Goal: Task Accomplishment & Management: Complete application form

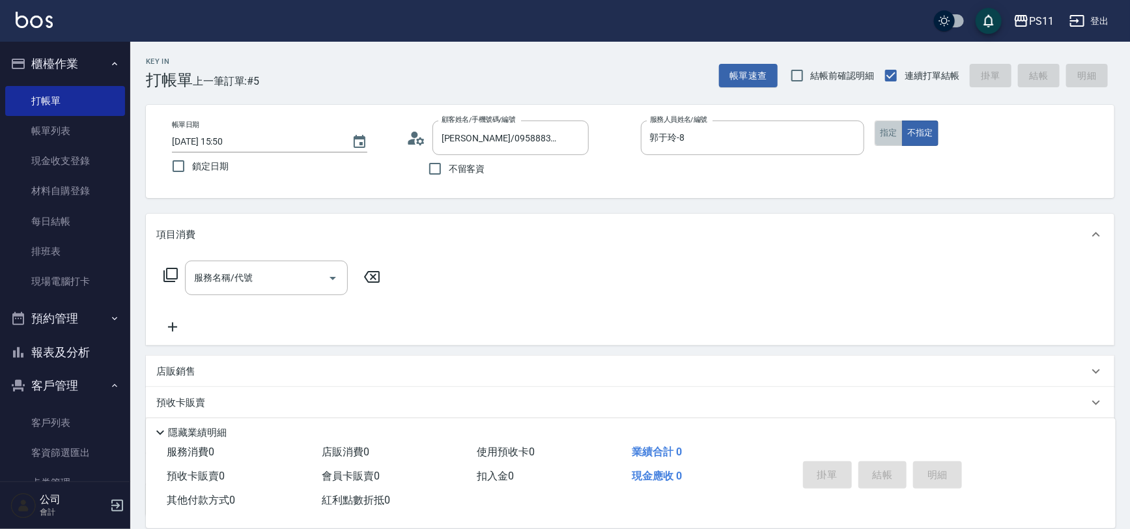
click at [888, 144] on button "指定" at bounding box center [888, 132] width 28 height 25
click at [161, 265] on div "服務名稱/代號 服務名稱/代號" at bounding box center [272, 277] width 232 height 35
click at [169, 271] on icon at bounding box center [171, 275] width 16 height 16
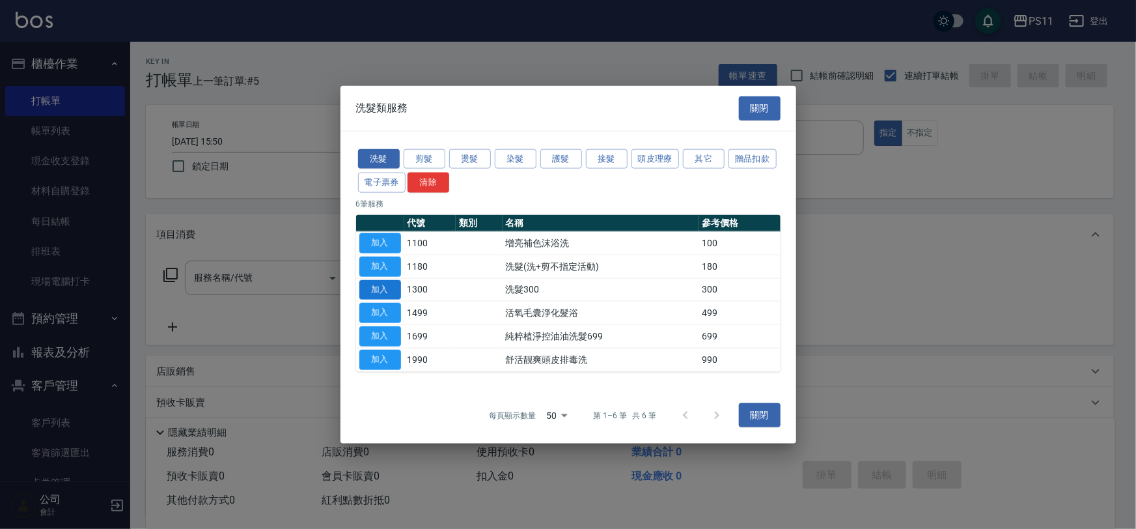
click at [391, 289] on button "加入" at bounding box center [380, 289] width 42 height 20
type input "洗髮300(1300)"
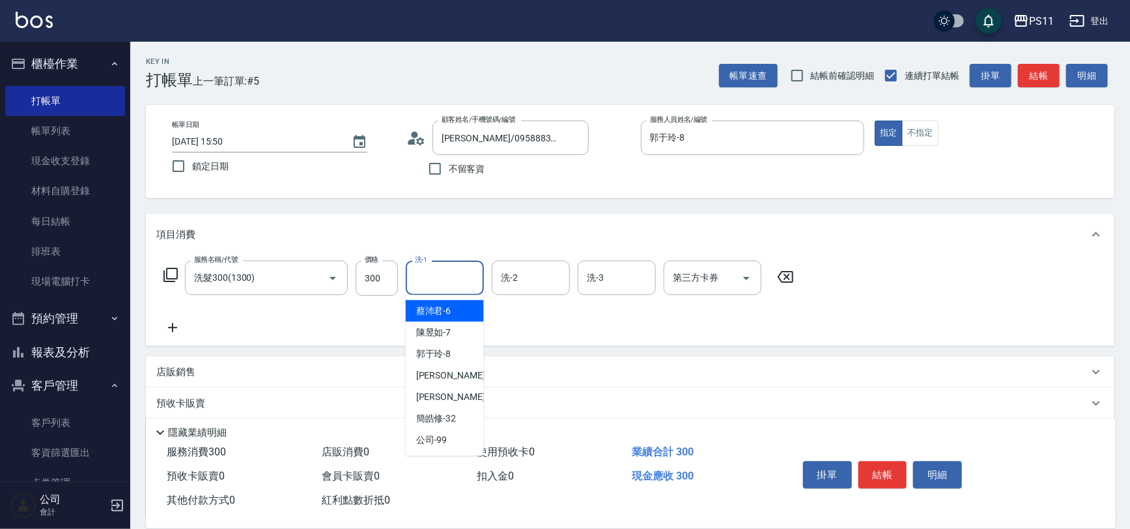
click at [474, 275] on input "洗-1" at bounding box center [445, 277] width 66 height 23
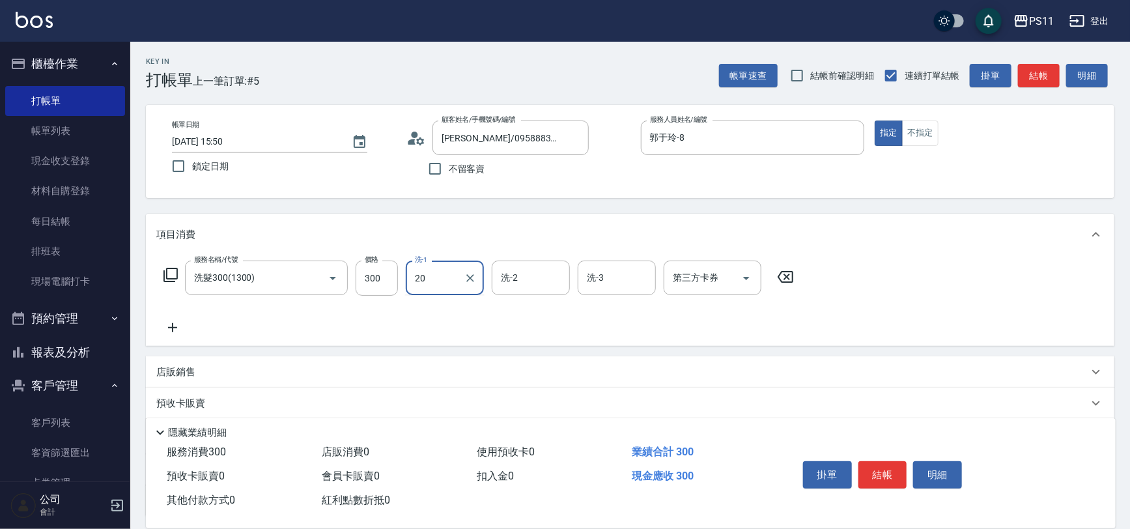
type input "[PERSON_NAME]-20"
drag, startPoint x: 186, startPoint y: 326, endPoint x: 200, endPoint y: 327, distance: 14.4
click at [189, 326] on div "服務名稱/代號 洗髮300(1300) 服務名稱/代號 價格 300 價格 洗-1 [PERSON_NAME]-20 洗-1 洗-2 洗-2 洗-3 洗-3 …" at bounding box center [478, 297] width 645 height 75
click at [251, 328] on div "服務名稱/代號 洗髮300(1300) 服務名稱/代號 價格 300 價格 洗-1 [PERSON_NAME]-20 洗-1 洗-2 洗-2 洗-3 洗-3 …" at bounding box center [478, 297] width 645 height 75
click at [177, 331] on icon at bounding box center [172, 328] width 33 height 16
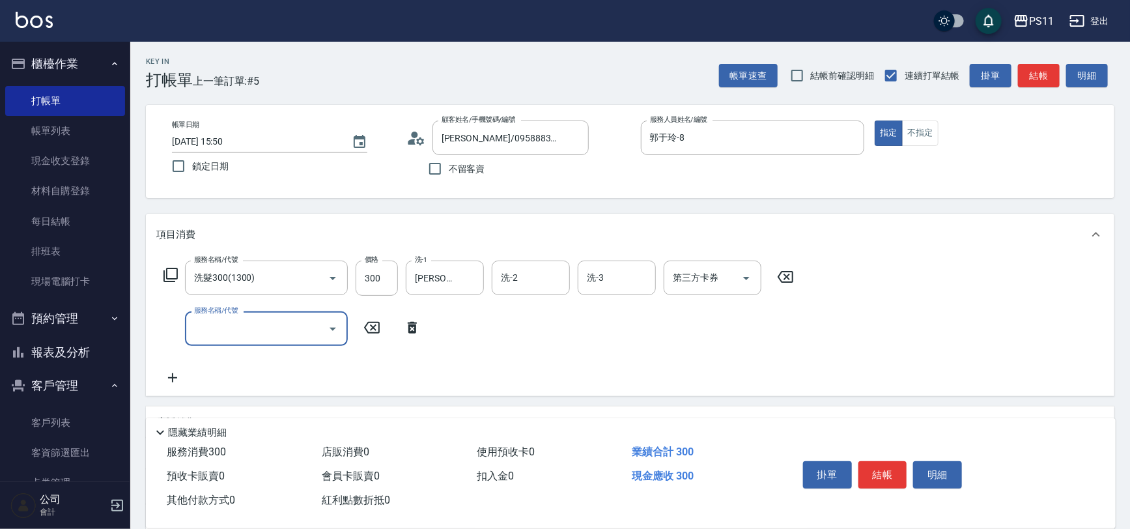
click at [339, 331] on icon "Open" at bounding box center [333, 329] width 16 height 16
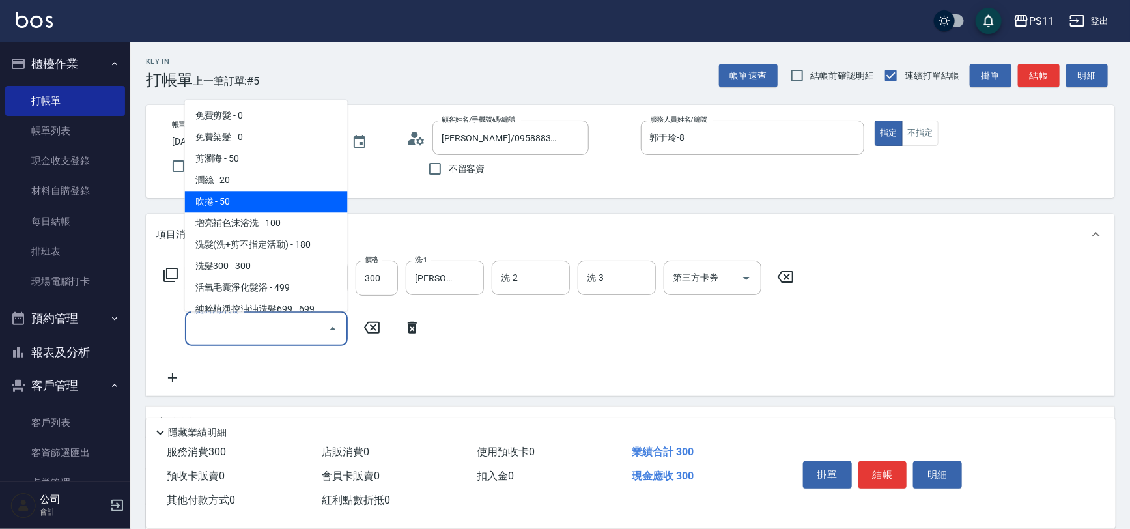
scroll to position [177, 0]
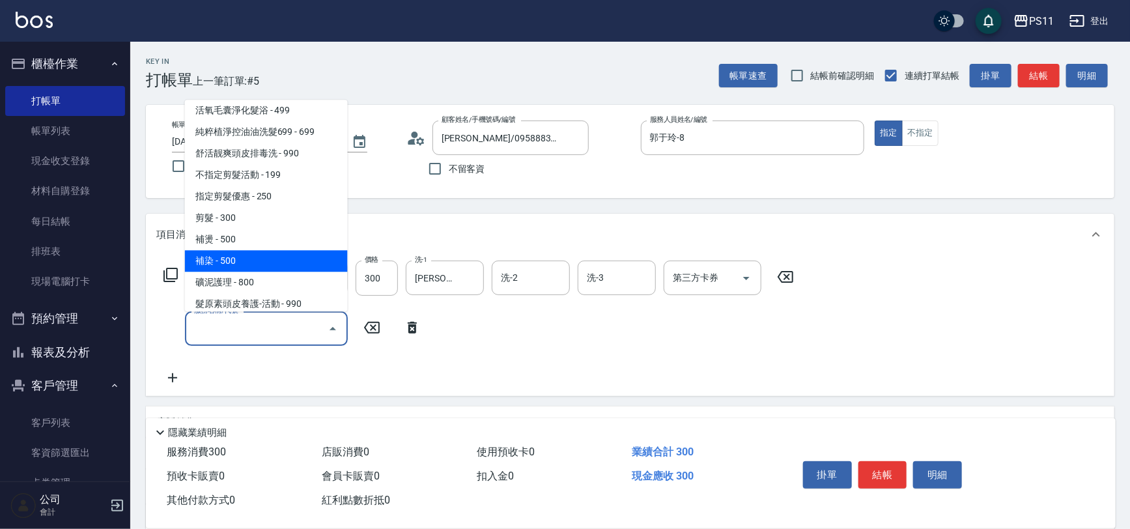
click at [282, 254] on span "補染 - 500" at bounding box center [266, 261] width 163 height 21
type input "補染(4500)"
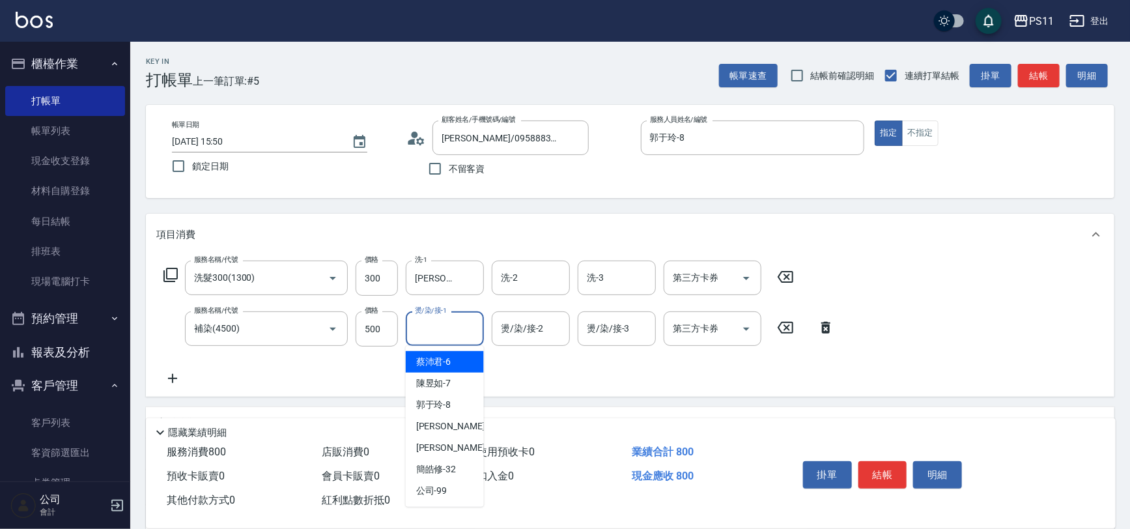
drag, startPoint x: 436, startPoint y: 328, endPoint x: 427, endPoint y: 319, distance: 12.9
click at [436, 328] on input "燙/染/接-1" at bounding box center [445, 328] width 66 height 23
type input "[PERSON_NAME]-20"
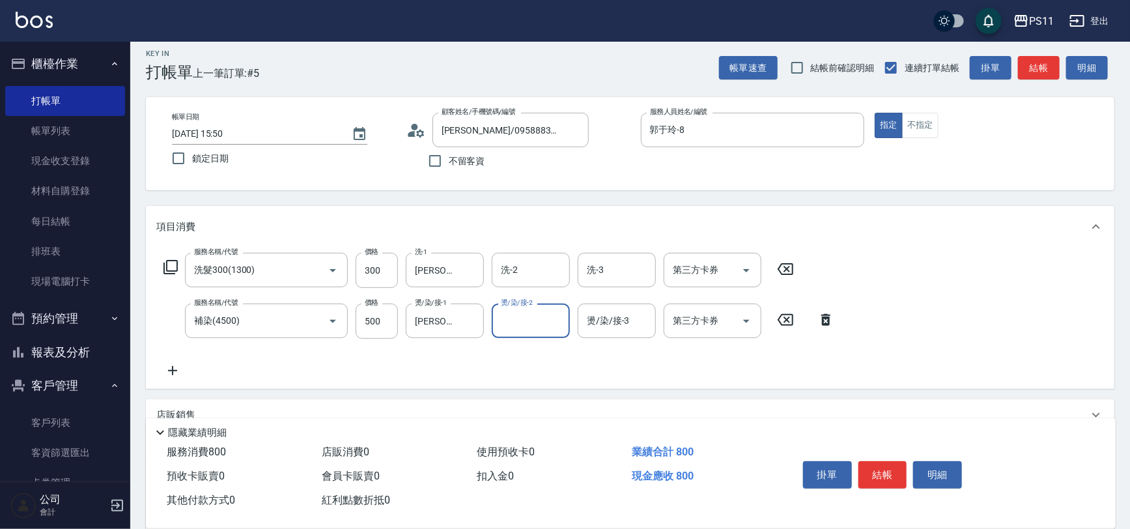
scroll to position [160, 0]
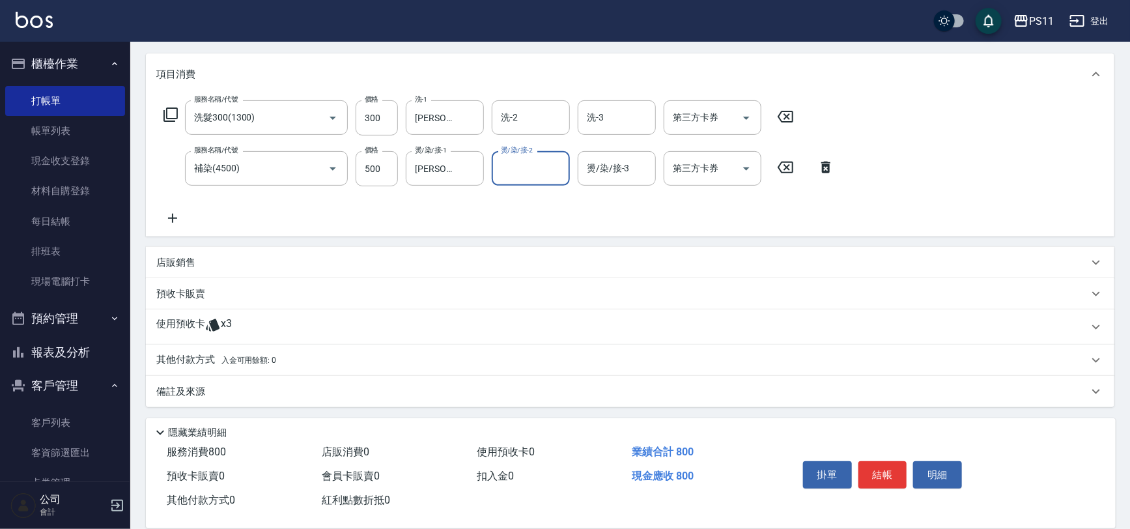
click at [171, 213] on icon at bounding box center [172, 218] width 33 height 16
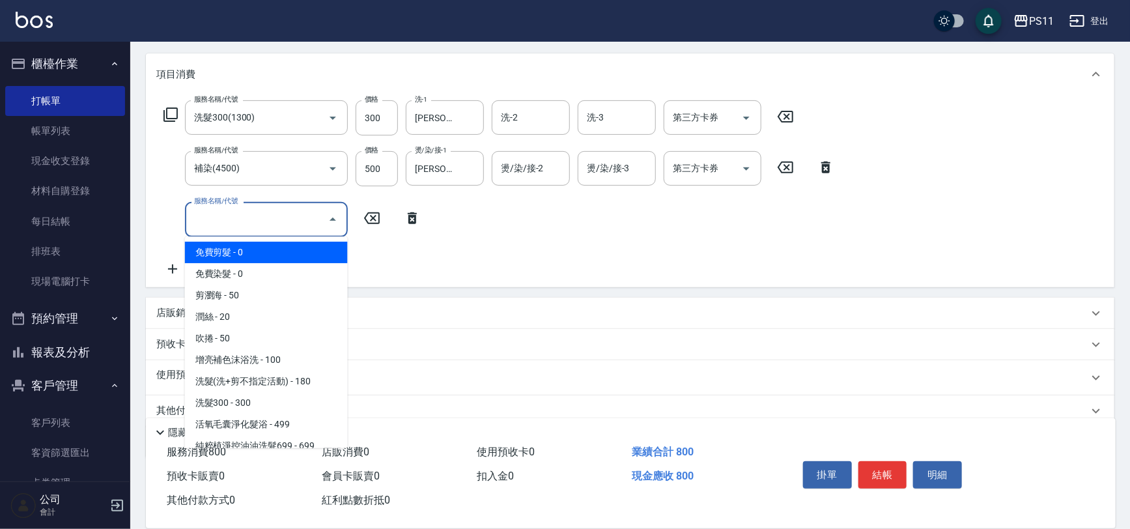
click at [244, 227] on input "服務名稱/代號" at bounding box center [257, 219] width 132 height 23
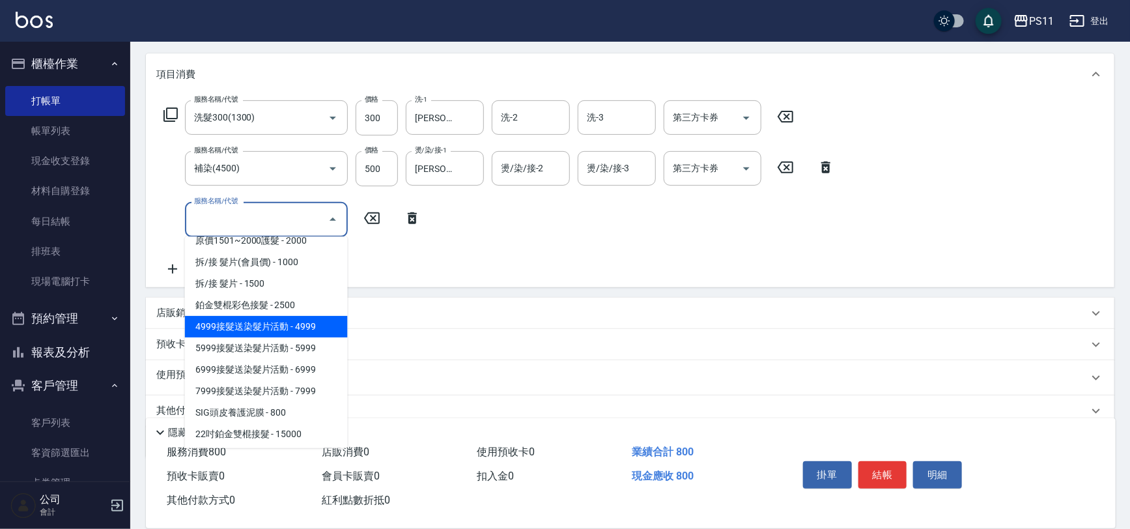
scroll to position [916, 0]
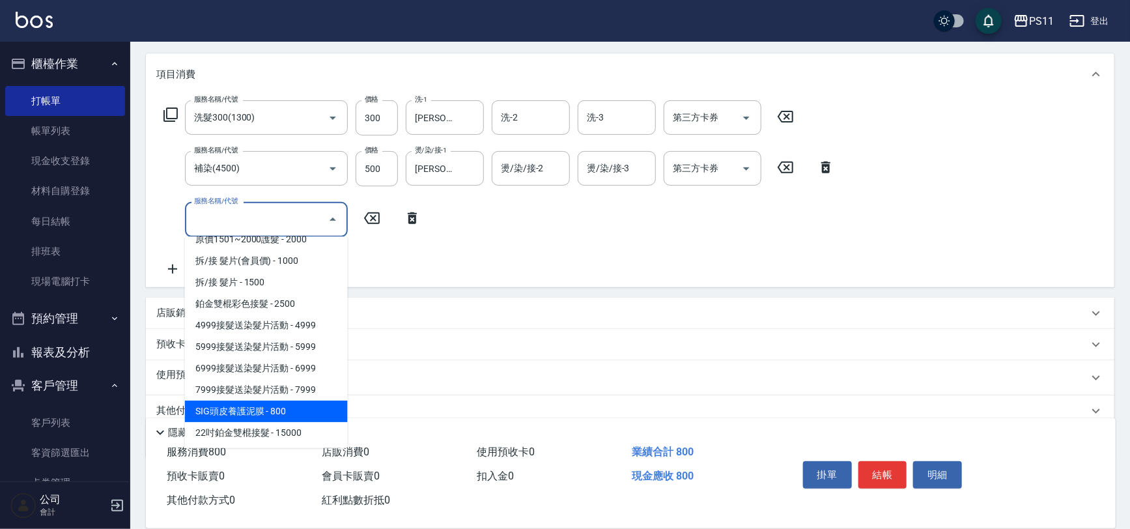
click at [272, 400] on span "SIG頭皮養護泥膜 - 800" at bounding box center [266, 410] width 163 height 21
type input "SIG頭皮養護泥膜(78001)"
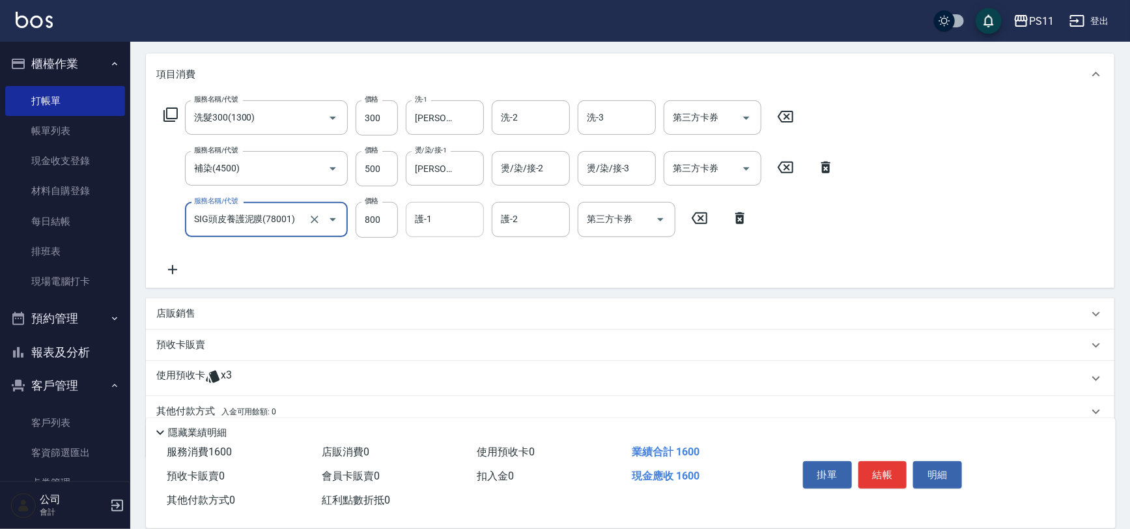
click at [438, 203] on div "護-1" at bounding box center [445, 219] width 78 height 35
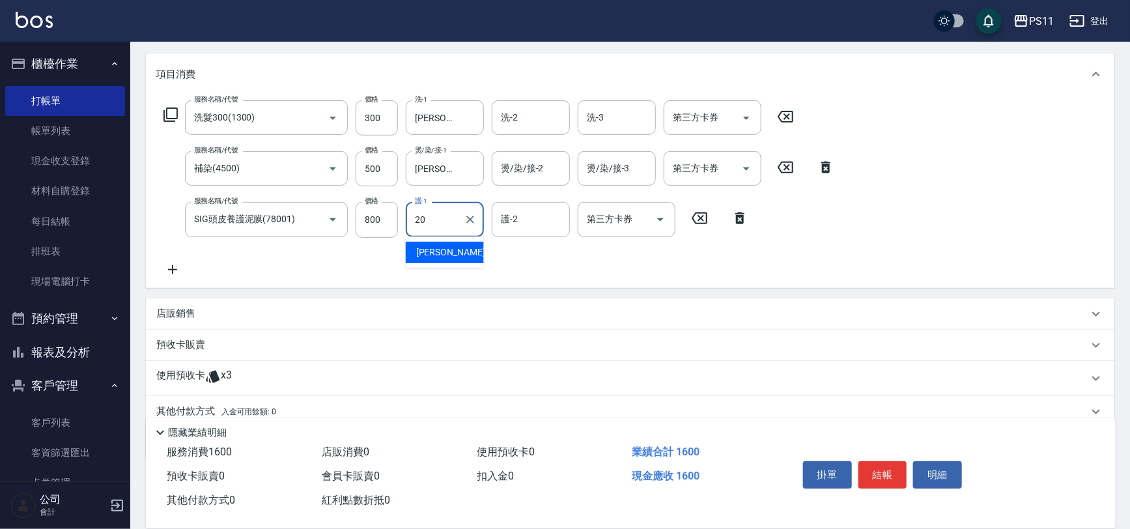
type input "[PERSON_NAME]-20"
click at [208, 376] on icon at bounding box center [213, 377] width 16 height 16
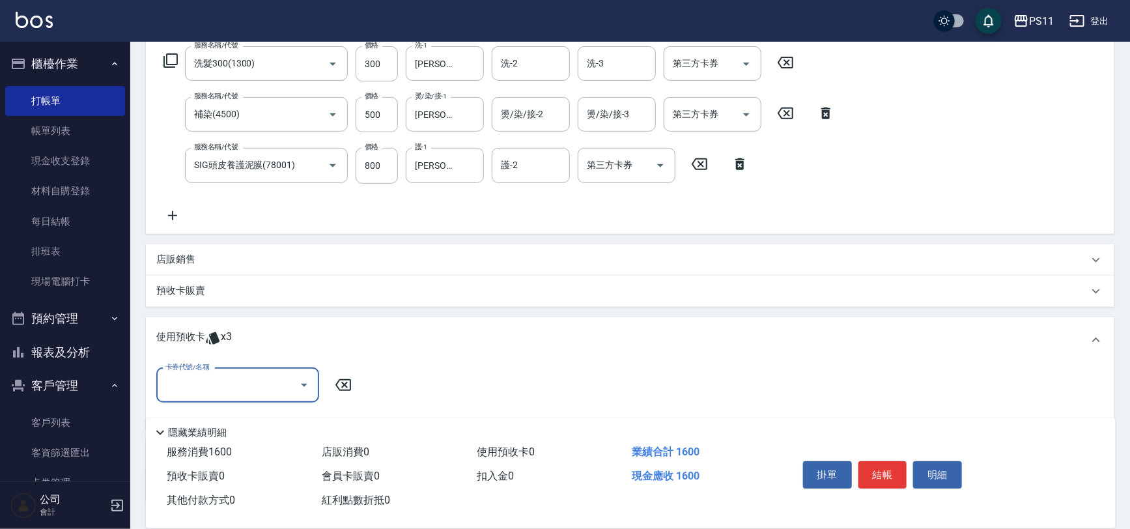
scroll to position [307, 0]
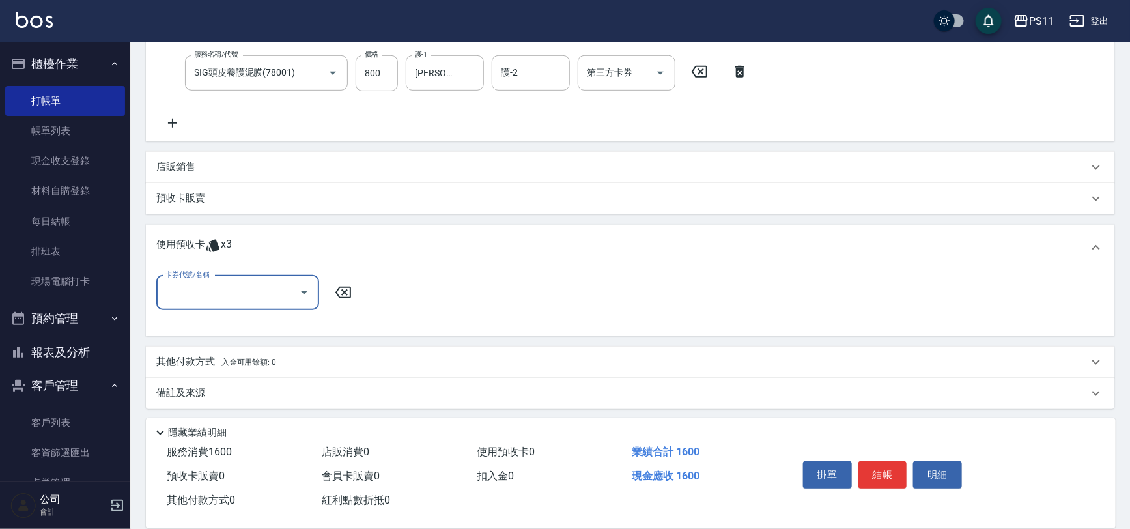
click at [228, 294] on input "卡券代號/名稱" at bounding box center [228, 292] width 132 height 23
drag, startPoint x: 274, startPoint y: 325, endPoint x: 312, endPoint y: 311, distance: 40.4
click at [274, 324] on div "綠茶包套5次4500 剩餘3張" at bounding box center [237, 324] width 163 height 21
type input "綠茶包套5次4500"
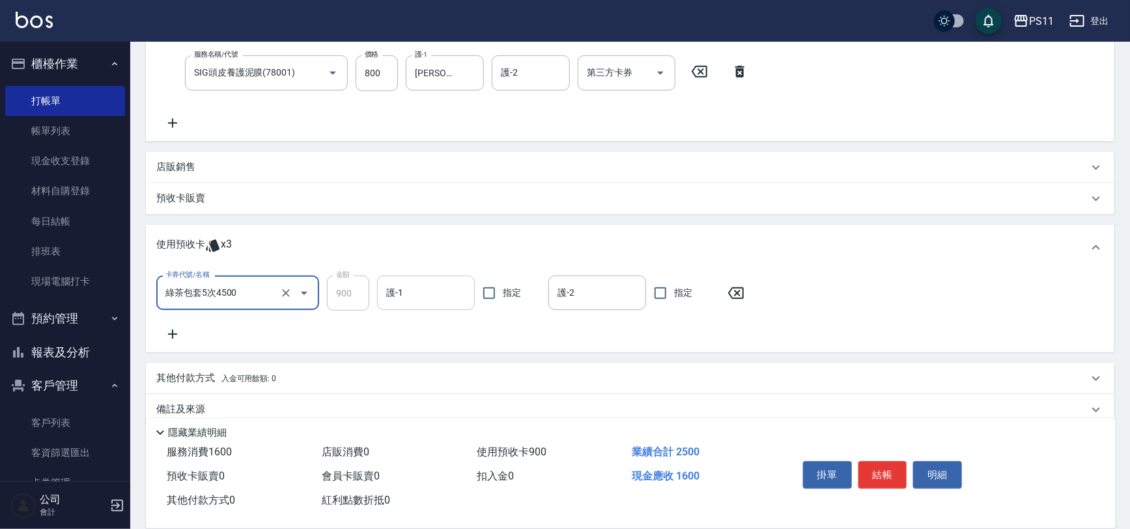
click at [442, 292] on input "護-1" at bounding box center [426, 292] width 86 height 23
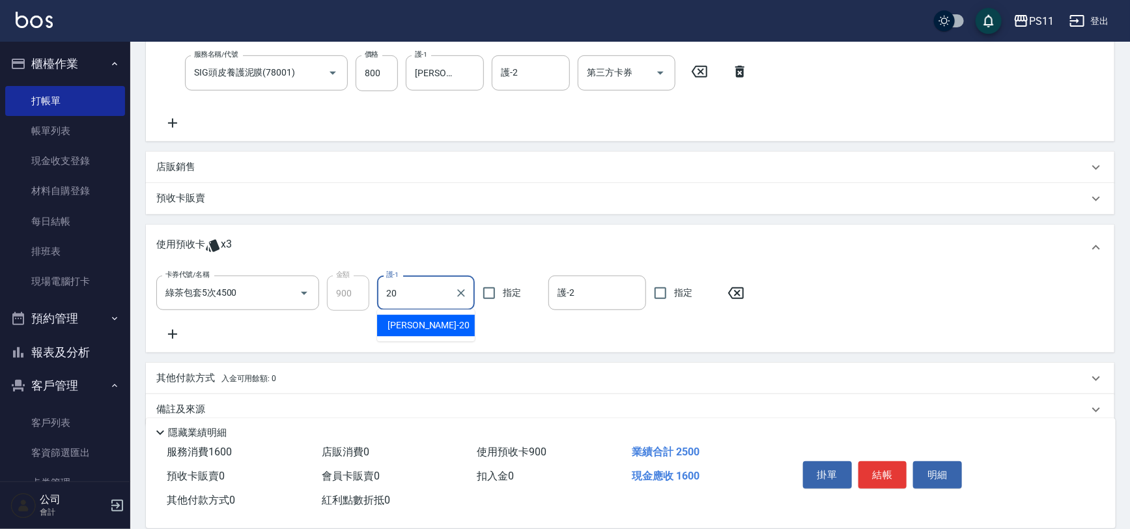
type input "[PERSON_NAME]-20"
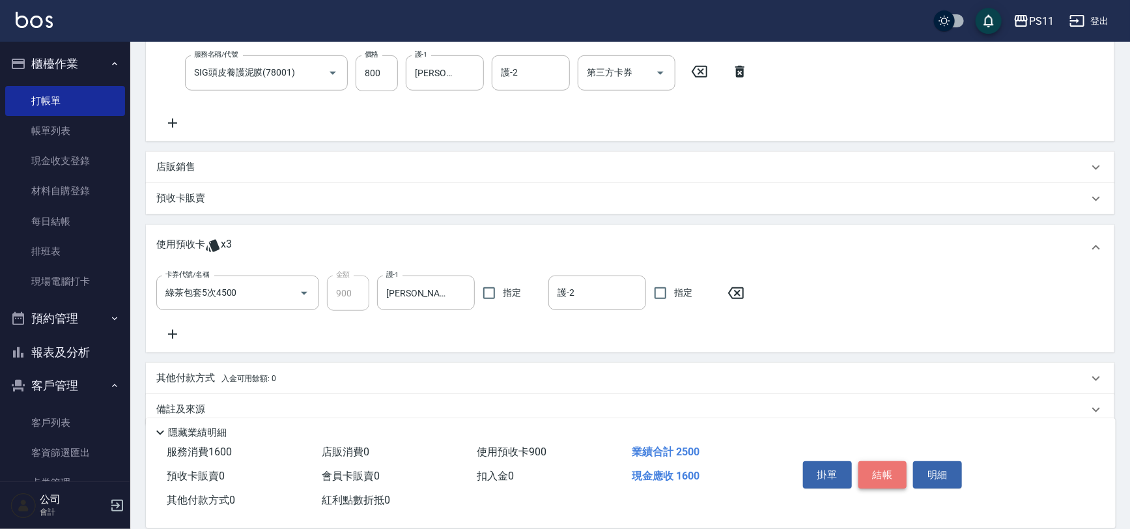
click at [893, 461] on button "結帳" at bounding box center [882, 474] width 49 height 27
type input "[DATE] 16:26"
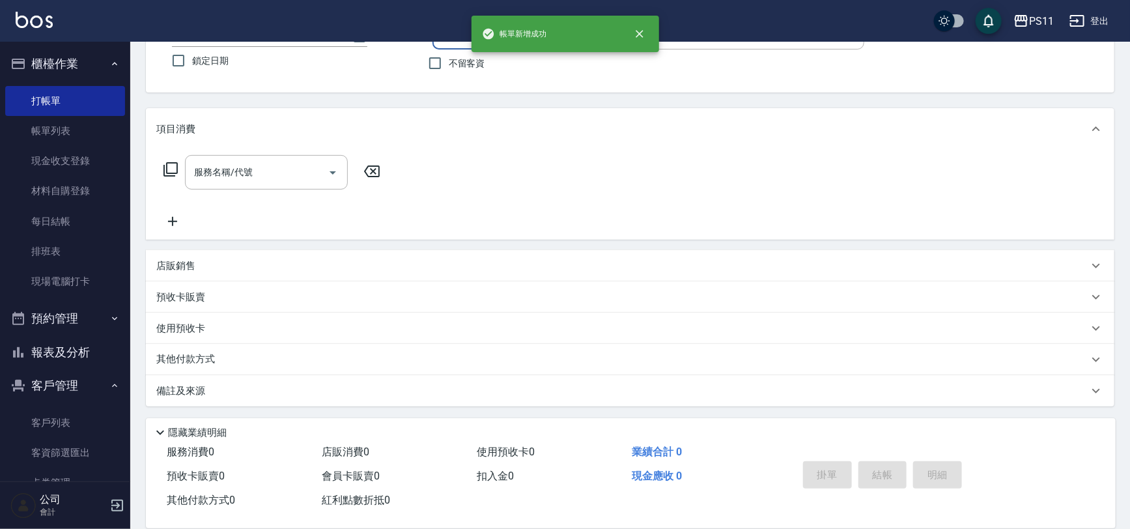
scroll to position [0, 0]
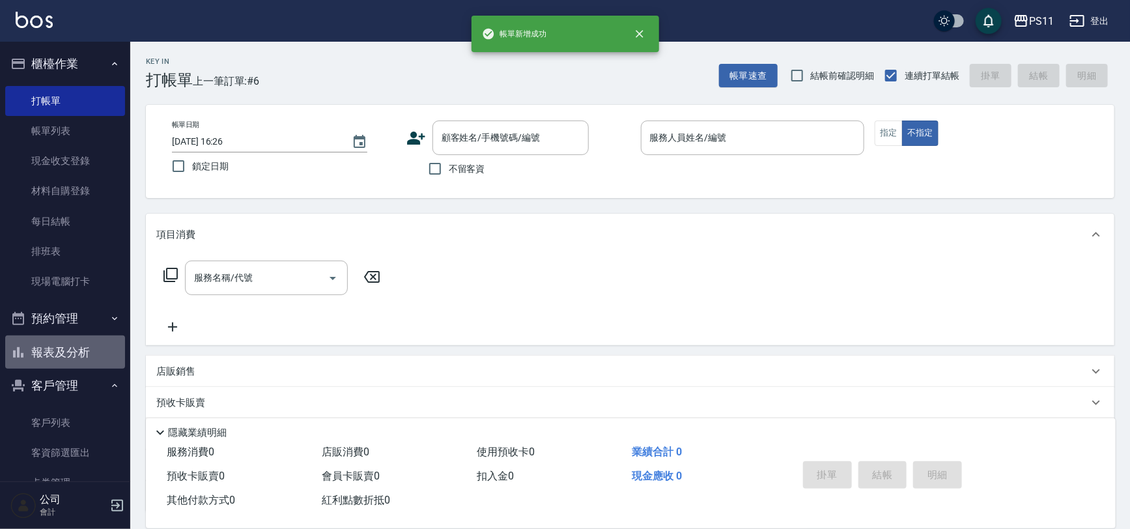
drag, startPoint x: 71, startPoint y: 352, endPoint x: 148, endPoint y: 326, distance: 82.0
click at [74, 353] on button "報表及分析" at bounding box center [65, 352] width 120 height 34
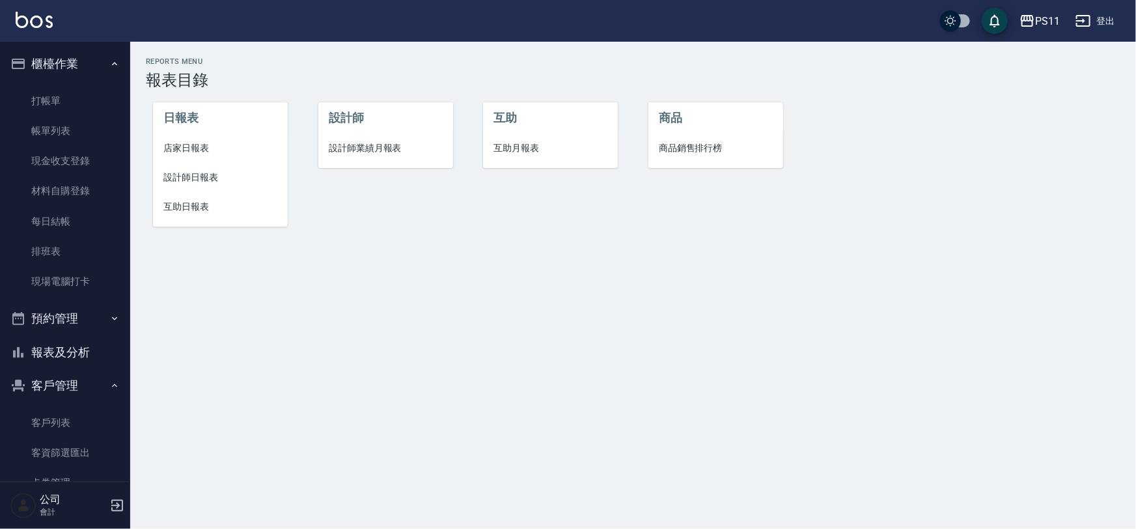
click at [202, 169] on li "設計師日報表" at bounding box center [220, 177] width 135 height 29
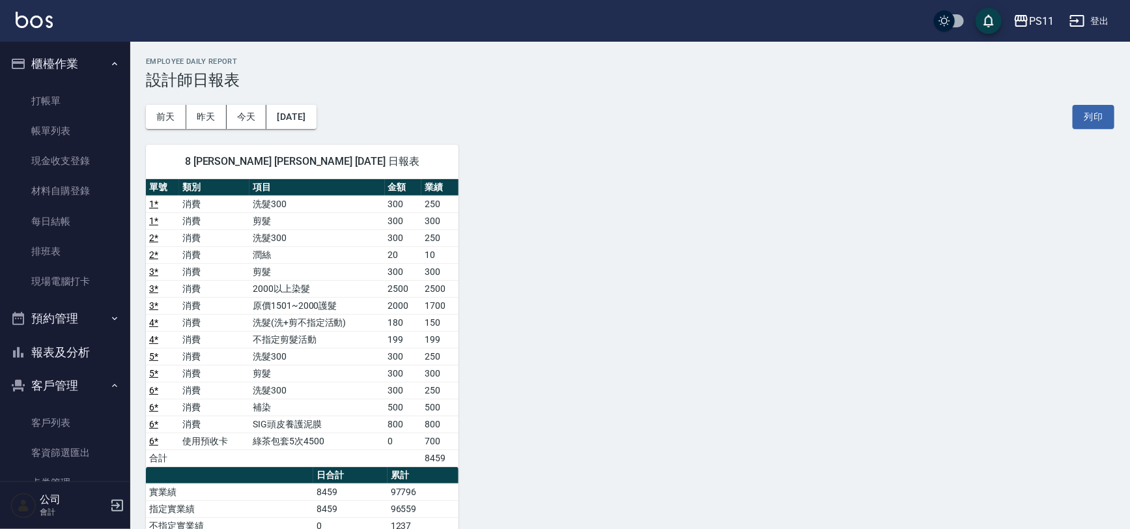
click at [684, 402] on div "8 [PERSON_NAME] [PERSON_NAME] [DATE] 日報表 單號 類別 項目 金額 業績 1 * 消費 洗髮300 300 250 1 …" at bounding box center [622, 441] width 984 height 624
click at [96, 104] on link "打帳單" at bounding box center [65, 101] width 120 height 30
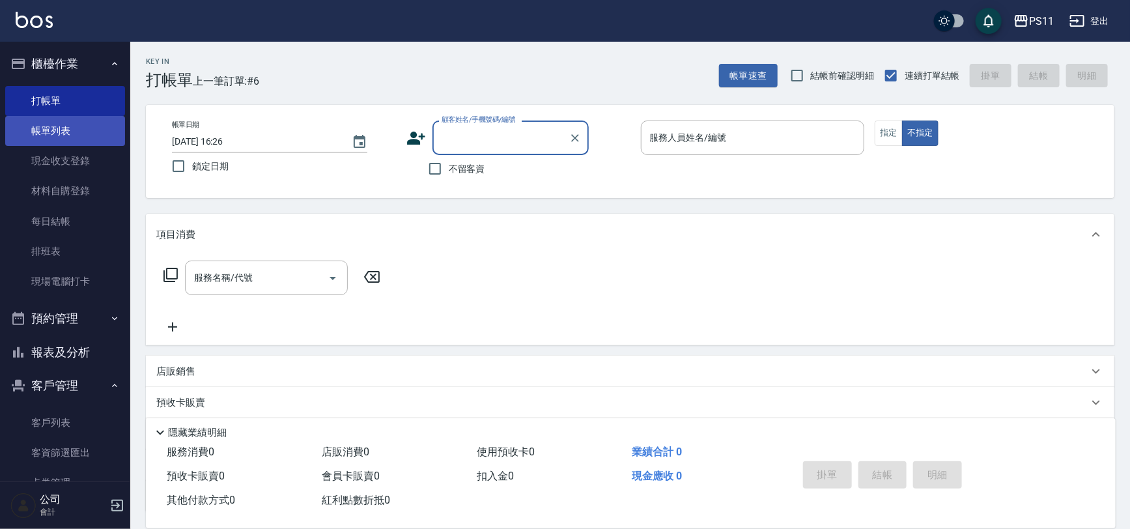
click at [70, 126] on link "帳單列表" at bounding box center [65, 131] width 120 height 30
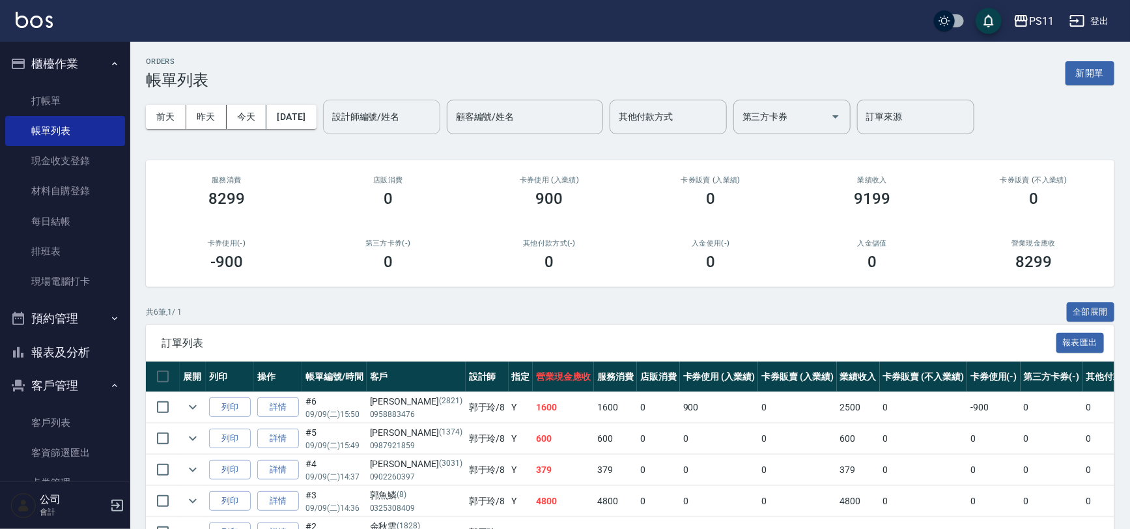
click at [432, 104] on div "設計師編號/姓名" at bounding box center [381, 117] width 117 height 35
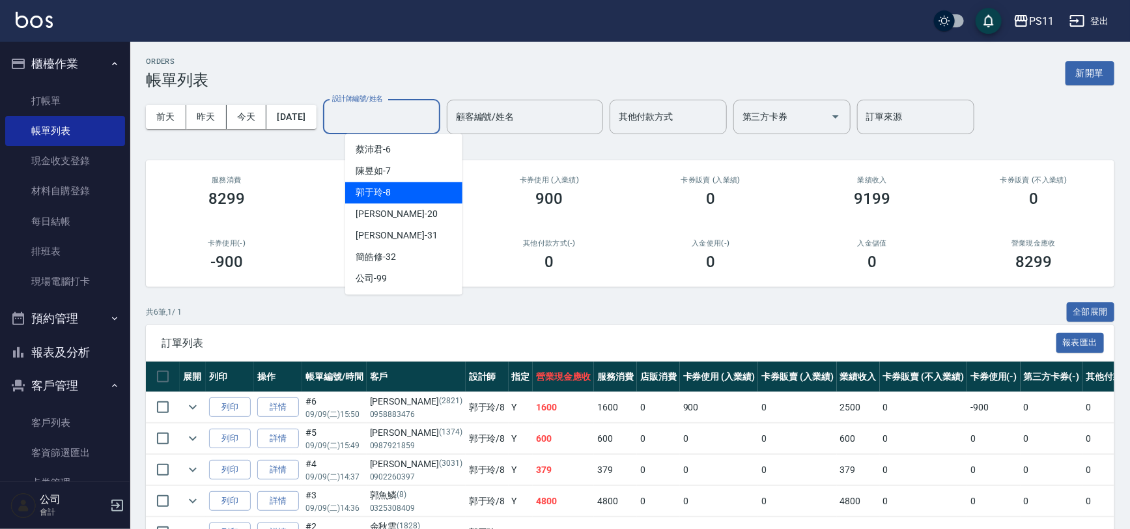
click at [420, 196] on div "郭于玲 -8" at bounding box center [403, 192] width 117 height 21
type input "郭于玲-8"
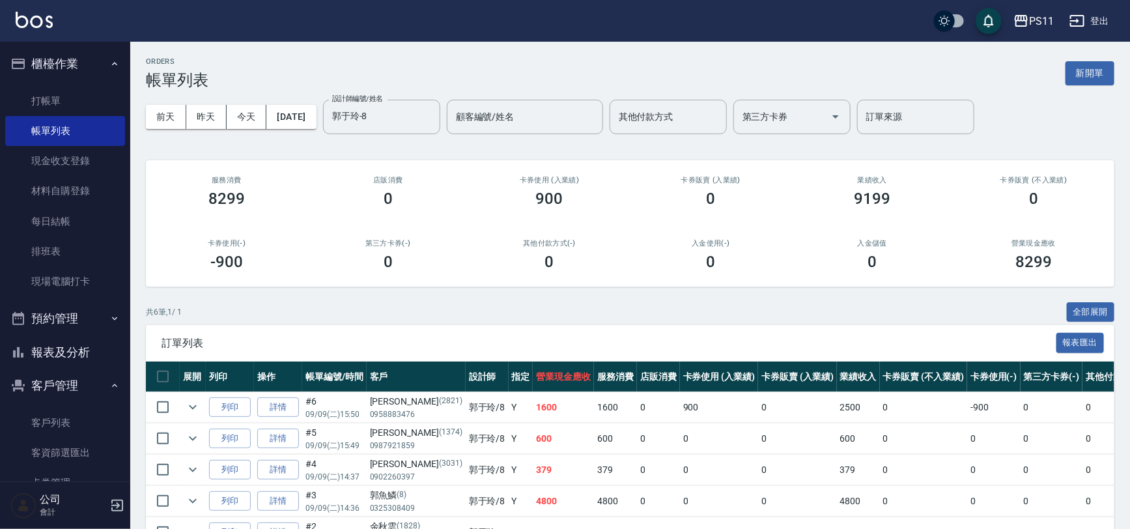
drag, startPoint x: 426, startPoint y: 171, endPoint x: 399, endPoint y: 69, distance: 105.0
click at [67, 99] on link "打帳單" at bounding box center [65, 101] width 120 height 30
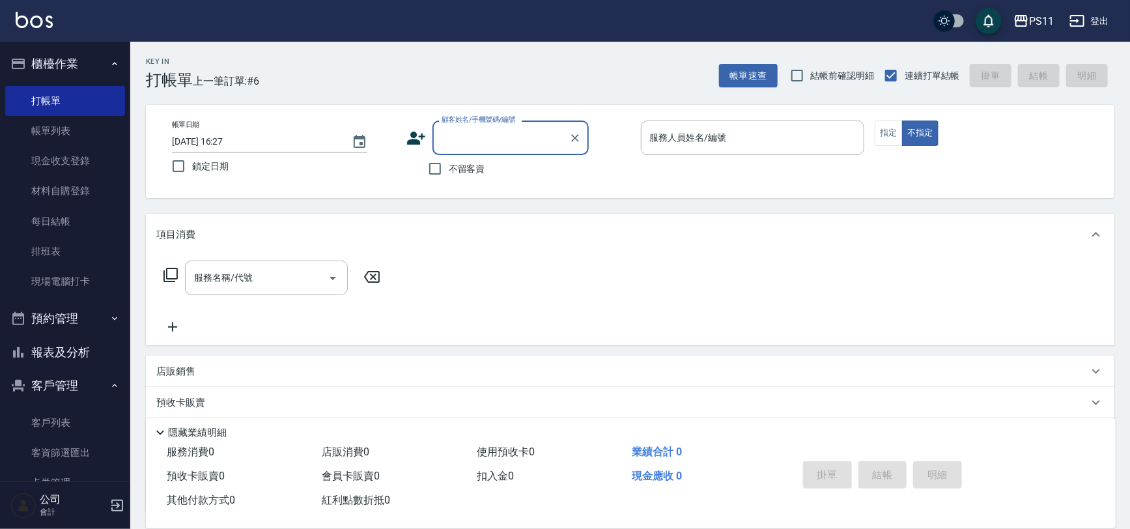
click at [462, 141] on input "顧客姓名/手機號碼/編號" at bounding box center [500, 137] width 125 height 23
type input "0535"
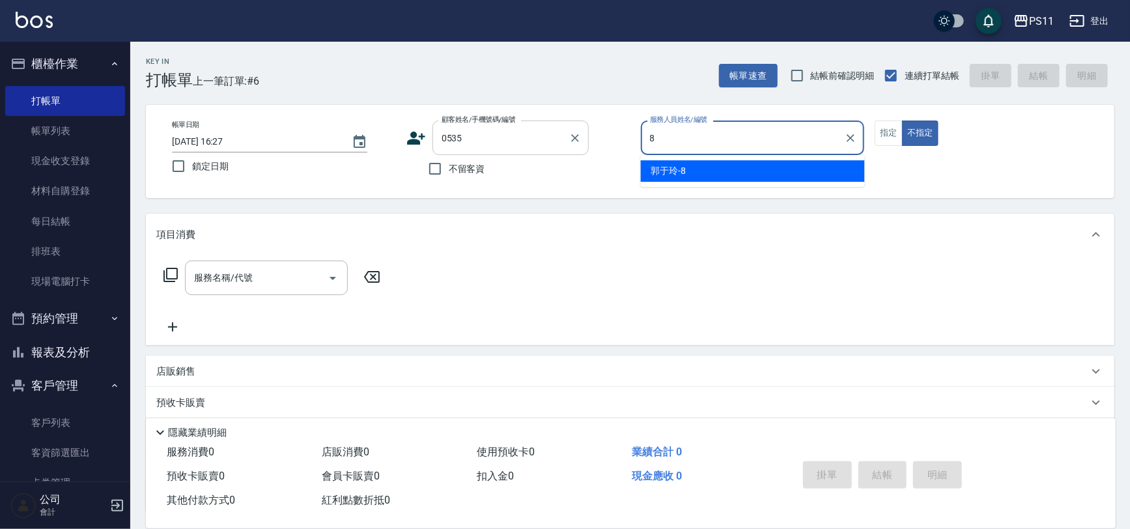
type input "郭于玲-8"
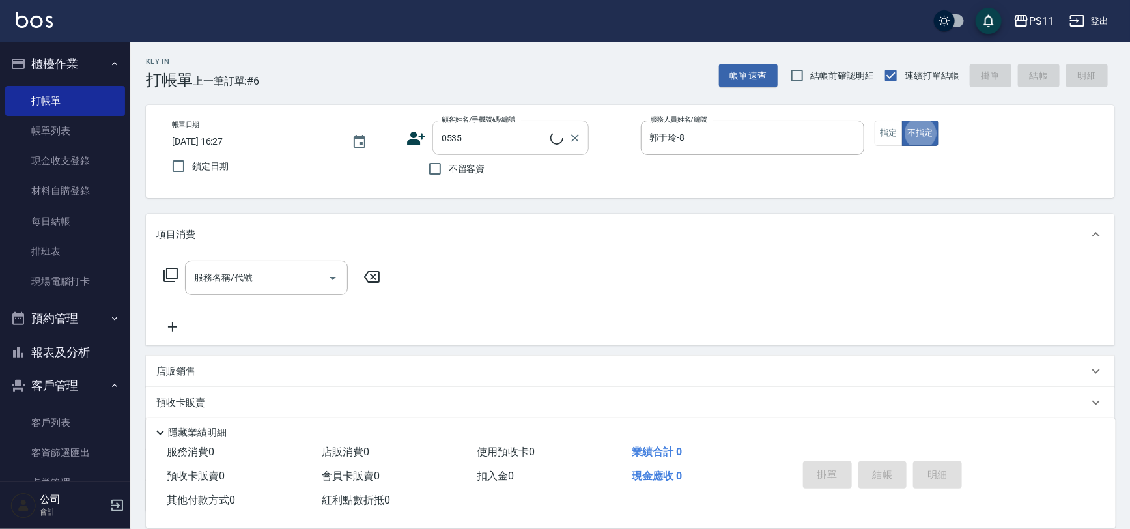
type button "false"
type input "[PERSON_NAME]/0913670527/0535"
click at [895, 132] on button "指定" at bounding box center [888, 132] width 28 height 25
click at [177, 275] on icon at bounding box center [170, 275] width 14 height 14
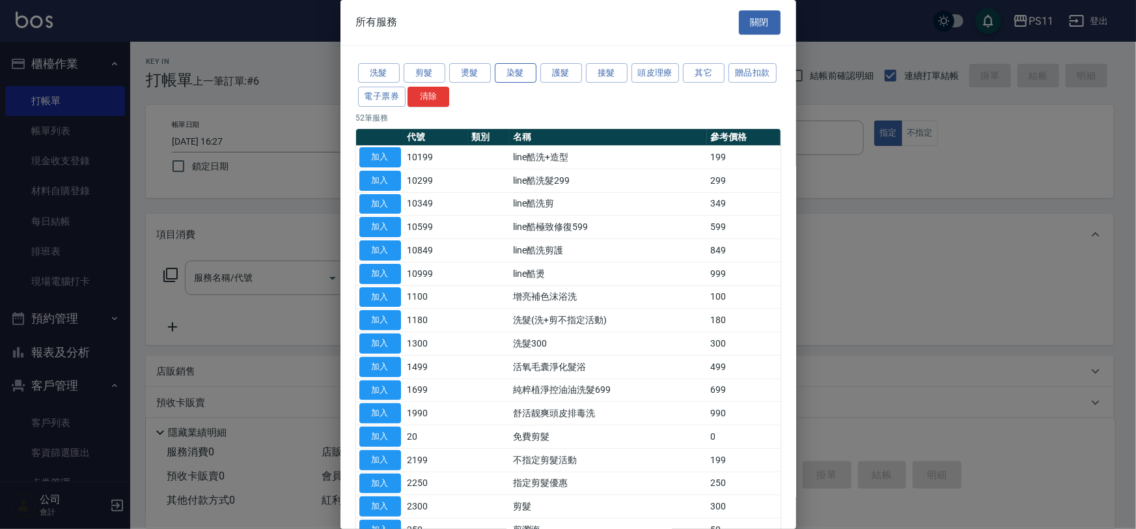
click at [516, 71] on button "染髮" at bounding box center [516, 73] width 42 height 20
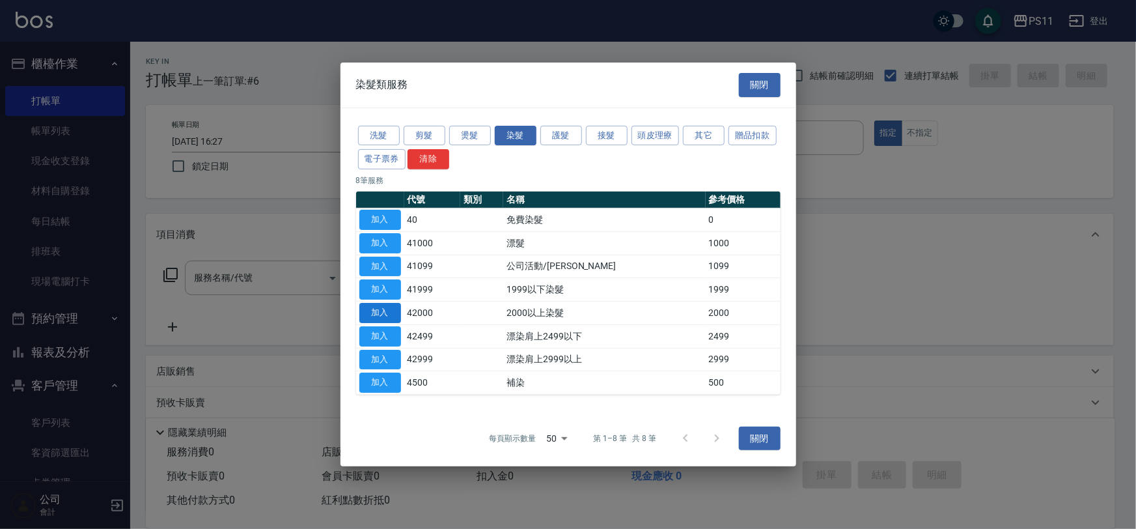
click at [380, 305] on button "加入" at bounding box center [380, 313] width 42 height 20
type input "2000以上染髮(42000)"
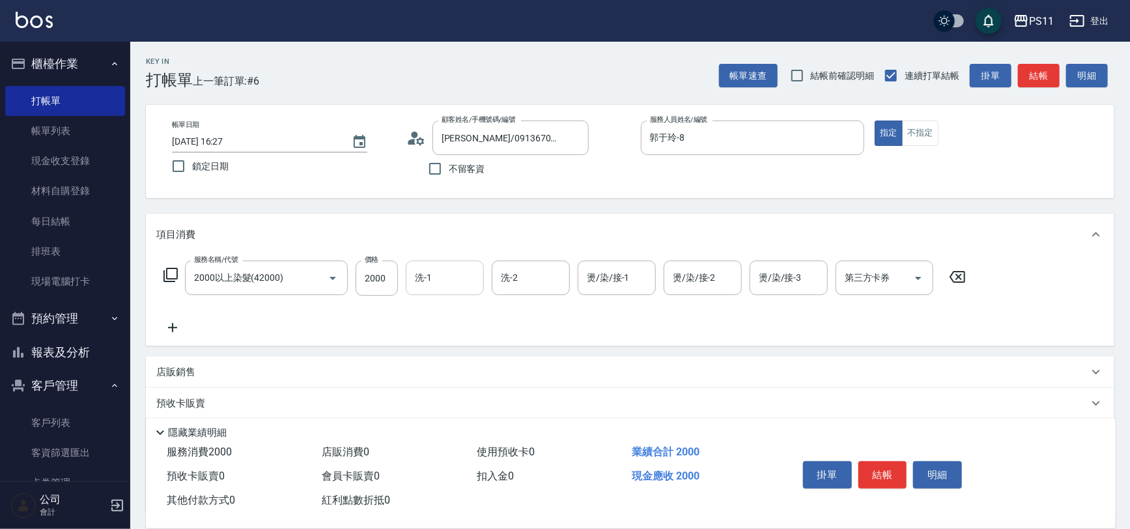
click at [443, 274] on input "洗-1" at bounding box center [445, 277] width 66 height 23
type input "[PERSON_NAME]-31"
click at [193, 325] on div "服務名稱/代號 2000以上染髮(42000) 服務名稱/代號 價格 2000 價格 洗-1 [PERSON_NAME]-31 洗-1 洗-2 洗-2 燙/染…" at bounding box center [564, 297] width 817 height 75
click at [183, 329] on icon at bounding box center [172, 328] width 33 height 16
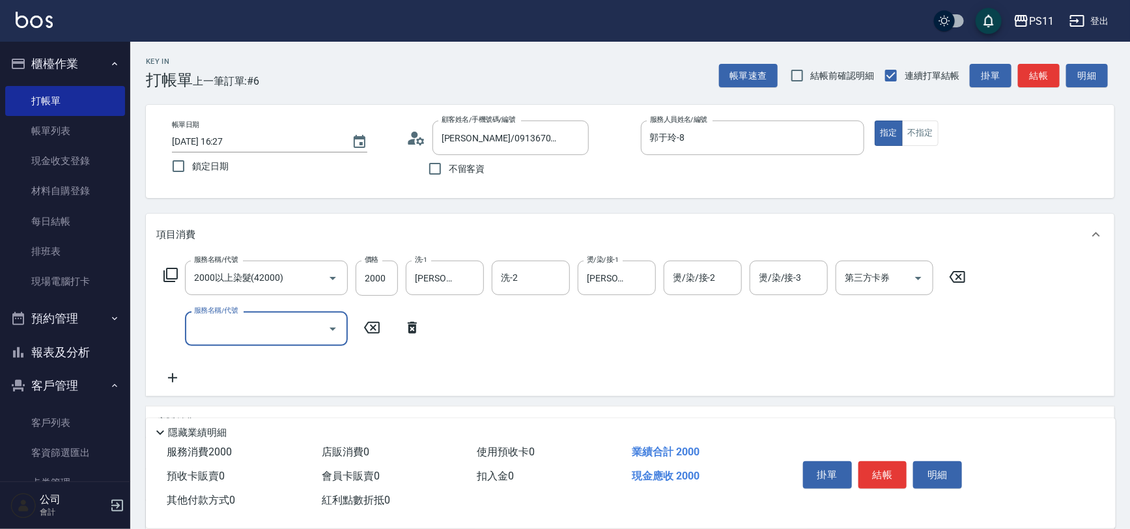
drag, startPoint x: 246, startPoint y: 329, endPoint x: 254, endPoint y: 324, distance: 9.4
click at [247, 329] on input "服務名稱/代號" at bounding box center [257, 328] width 132 height 23
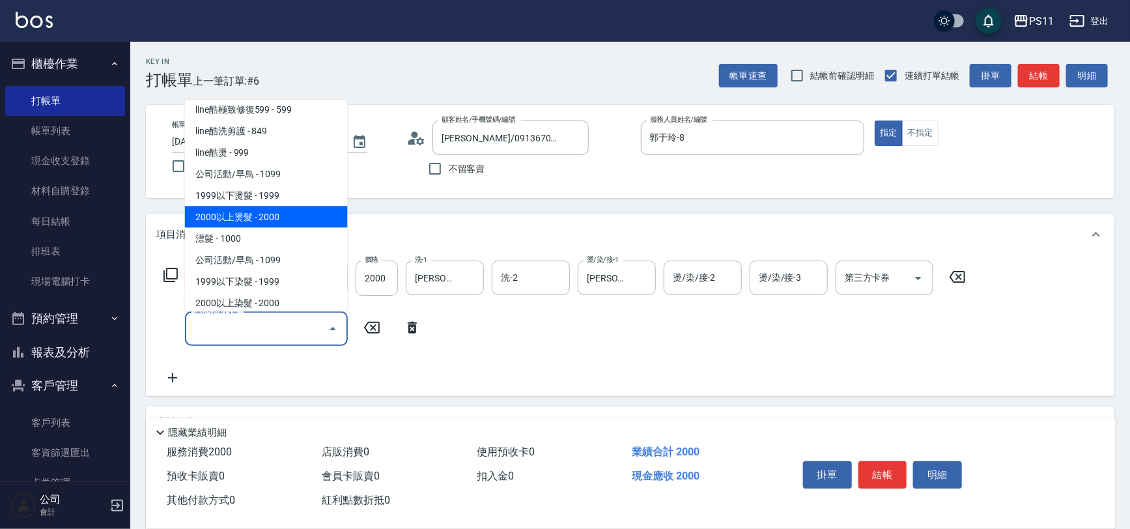
scroll to position [710, 0]
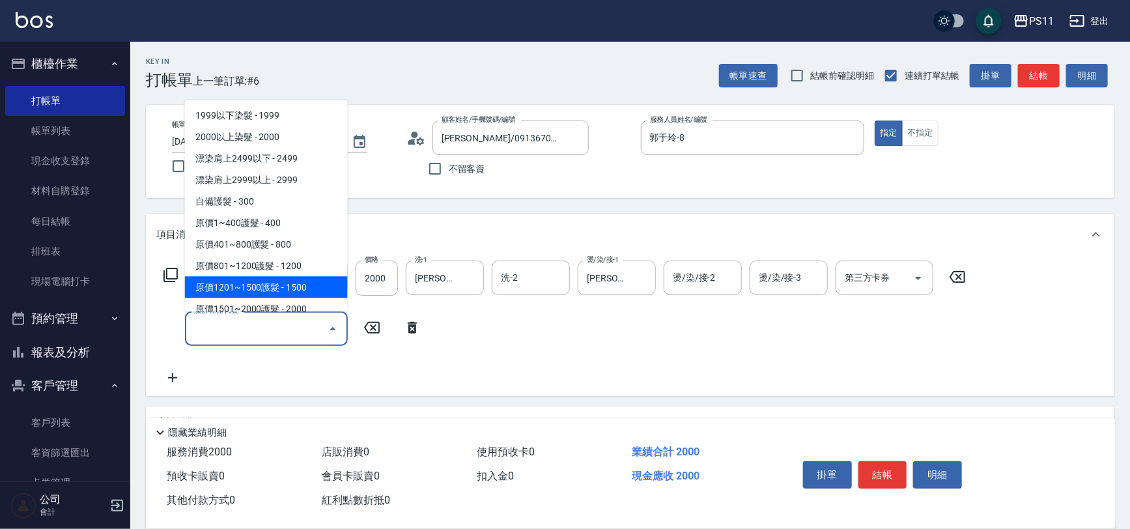
click at [317, 290] on span "原價1201~1500護髮 - 1500" at bounding box center [266, 287] width 163 height 21
type input "原價1201~1500護髮(51500)"
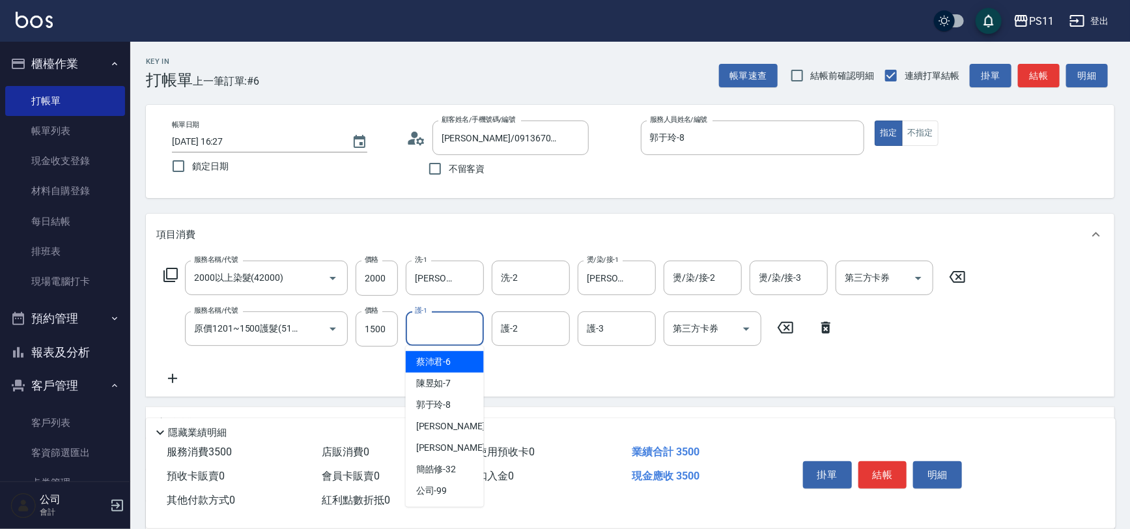
drag, startPoint x: 444, startPoint y: 324, endPoint x: 344, endPoint y: 357, distance: 105.4
click at [443, 313] on div "護-1" at bounding box center [445, 328] width 78 height 35
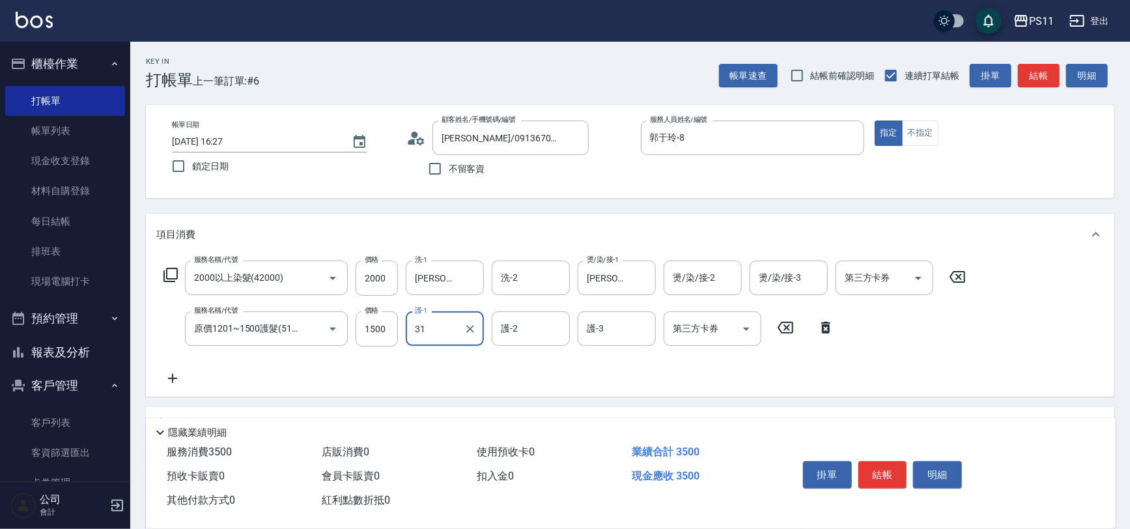
type input "[PERSON_NAME]-31"
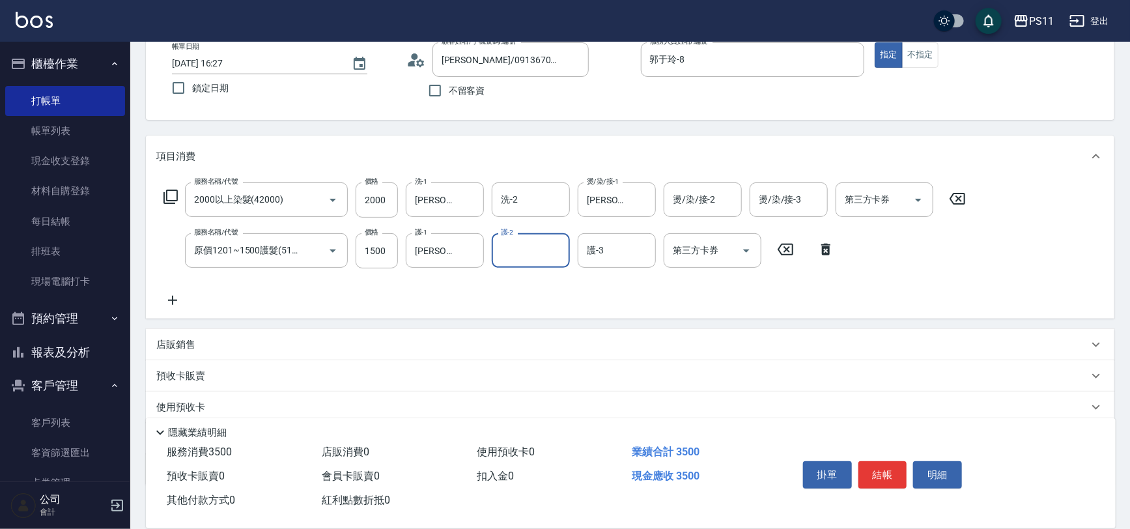
scroll to position [156, 0]
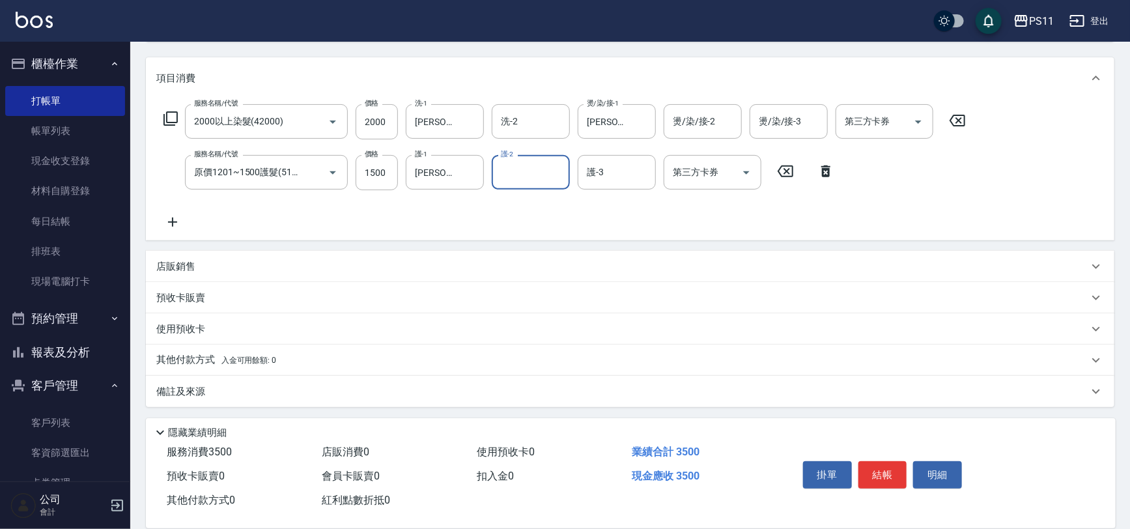
click at [176, 213] on div "服務名稱/代號 2000以上染髮(42000) 服務名稱/代號 價格 2000 價格 洗-1 [PERSON_NAME]-31 洗-1 洗-2 洗-2 燙/染…" at bounding box center [564, 167] width 817 height 126
click at [178, 223] on icon at bounding box center [172, 222] width 33 height 16
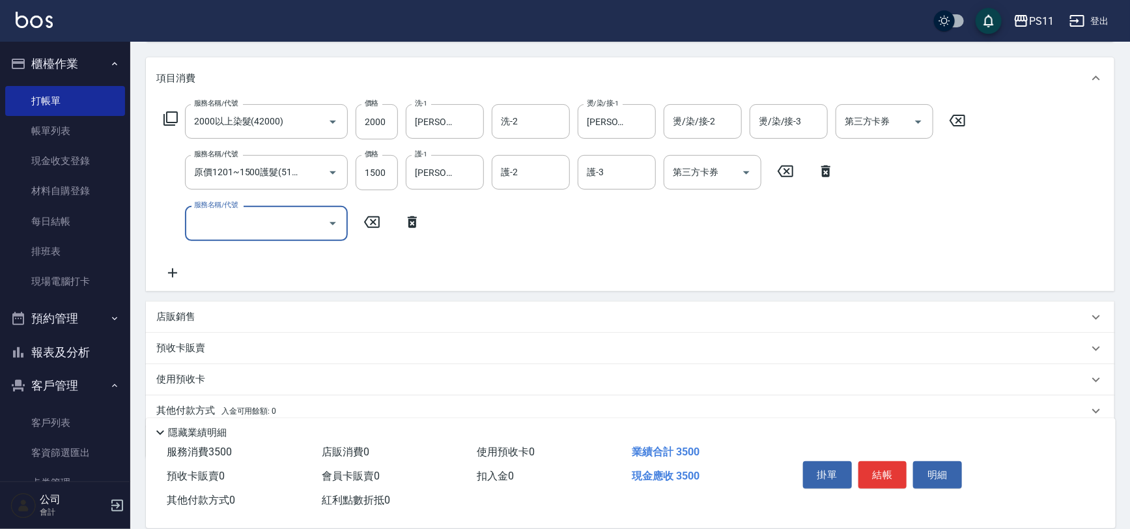
scroll to position [0, 0]
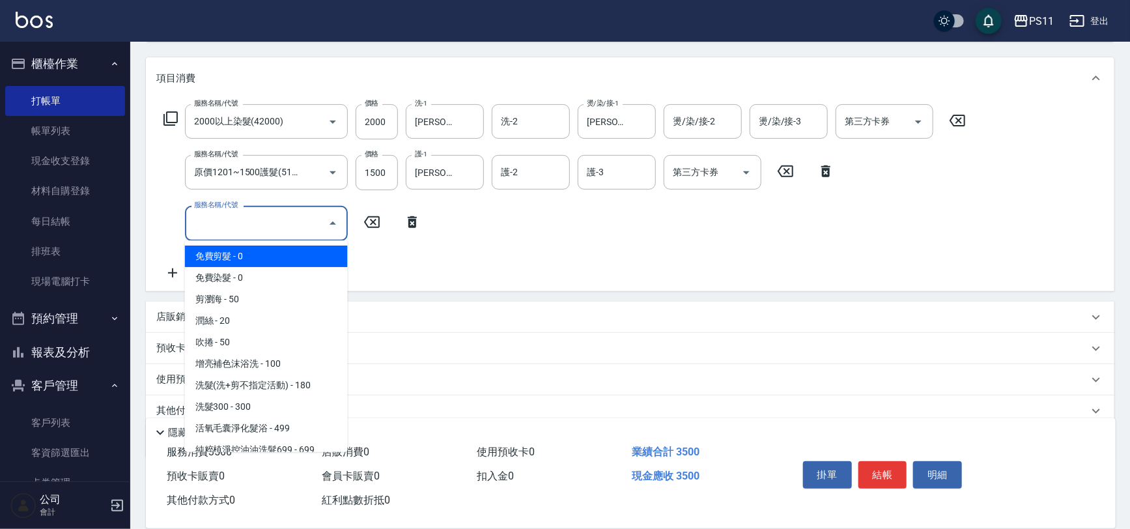
click at [244, 231] on input "服務名稱/代號" at bounding box center [257, 223] width 132 height 23
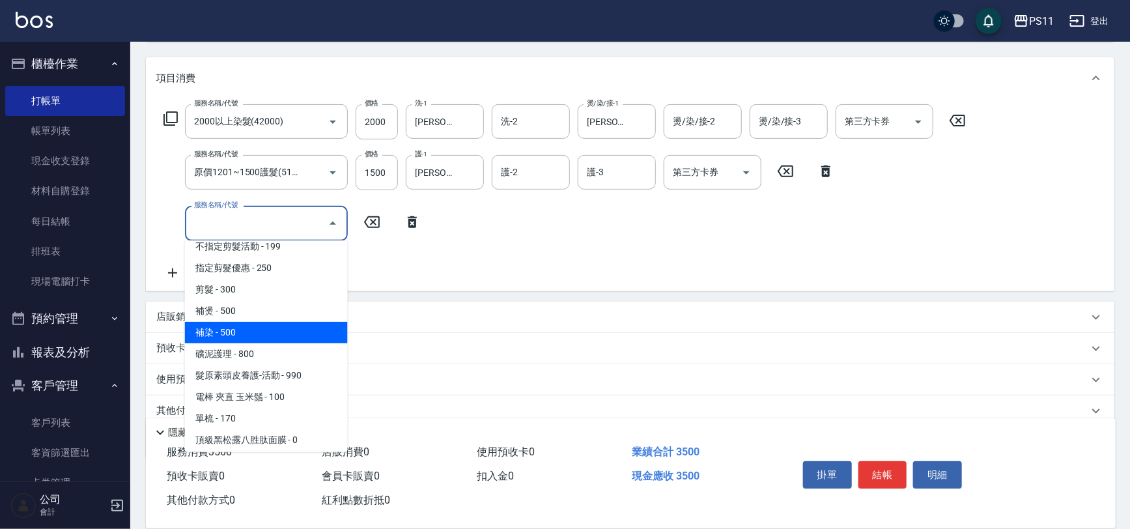
scroll to position [177, 0]
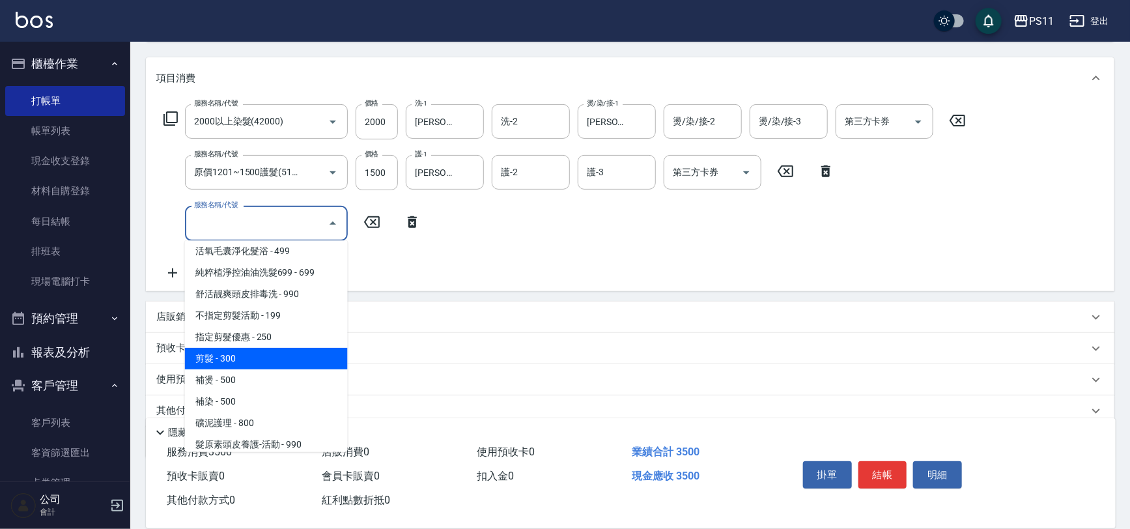
click at [275, 354] on span "剪髮 - 300" at bounding box center [266, 358] width 163 height 21
type input "剪髮(2300)"
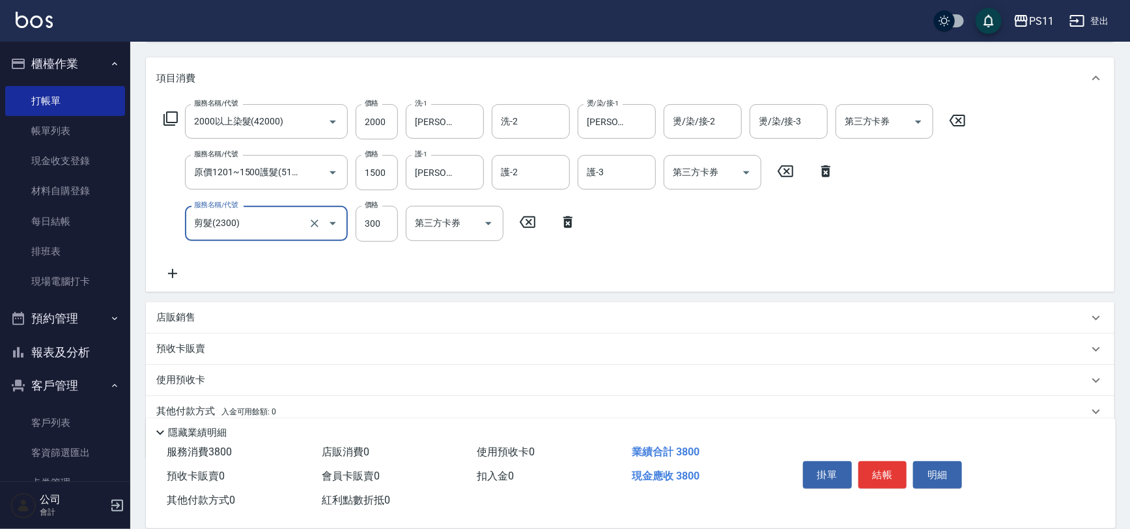
click at [462, 270] on div "服務名稱/代號 2000以上染髮(42000) 服務名稱/代號 價格 2000 價格 洗-1 [PERSON_NAME]-31 洗-1 洗-2 洗-2 燙/染…" at bounding box center [564, 192] width 817 height 176
click at [873, 461] on button "結帳" at bounding box center [882, 474] width 49 height 27
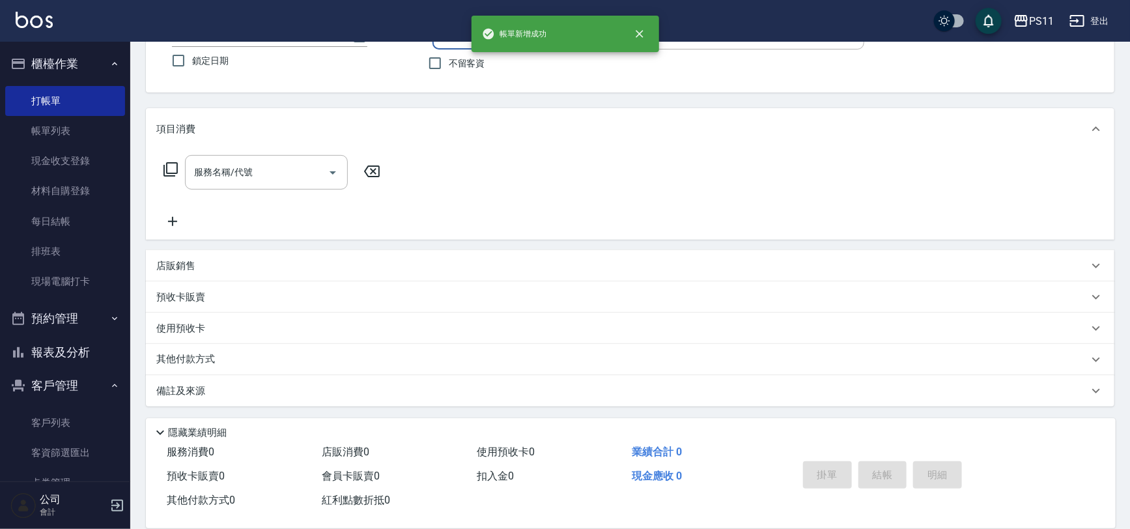
scroll to position [0, 0]
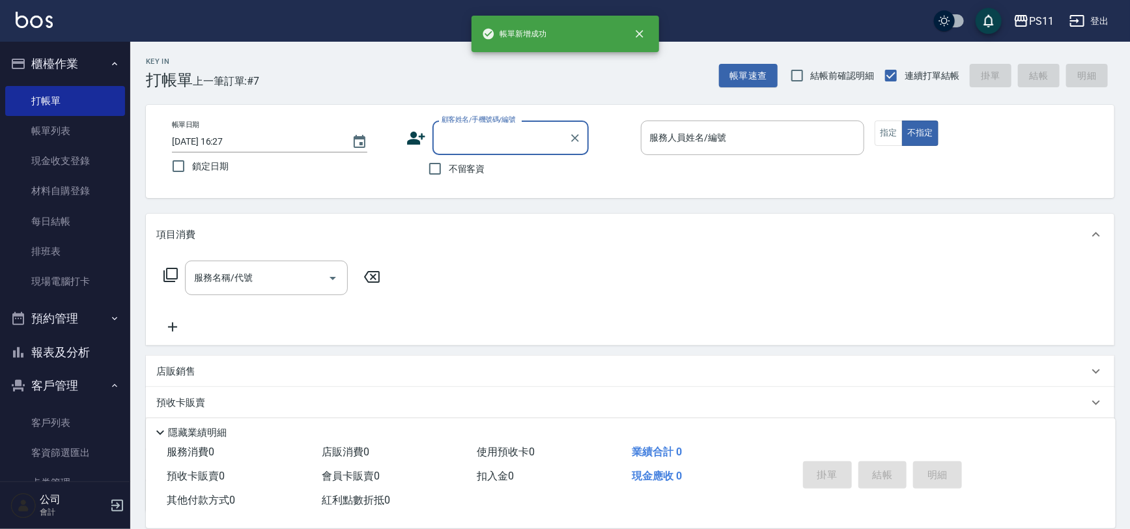
click at [69, 343] on button "報表及分析" at bounding box center [65, 352] width 120 height 34
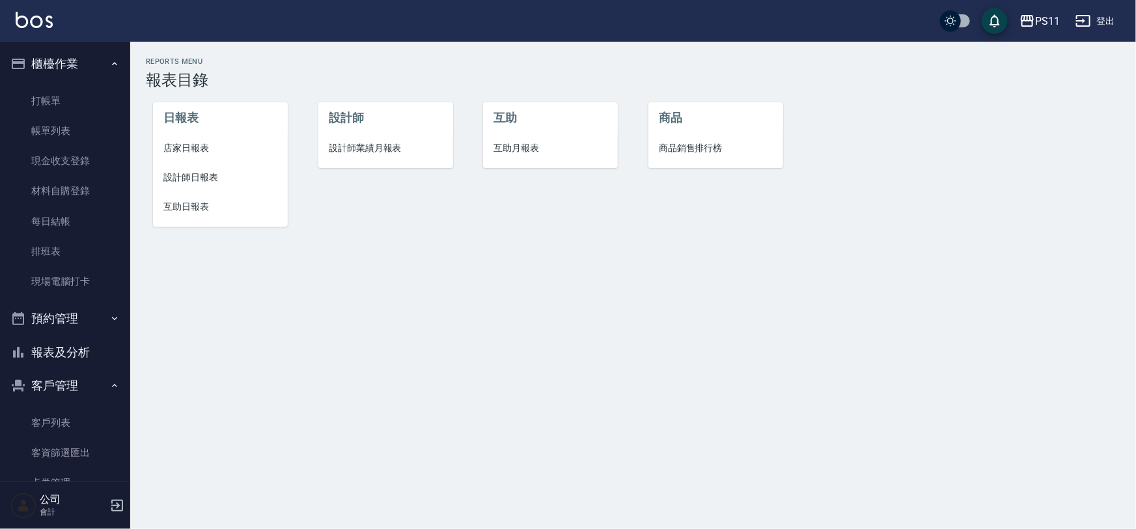
click at [188, 177] on span "設計師日報表" at bounding box center [220, 178] width 114 height 14
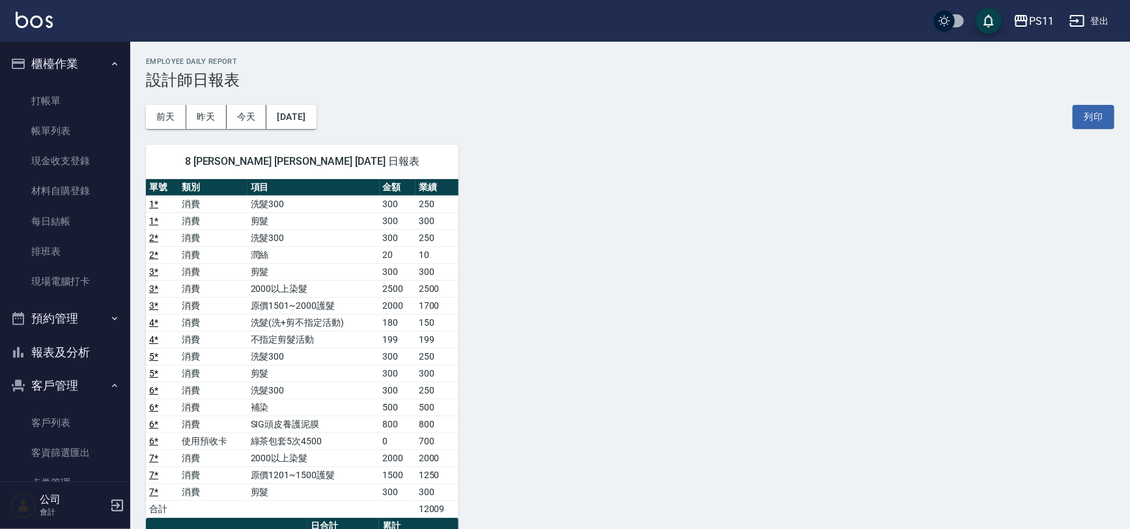
click at [600, 204] on div "8 [PERSON_NAME] [PERSON_NAME] [DATE] 日報表 單號 類別 項目 金額 業績 1 * 消費 洗髮300 300 250 1 …" at bounding box center [622, 466] width 984 height 675
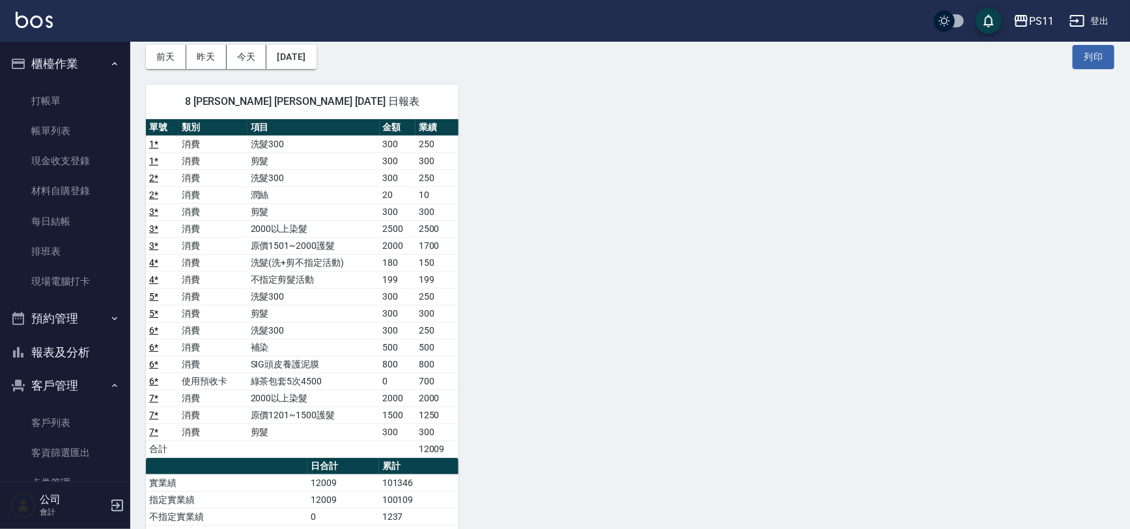
scroll to position [118, 0]
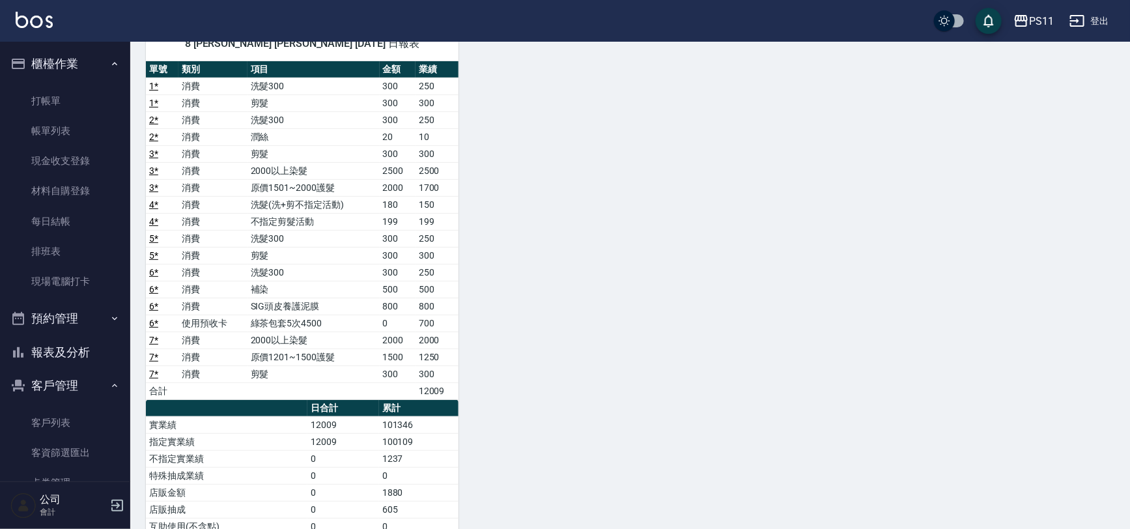
click at [600, 204] on div "8 [PERSON_NAME] [PERSON_NAME] [DATE] 日報表 單號 類別 項目 金額 業績 1 * 消費 洗髮300 300 250 1 …" at bounding box center [622, 348] width 984 height 675
click at [102, 346] on button "報表及分析" at bounding box center [65, 352] width 120 height 34
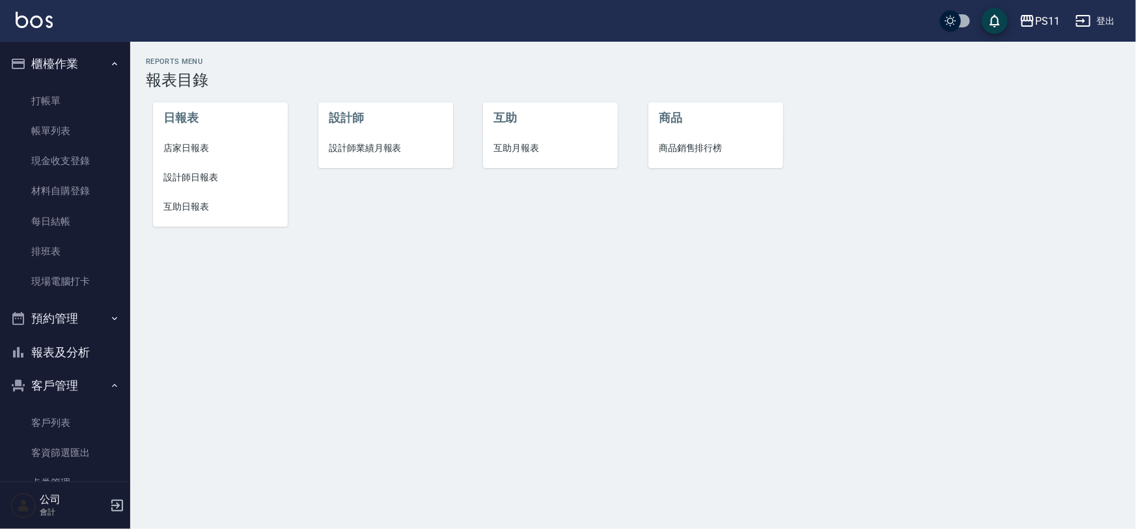
click at [216, 204] on span "互助日報表" at bounding box center [220, 207] width 114 height 14
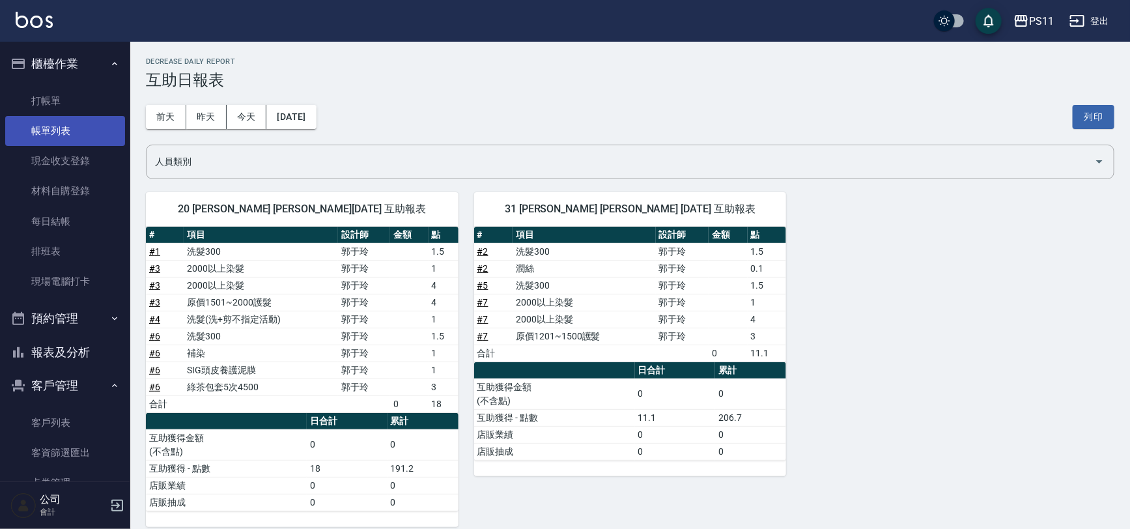
click at [64, 128] on link "帳單列表" at bounding box center [65, 131] width 120 height 30
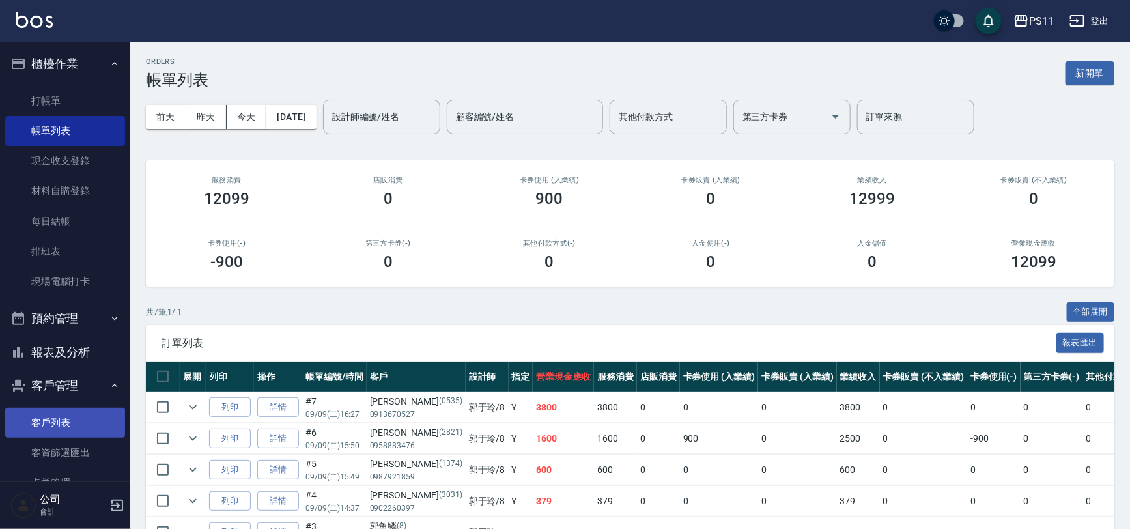
click at [79, 423] on link "客戶列表" at bounding box center [65, 423] width 120 height 30
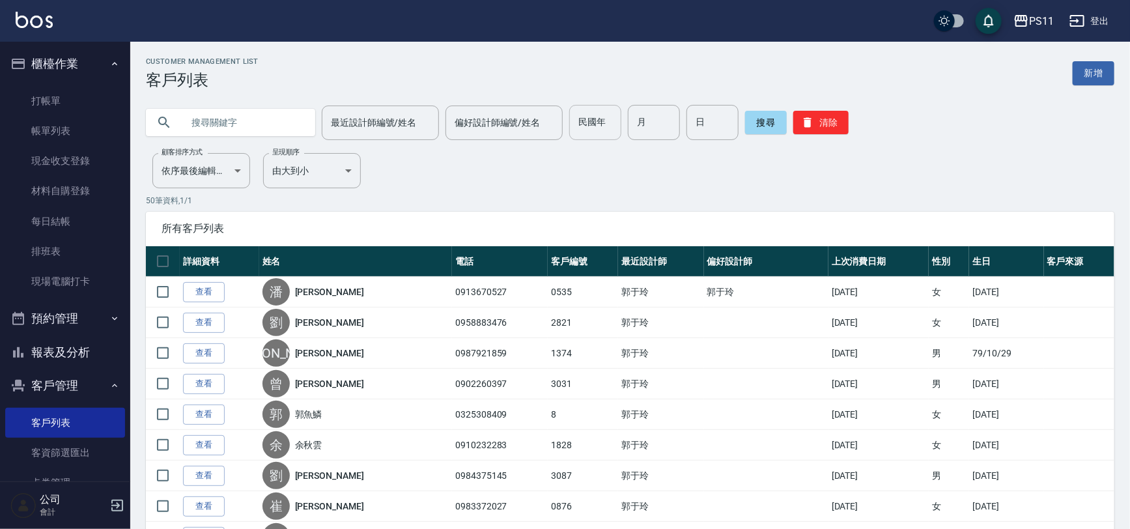
click at [611, 123] on input "民國年" at bounding box center [595, 122] width 52 height 35
type input "81"
click at [648, 114] on input "月" at bounding box center [654, 122] width 52 height 35
type input "9"
click at [703, 128] on input "日" at bounding box center [712, 122] width 52 height 35
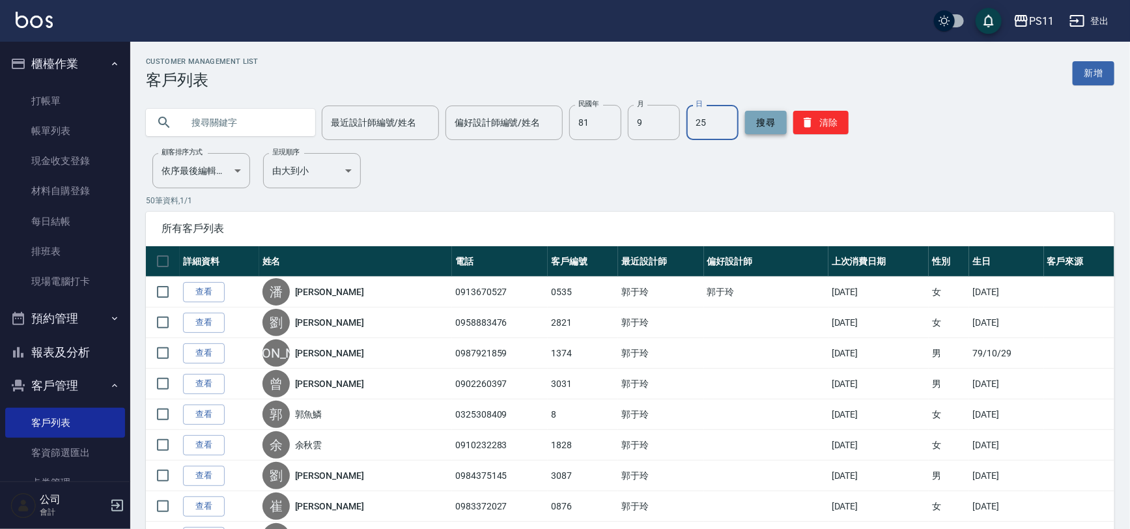
type input "25"
click at [759, 121] on button "搜尋" at bounding box center [766, 122] width 42 height 23
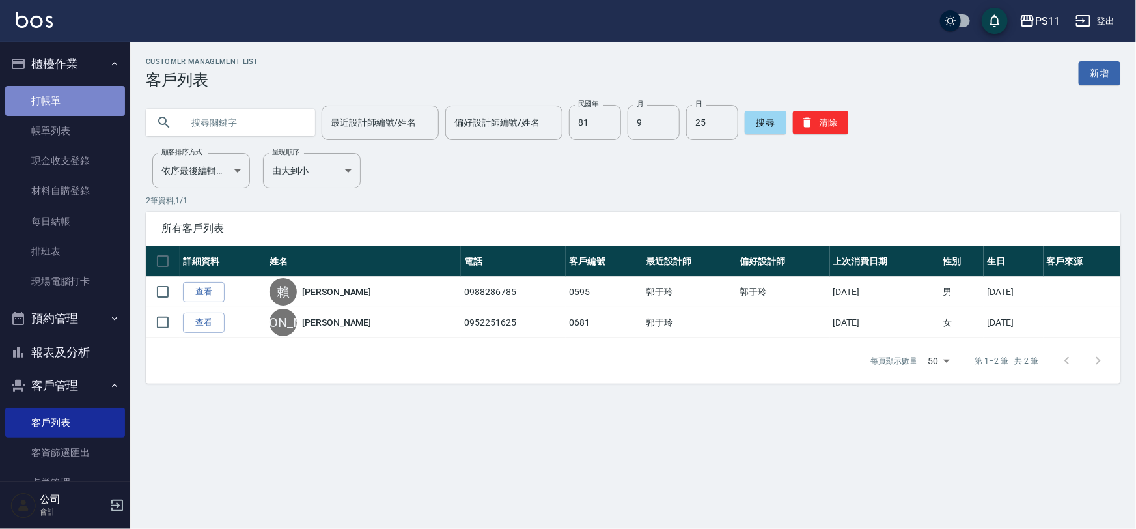
drag, startPoint x: 76, startPoint y: 91, endPoint x: 84, endPoint y: 100, distance: 12.4
click at [75, 92] on link "打帳單" at bounding box center [65, 101] width 120 height 30
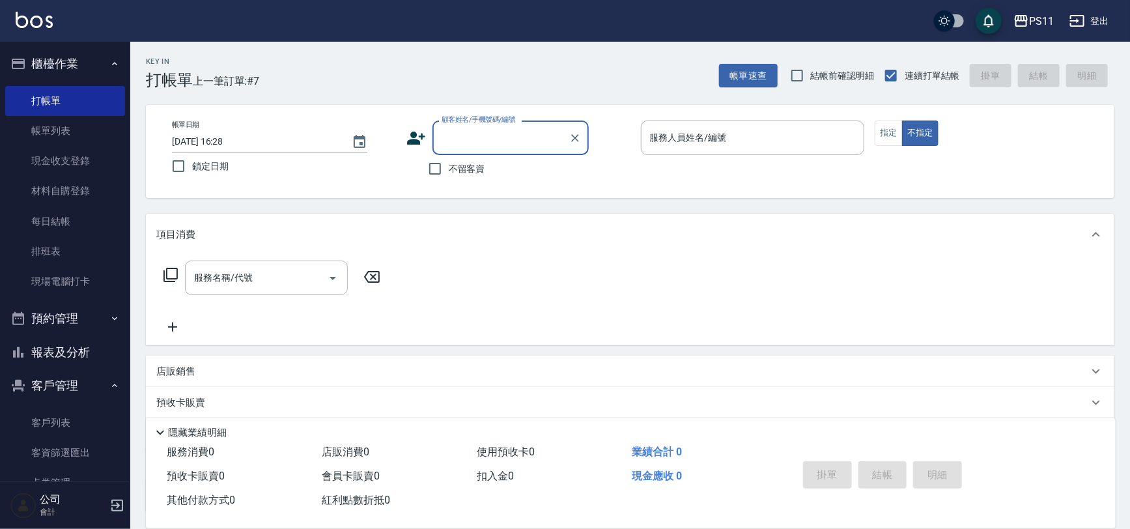
click at [501, 137] on input "顧客姓名/手機號碼/編號" at bounding box center [500, 137] width 125 height 23
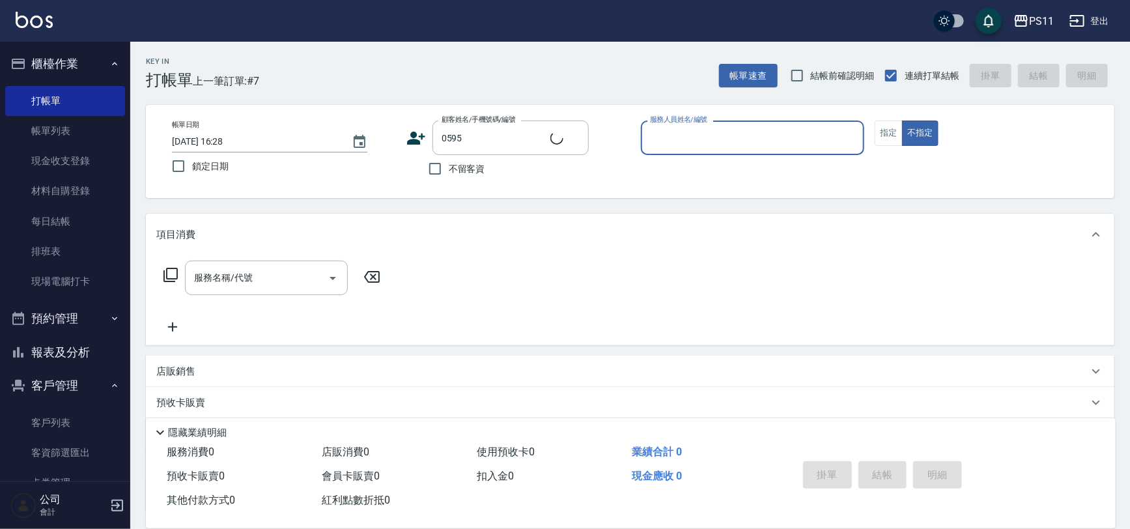
type input "[PERSON_NAME]/0988286785/0595"
click at [758, 141] on input "服務人員姓名/編號" at bounding box center [753, 137] width 212 height 23
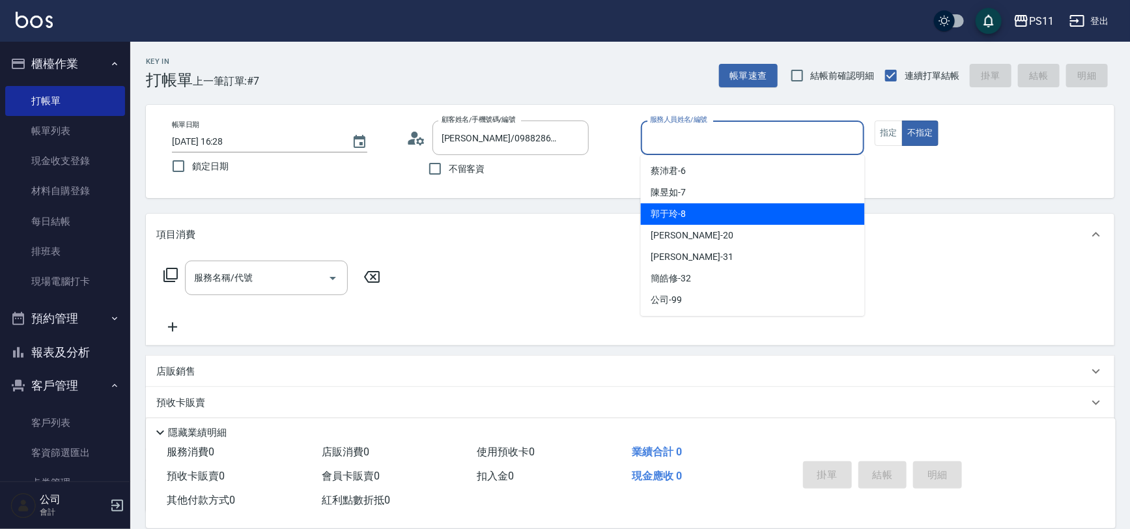
click at [746, 209] on div "郭于玲 -8" at bounding box center [753, 213] width 224 height 21
type input "郭于玲-8"
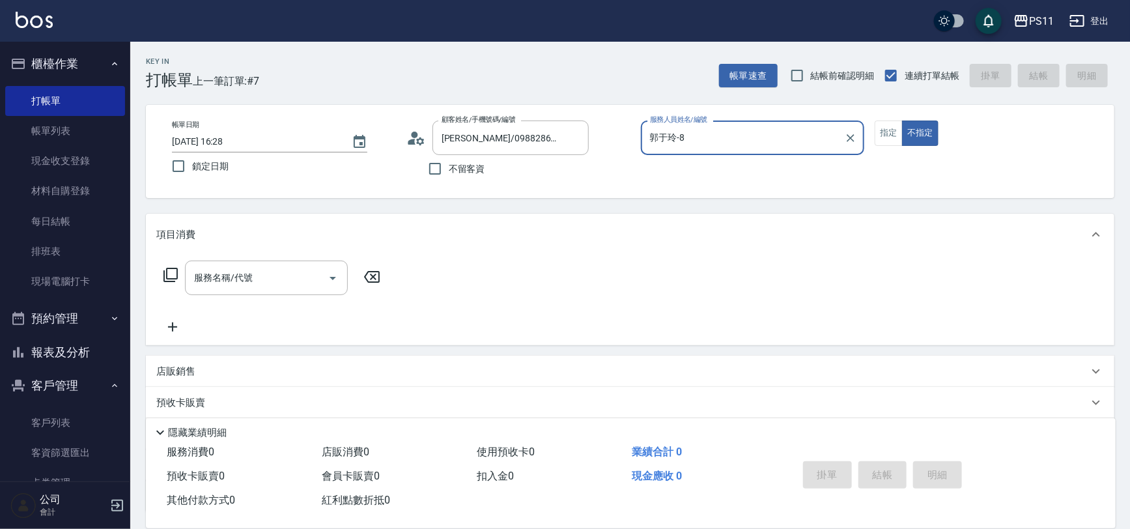
click at [873, 133] on div "帳單日期 [DATE] 16:28 鎖定日期 顧客姓名/手機號碼/編號 [PERSON_NAME]/0988286785/0595 顧客姓名/手機號碼/編號 …" at bounding box center [629, 151] width 937 height 62
click at [878, 133] on button "指定" at bounding box center [888, 132] width 28 height 25
click at [178, 272] on icon at bounding box center [171, 275] width 16 height 16
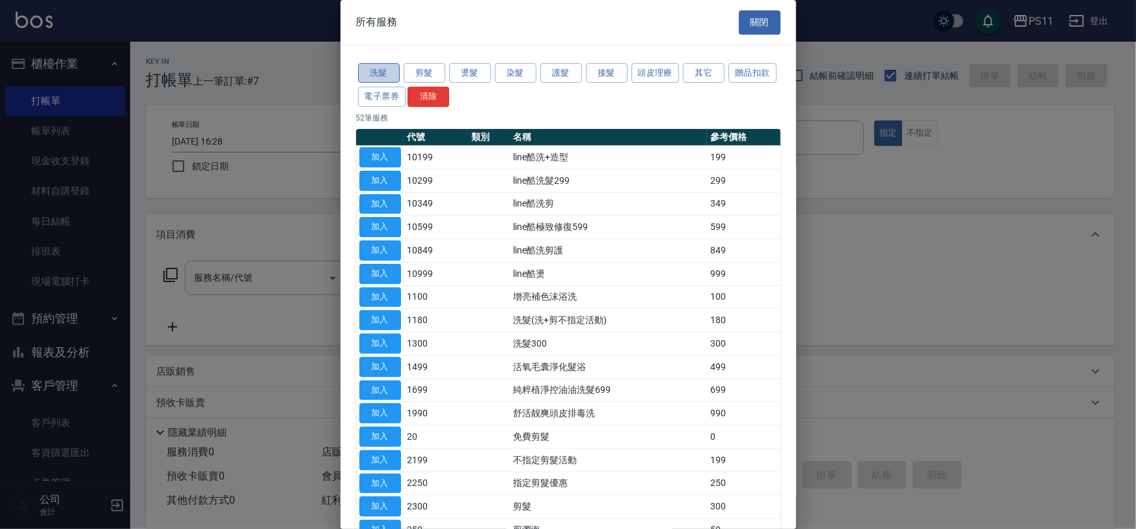
click at [373, 71] on button "洗髮" at bounding box center [379, 73] width 42 height 20
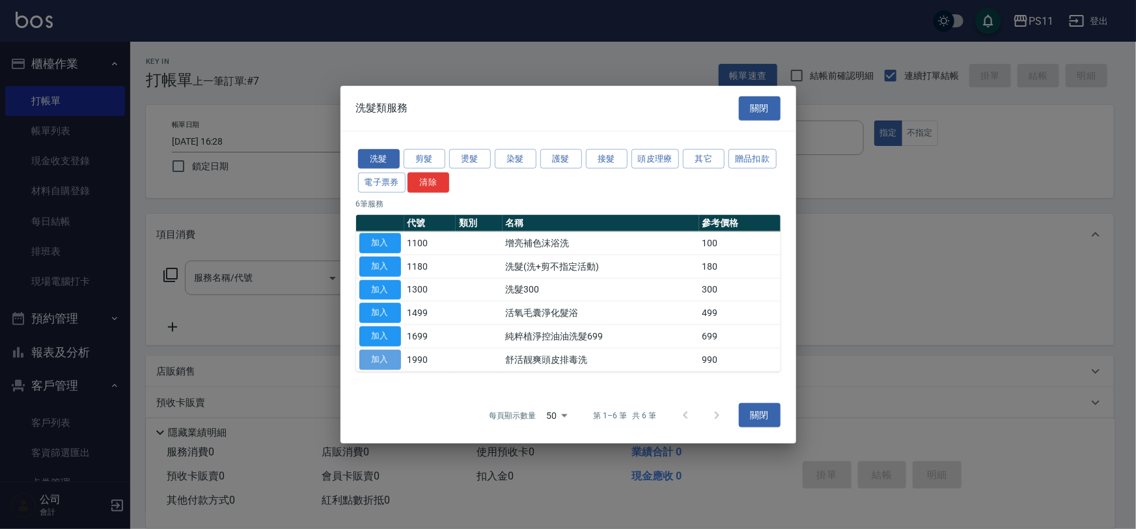
click at [384, 360] on button "加入" at bounding box center [380, 359] width 42 height 20
type input "舒活靓爽頭皮排毒洗(1990)"
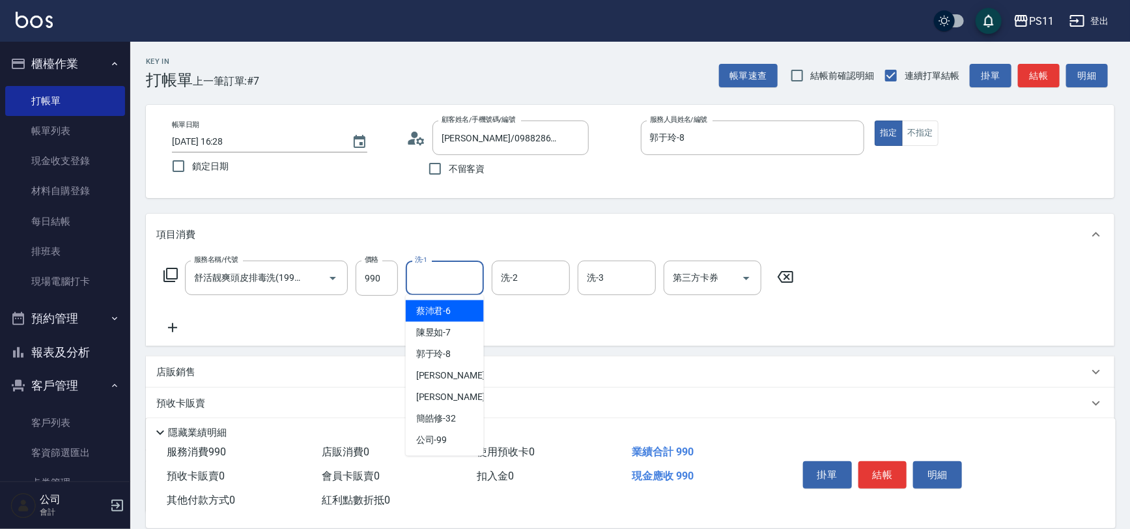
click at [464, 279] on input "洗-1" at bounding box center [445, 277] width 66 height 23
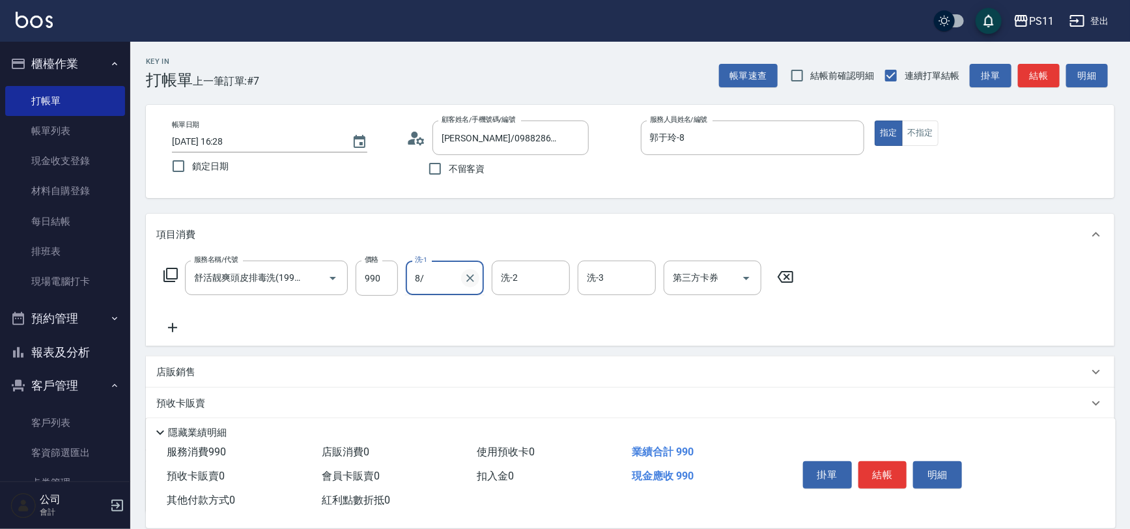
type input "8"
type input "[PERSON_NAME]-31"
click at [175, 326] on icon at bounding box center [172, 328] width 33 height 16
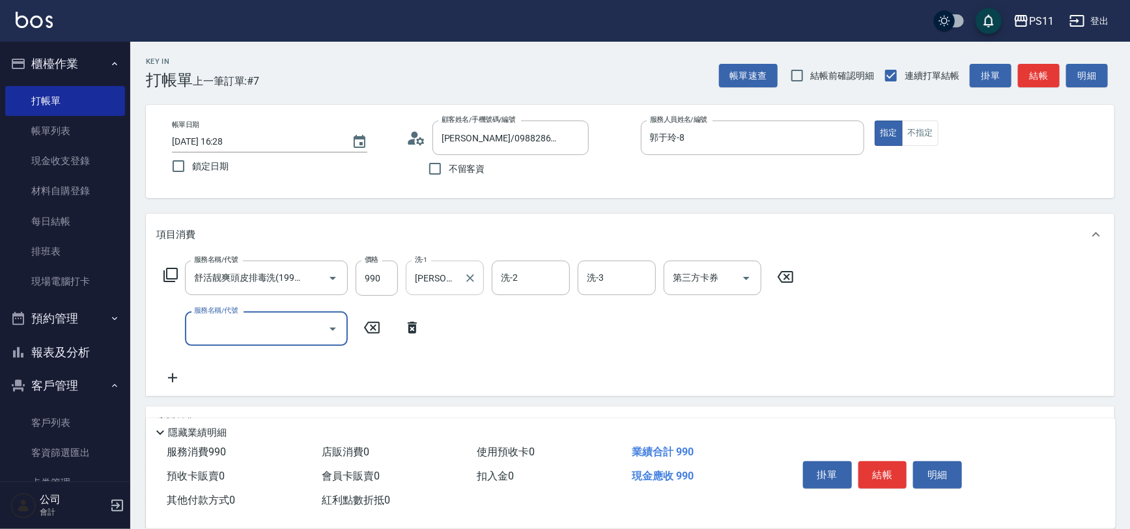
click at [248, 326] on input "服務名稱/代號" at bounding box center [257, 328] width 132 height 23
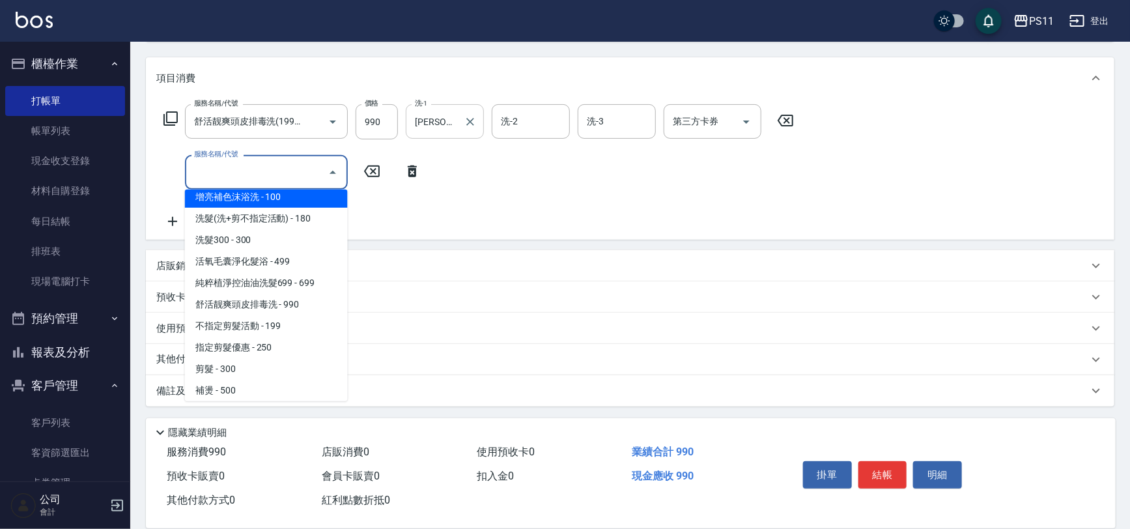
scroll to position [118, 0]
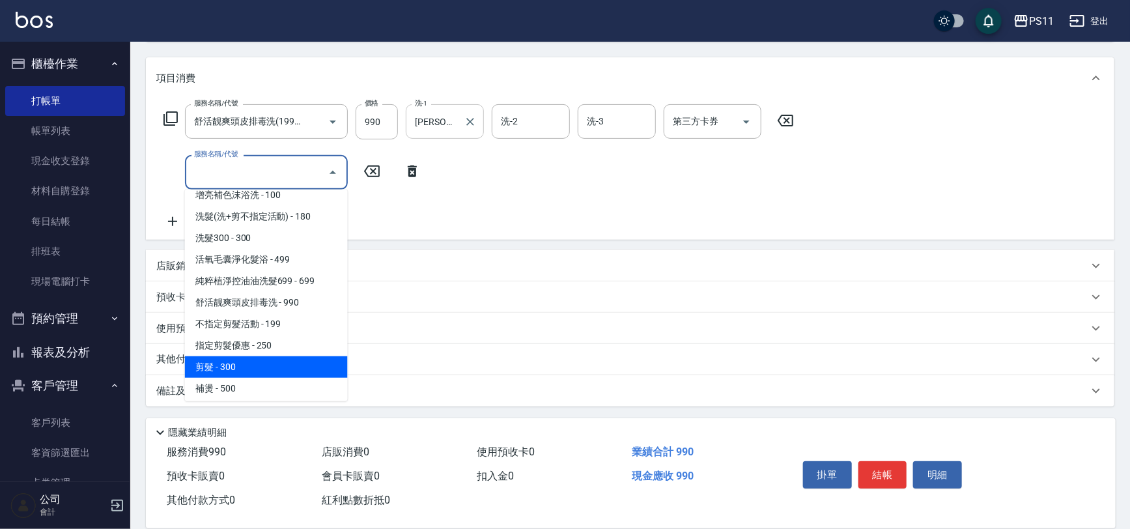
click at [276, 364] on span "剪髮 - 300" at bounding box center [266, 366] width 163 height 21
type input "剪髮(2300)"
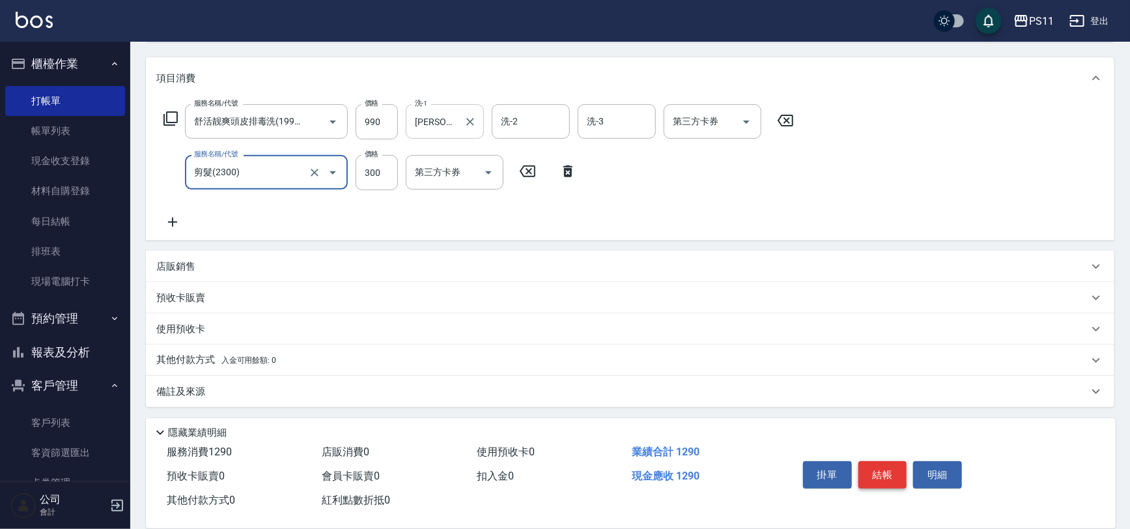
click at [884, 461] on button "結帳" at bounding box center [882, 474] width 49 height 27
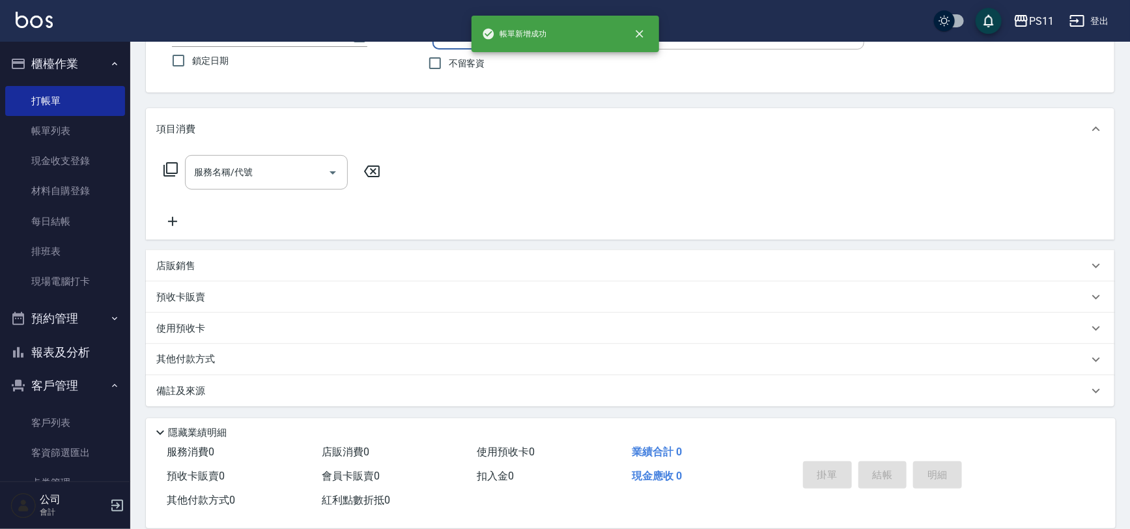
scroll to position [0, 0]
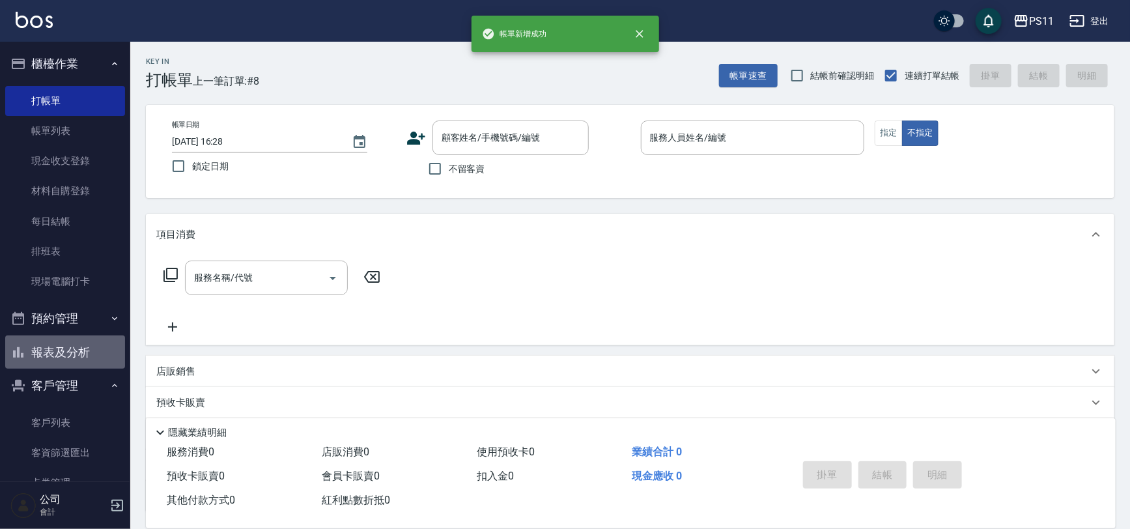
drag, startPoint x: 79, startPoint y: 356, endPoint x: 109, endPoint y: 344, distance: 32.5
click at [81, 356] on button "報表及分析" at bounding box center [65, 352] width 120 height 34
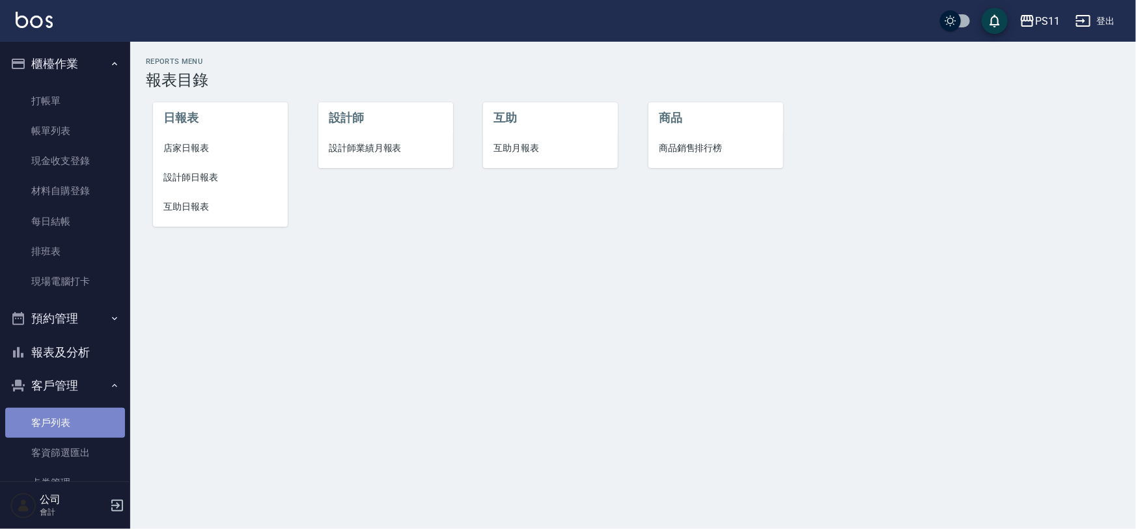
click at [70, 425] on link "客戶列表" at bounding box center [65, 423] width 120 height 30
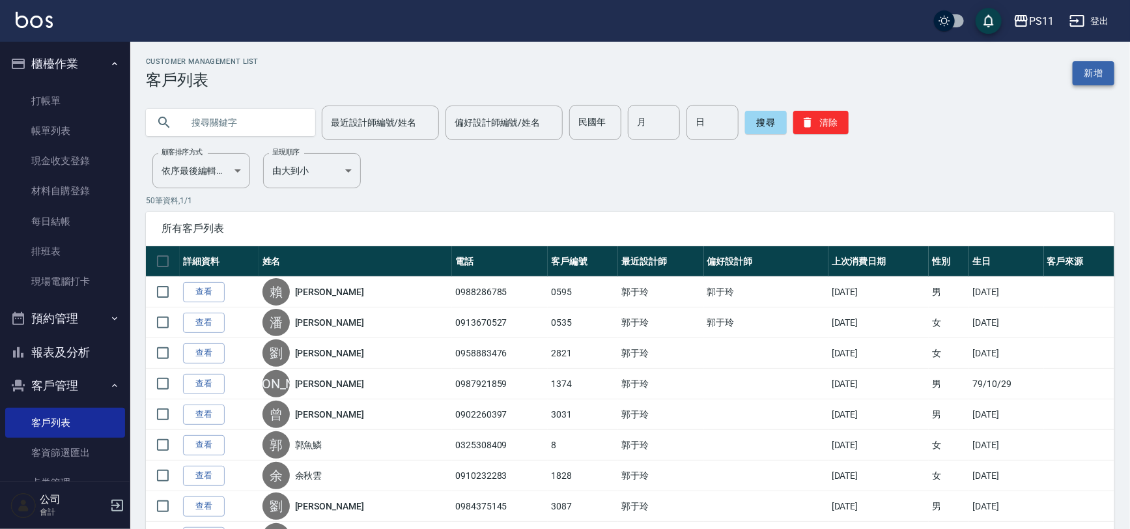
click at [1083, 68] on link "新增" at bounding box center [1093, 73] width 42 height 24
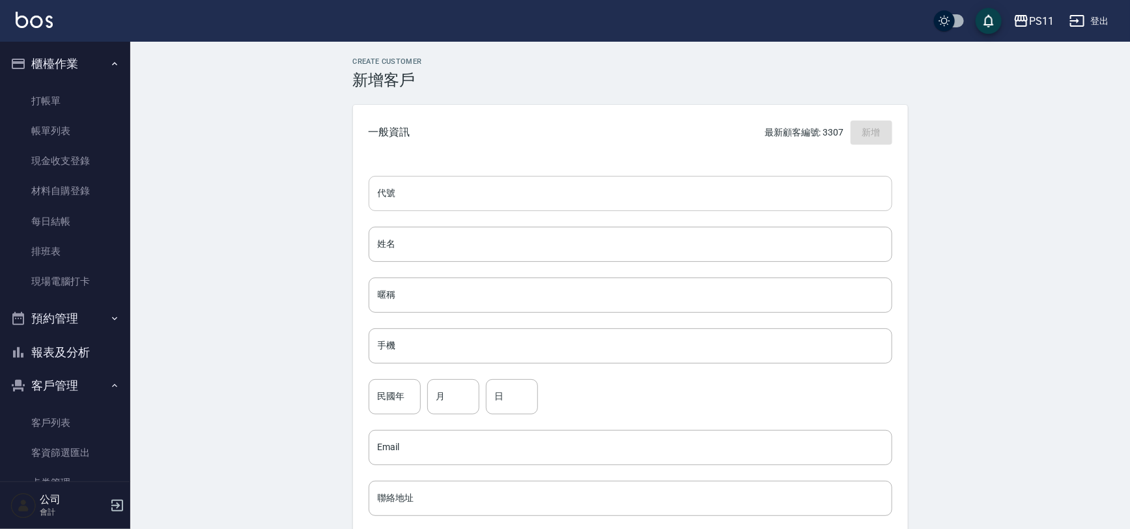
click at [536, 183] on input "代號" at bounding box center [631, 193] width 524 height 35
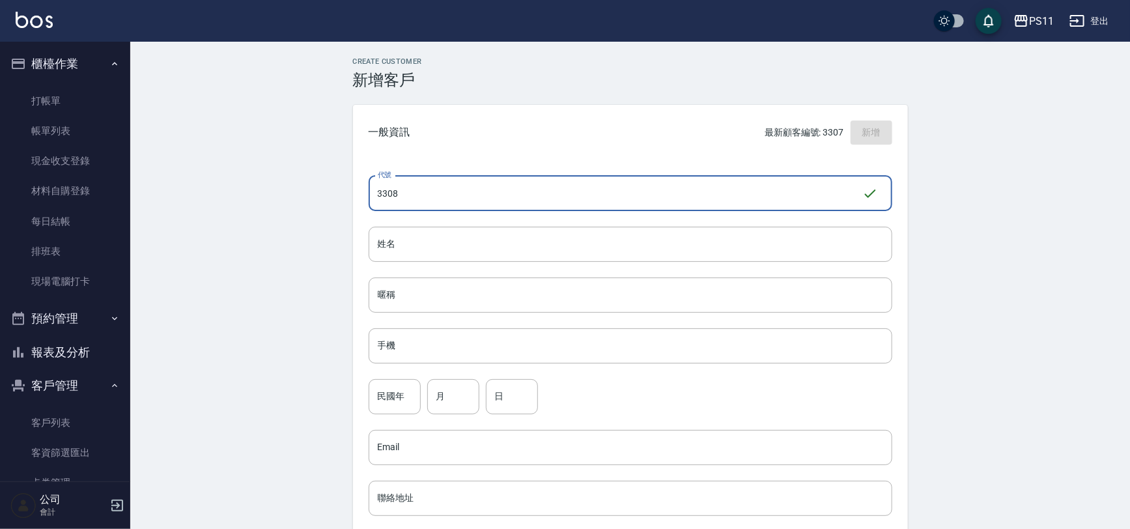
type input "3308"
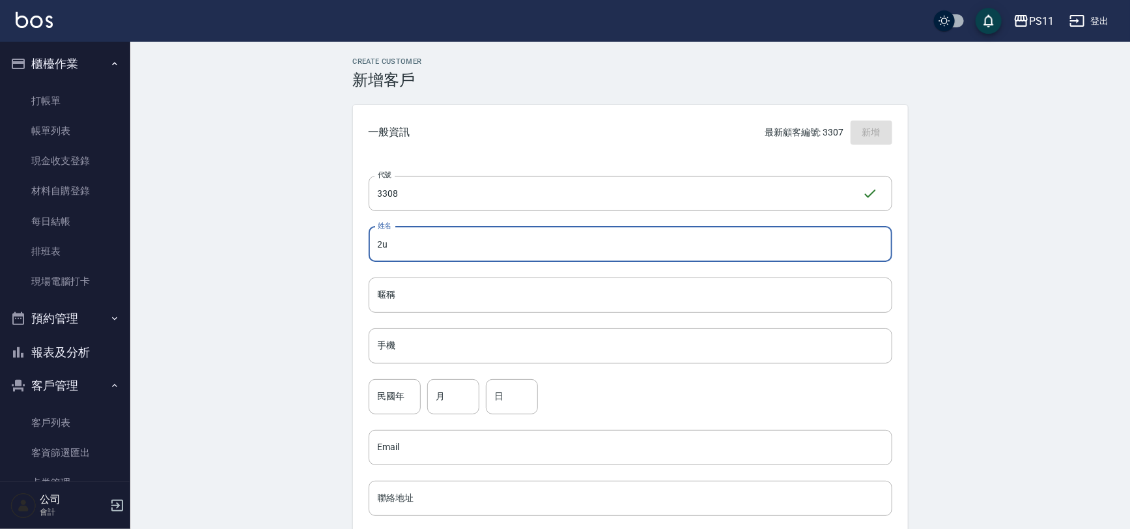
type input "2"
type input "[PERSON_NAME]"
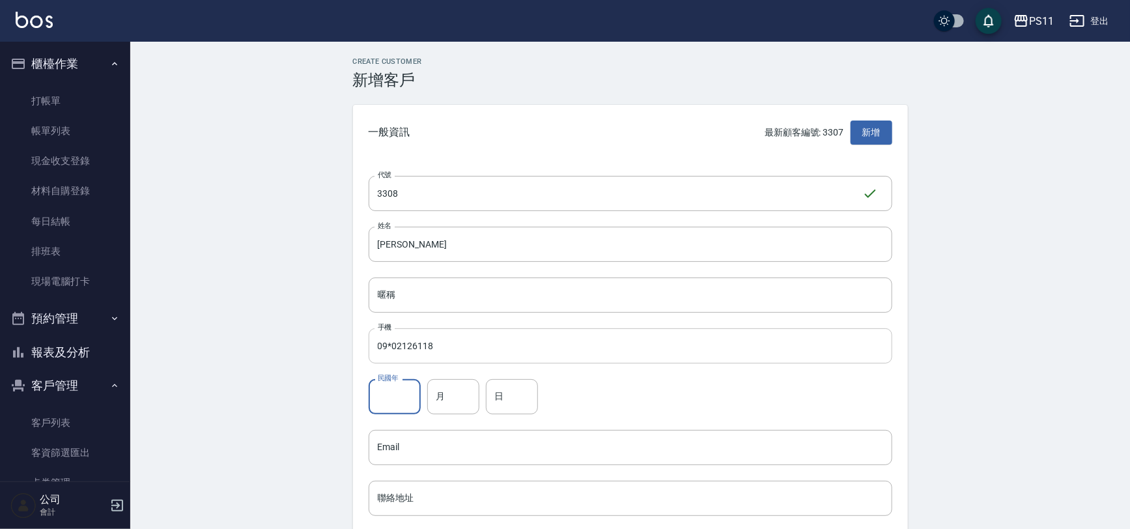
click at [390, 343] on input "09*02126118" at bounding box center [631, 345] width 524 height 35
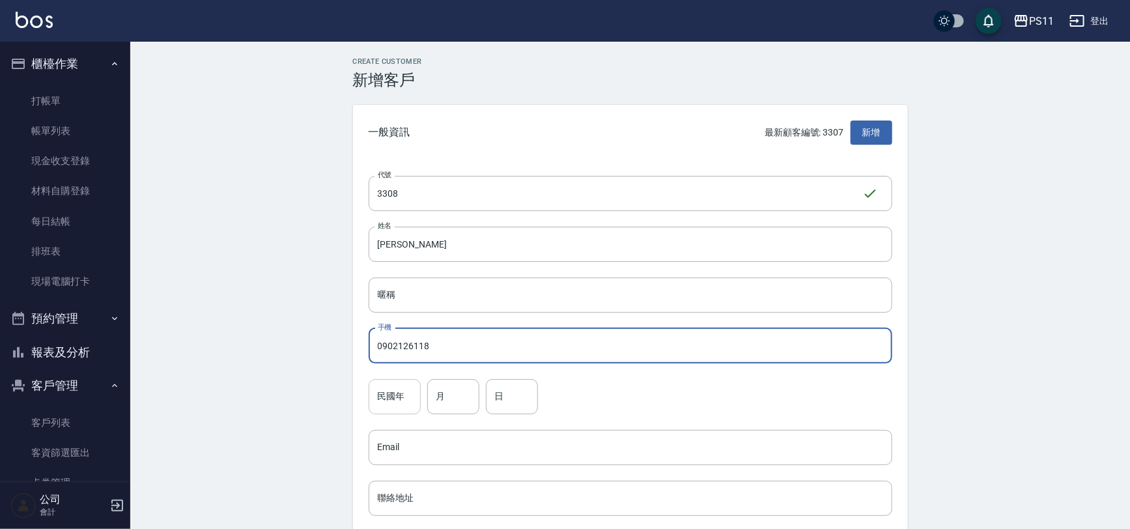
type input "0902126118"
drag, startPoint x: 415, startPoint y: 394, endPoint x: 474, endPoint y: 388, distance: 59.5
click at [414, 390] on input "民國年" at bounding box center [395, 396] width 52 height 35
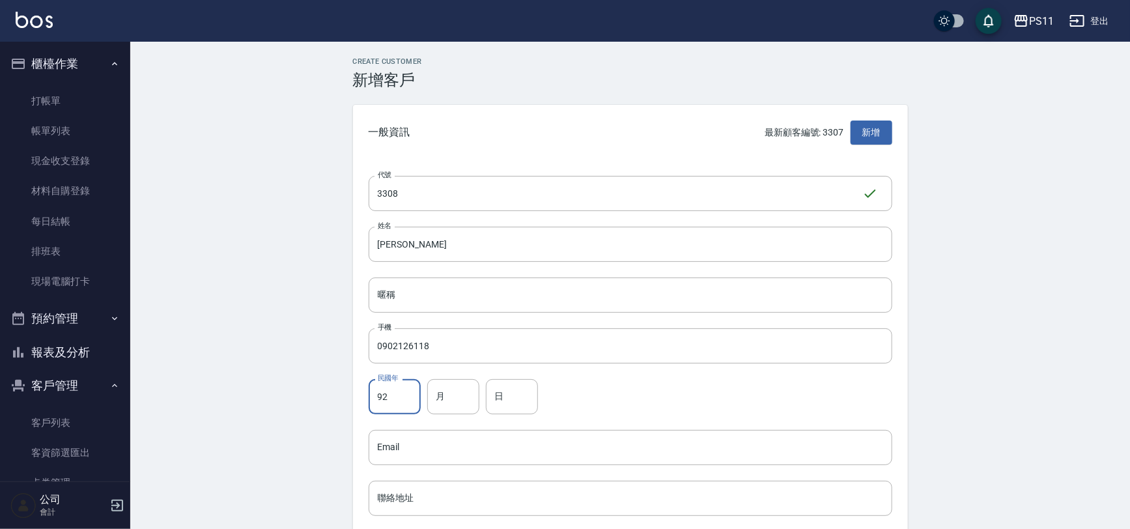
type input "92"
type input "3"
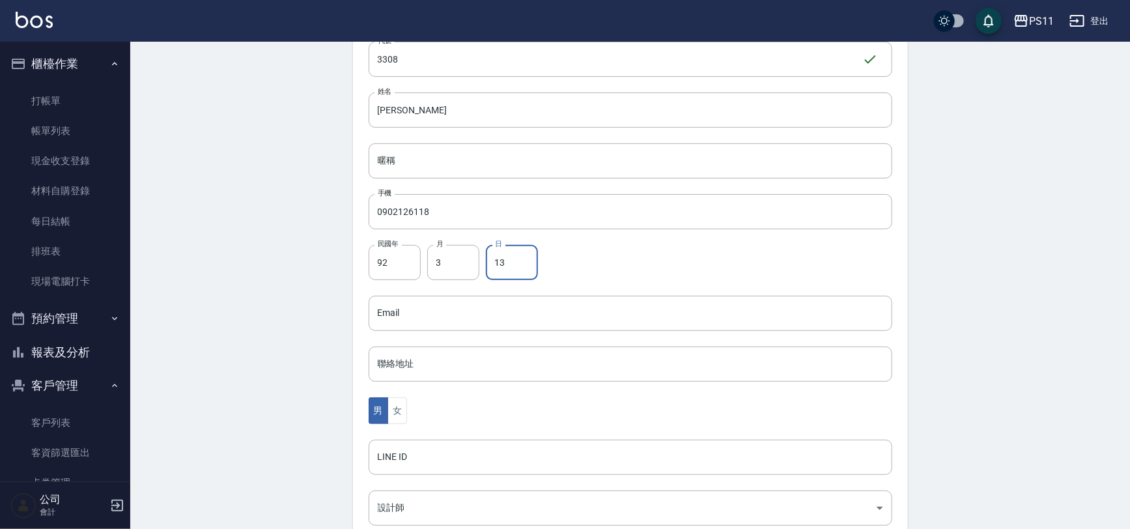
scroll to position [318, 0]
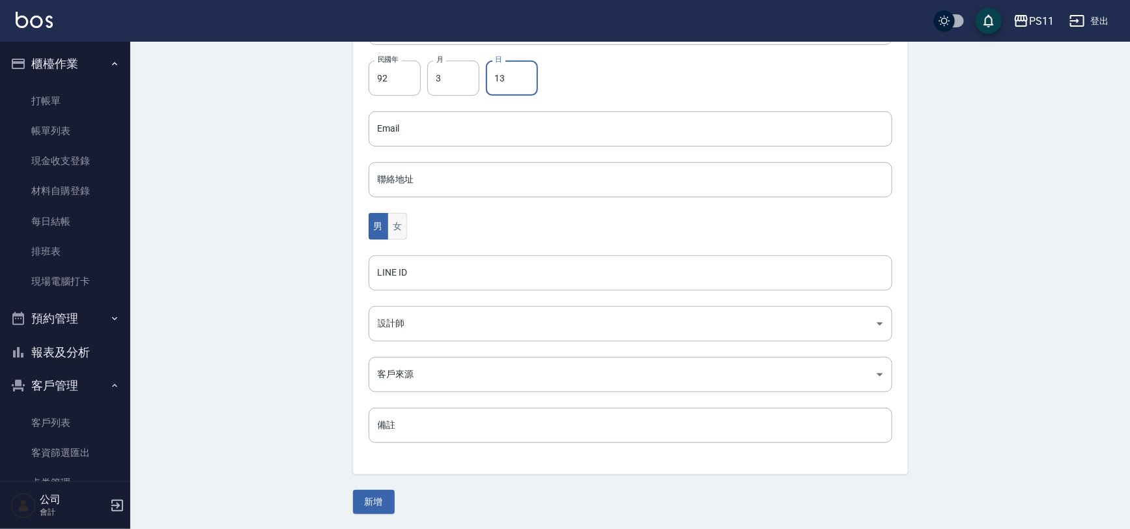
type input "13"
click at [396, 231] on button "女" at bounding box center [397, 226] width 20 height 27
click at [385, 501] on button "新增" at bounding box center [374, 502] width 42 height 24
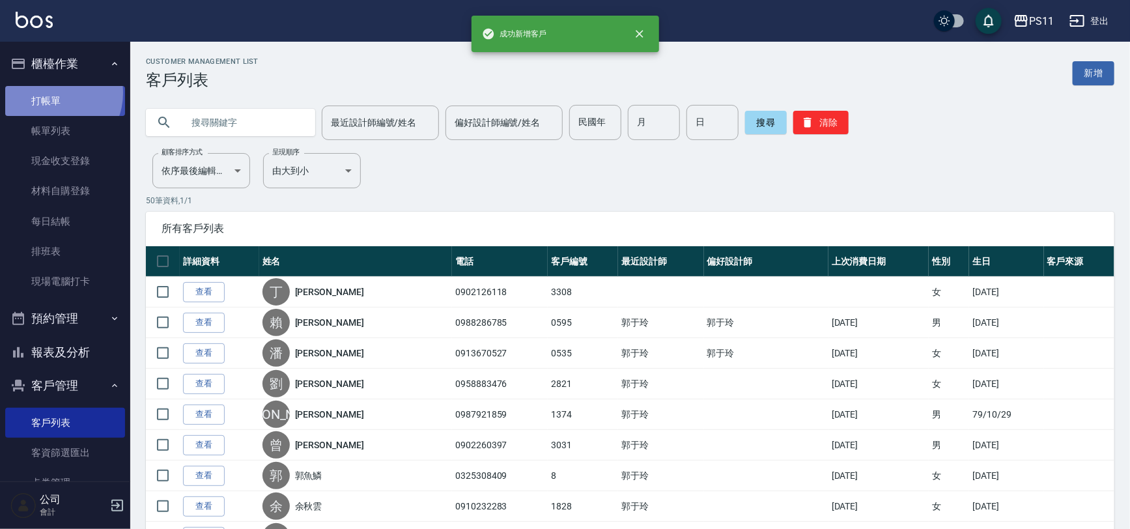
click at [51, 92] on link "打帳單" at bounding box center [65, 101] width 120 height 30
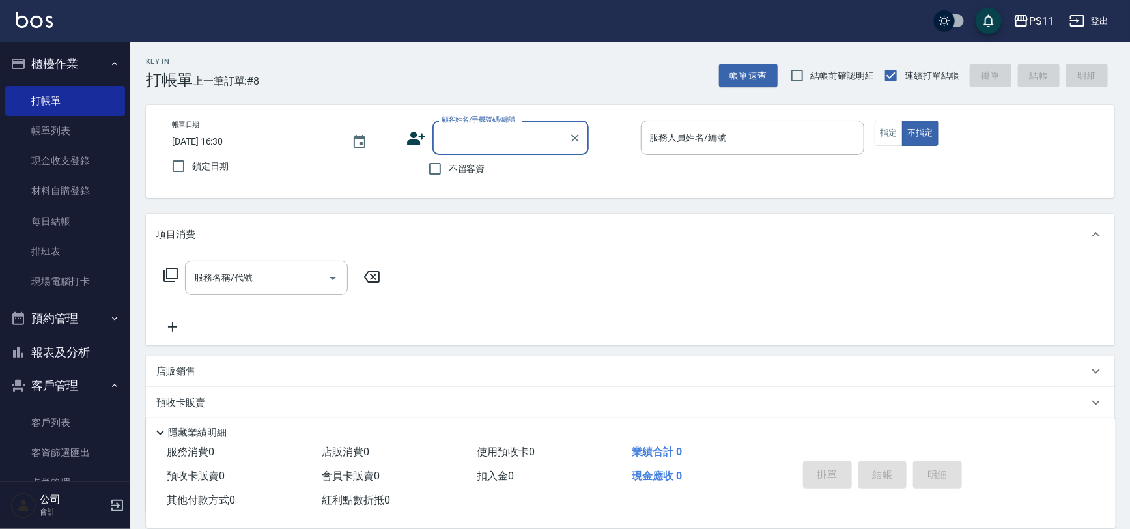
click at [449, 143] on input "顧客姓名/手機號碼/編號" at bounding box center [500, 137] width 125 height 23
click at [504, 130] on input "顧客姓名/手機號碼/編號" at bounding box center [500, 137] width 125 height 23
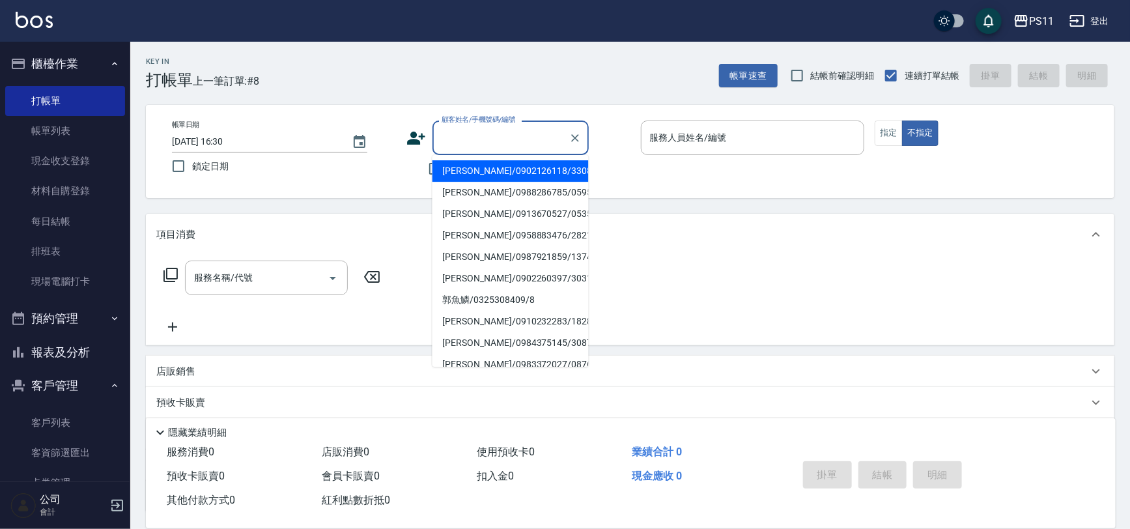
click at [521, 173] on li "[PERSON_NAME]/0902126118/3308" at bounding box center [510, 170] width 156 height 21
type input "[PERSON_NAME]/0902126118/3308"
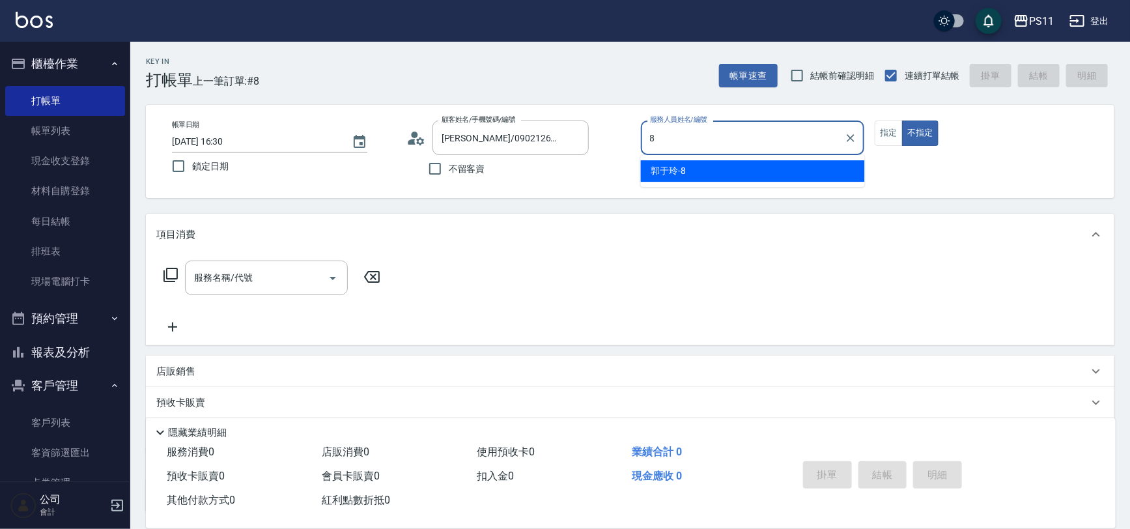
type input "郭于玲-8"
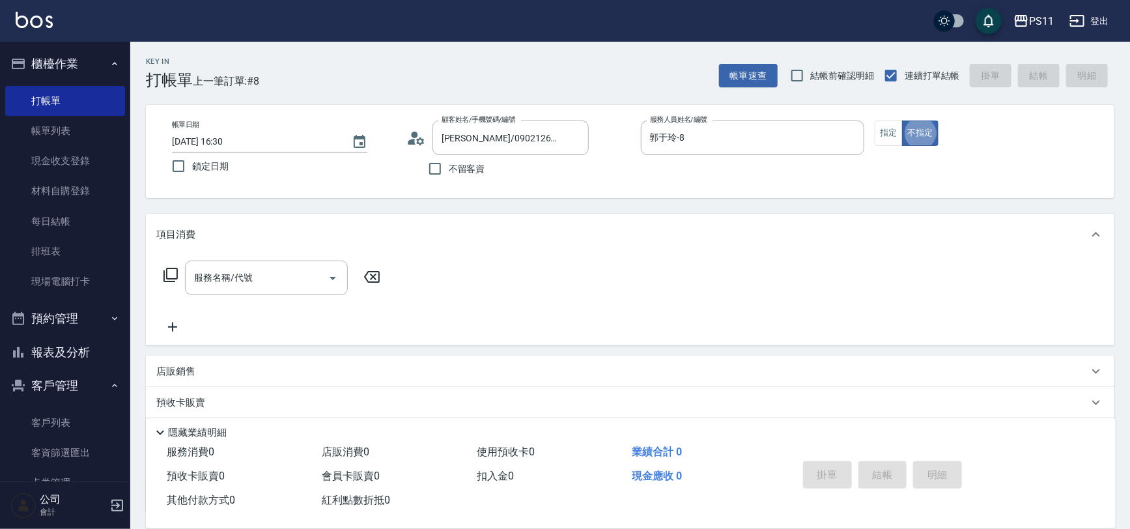
type button "false"
click at [337, 274] on icon "Open" at bounding box center [333, 278] width 16 height 16
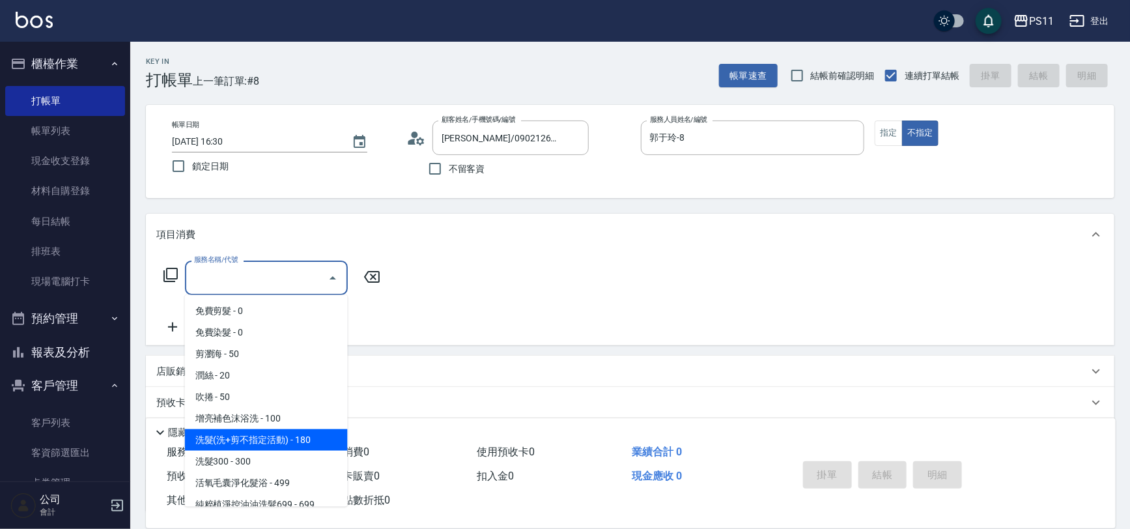
click at [313, 443] on span "洗髮(洗+剪不指定活動) - 180" at bounding box center [266, 439] width 163 height 21
type input "洗髮(洗+剪不指定活動)(1180)"
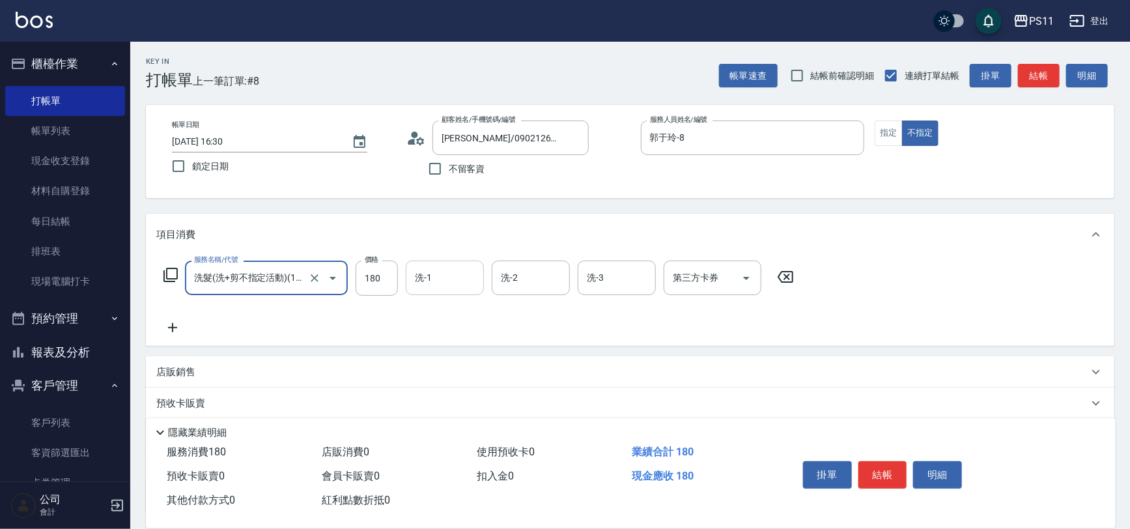
click at [438, 265] on div "洗-1" at bounding box center [445, 277] width 78 height 35
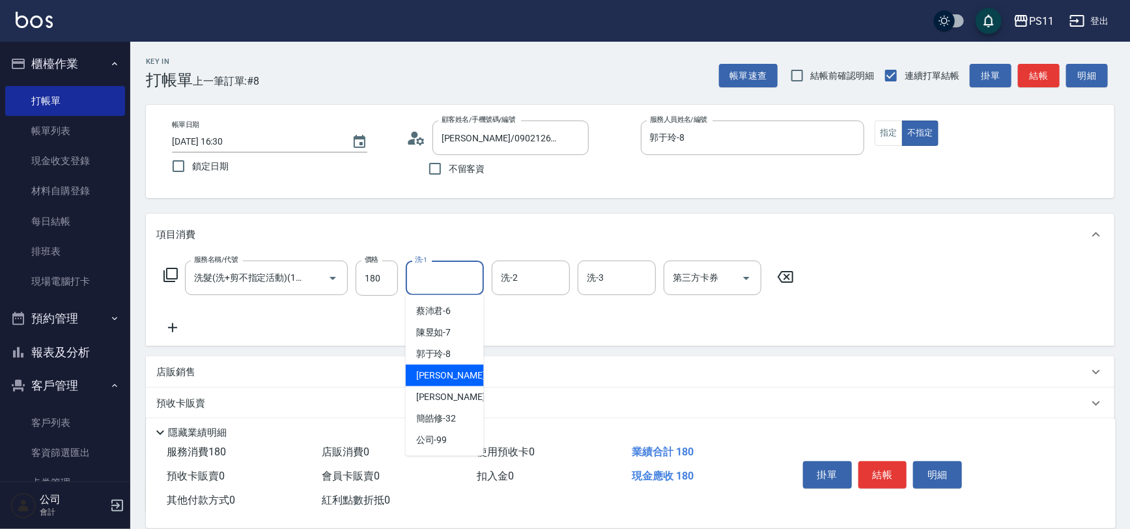
click at [447, 375] on span "[PERSON_NAME] -20" at bounding box center [457, 376] width 82 height 14
type input "[PERSON_NAME]-20"
click at [179, 329] on icon at bounding box center [172, 328] width 33 height 16
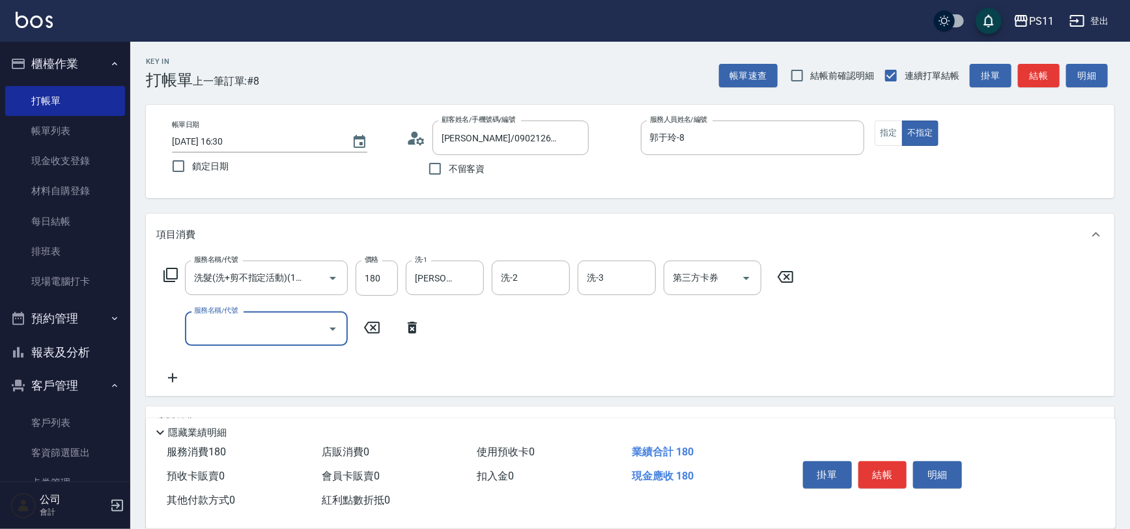
click at [332, 331] on icon "Open" at bounding box center [333, 329] width 16 height 16
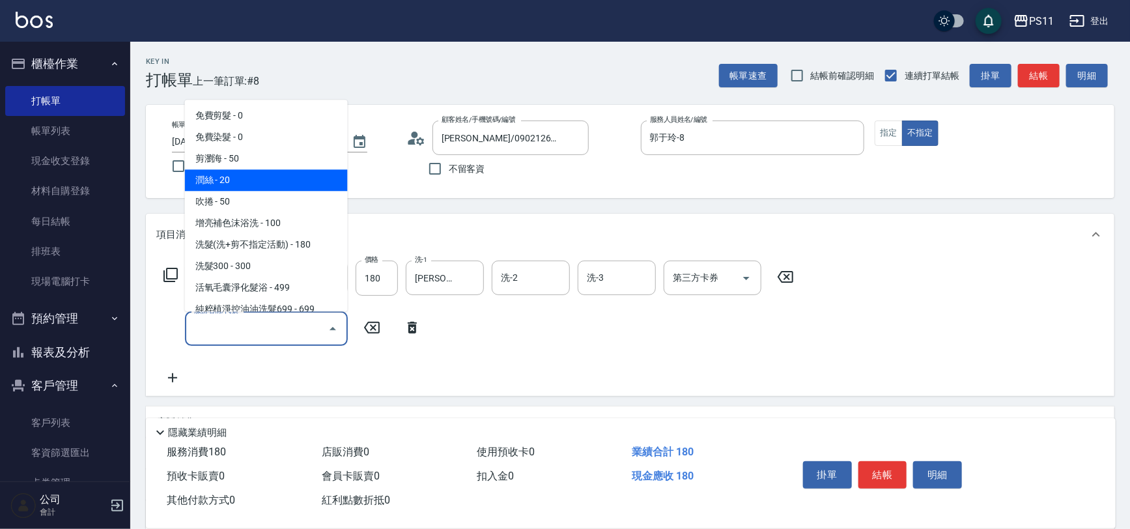
click at [272, 181] on span "潤絲 - 20" at bounding box center [266, 180] width 163 height 21
type input "潤絲(820)"
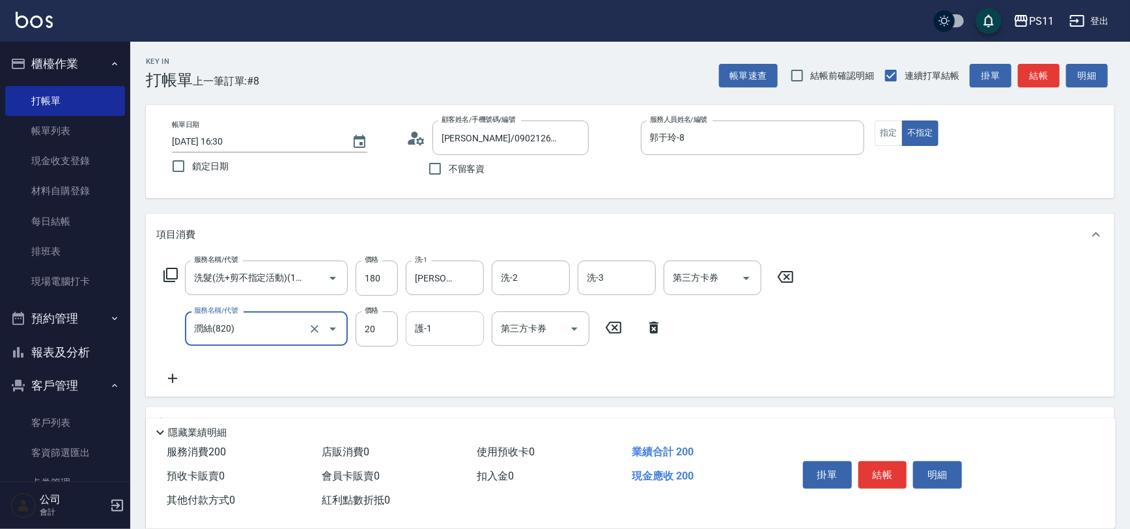
click at [449, 338] on input "護-1" at bounding box center [445, 328] width 66 height 23
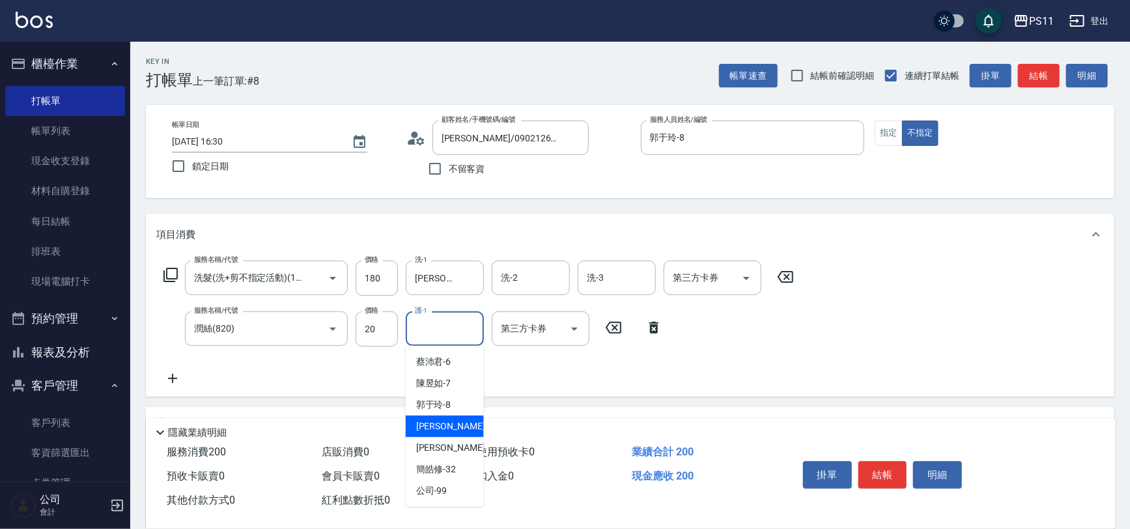
click at [469, 418] on div "[PERSON_NAME] -20" at bounding box center [445, 425] width 78 height 21
type input "[PERSON_NAME]-20"
click at [176, 372] on icon at bounding box center [172, 378] width 33 height 16
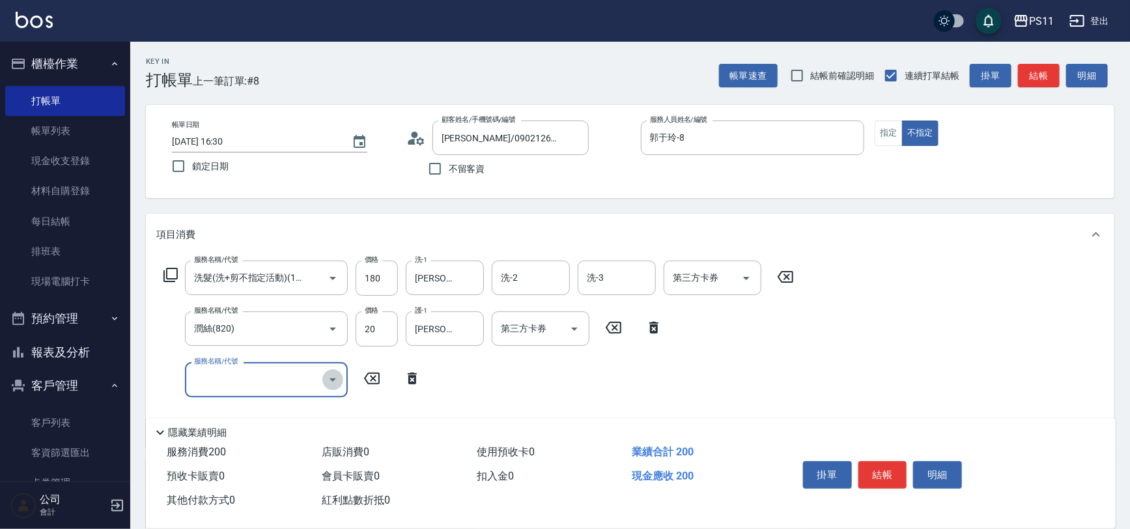
click at [335, 382] on icon "Open" at bounding box center [333, 380] width 16 height 16
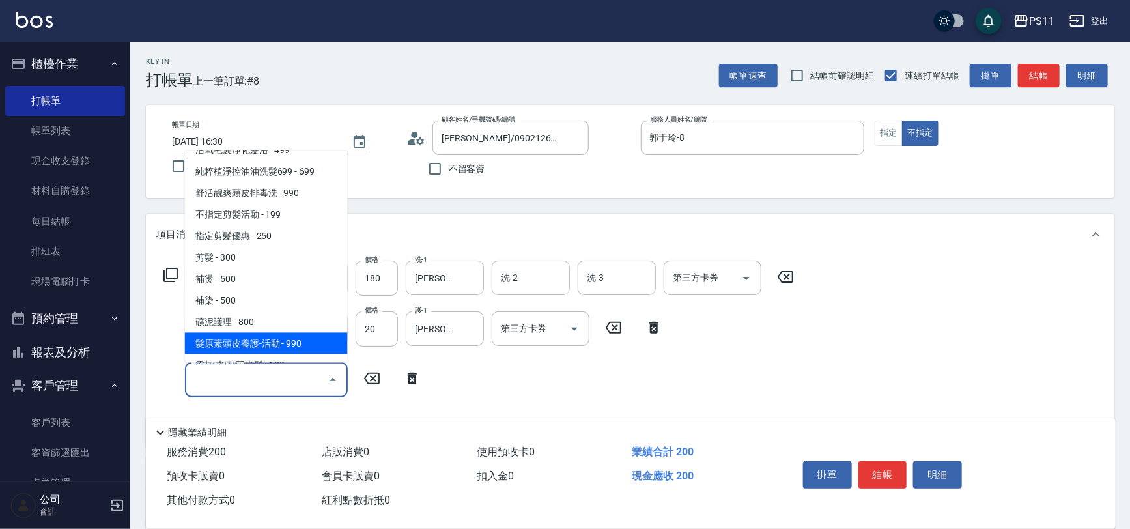
scroll to position [177, 0]
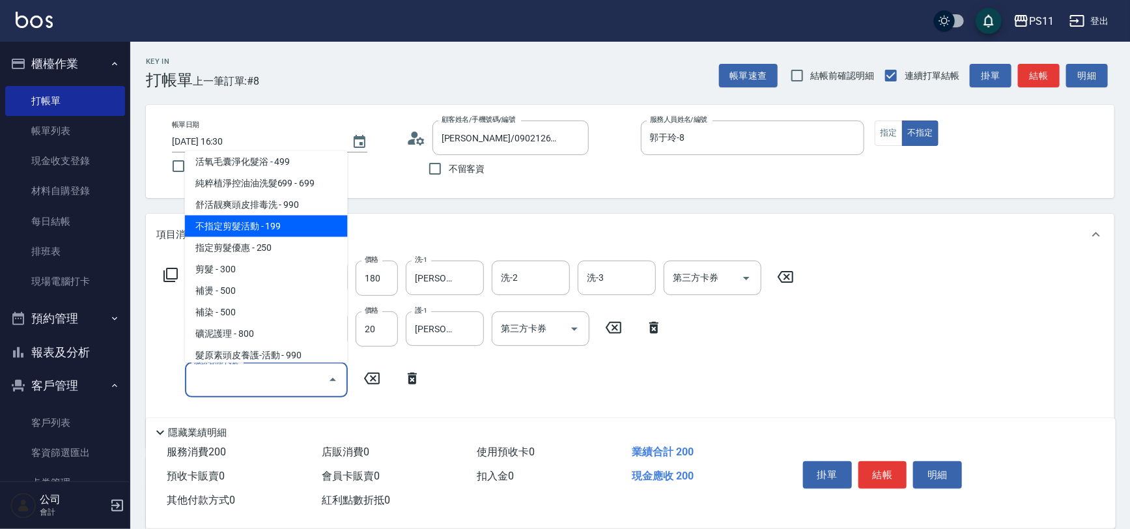
click at [298, 218] on span "不指定剪髮活動 - 199" at bounding box center [266, 226] width 163 height 21
type input "不指定剪髮活動(2199)"
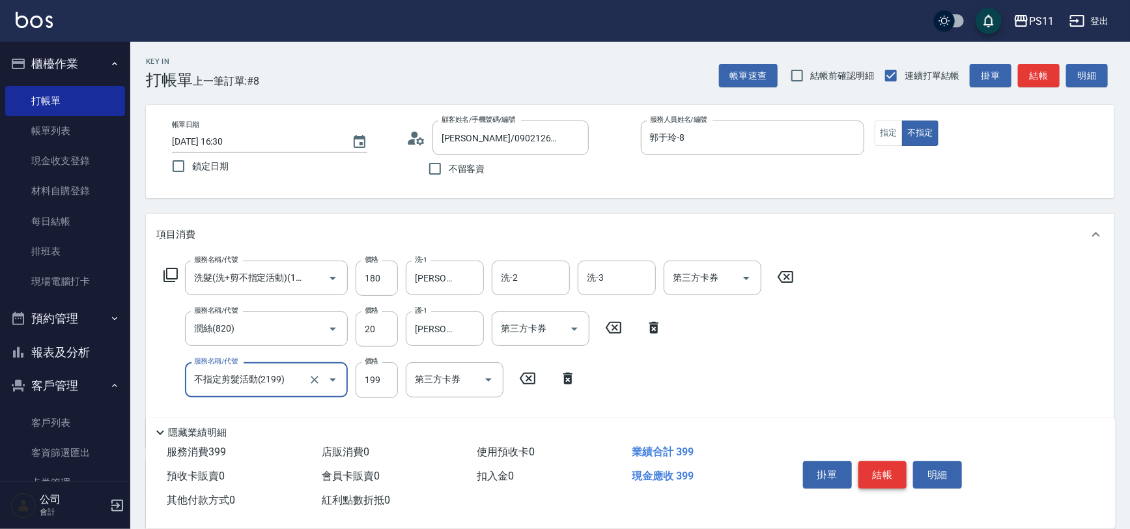
click at [899, 468] on button "結帳" at bounding box center [882, 474] width 49 height 27
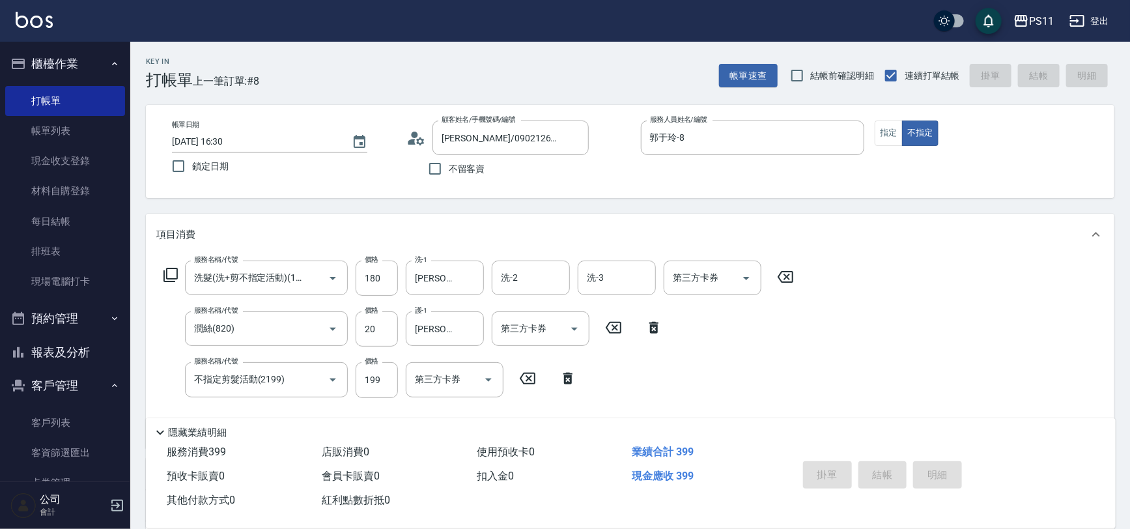
type input "[DATE] 16:31"
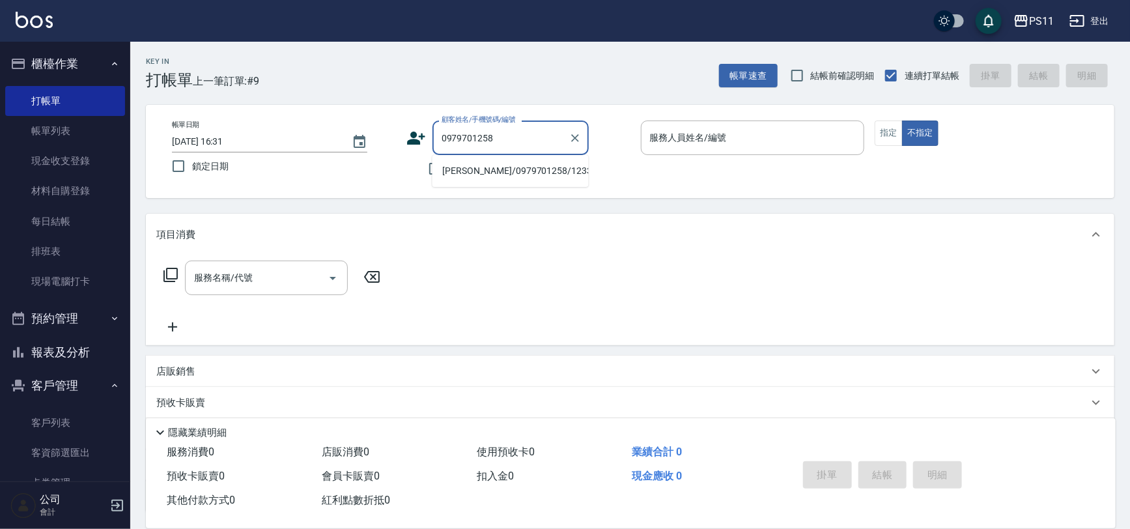
type input "[PERSON_NAME]/0979701258/1233"
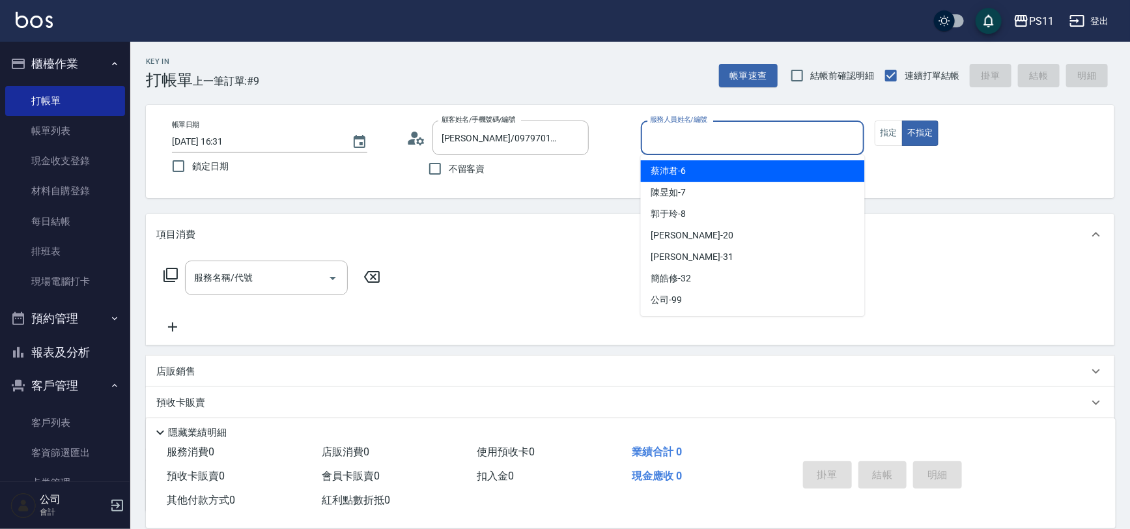
click at [760, 132] on input "服務人員姓名/編號" at bounding box center [753, 137] width 212 height 23
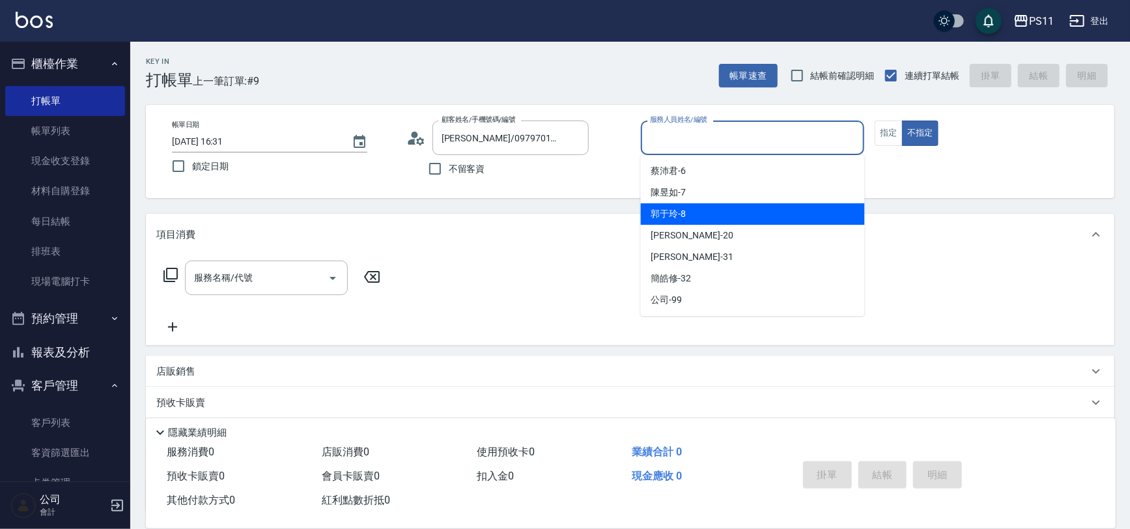
click at [738, 206] on div "郭于玲 -8" at bounding box center [753, 213] width 224 height 21
type input "郭于玲-8"
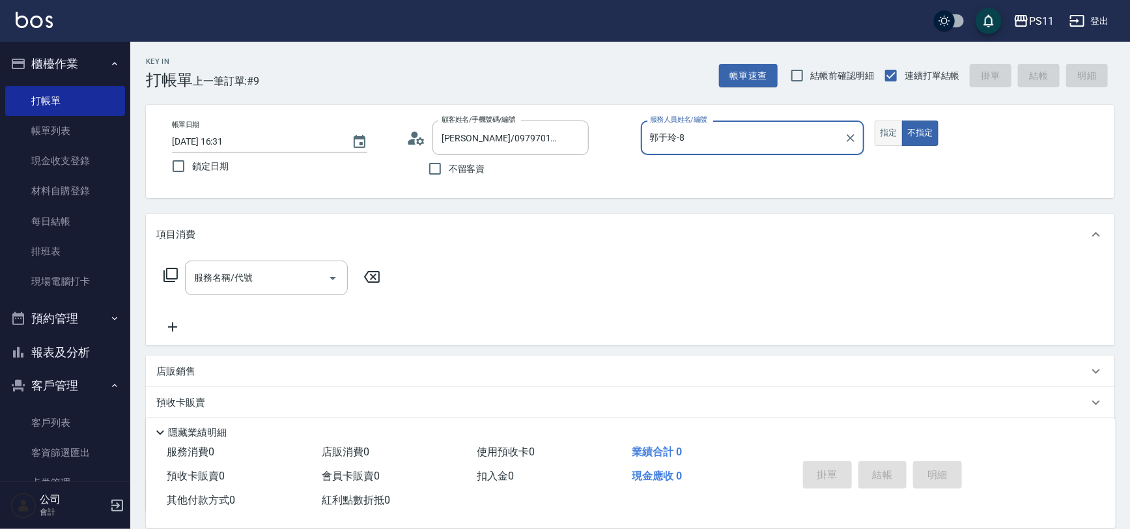
click at [892, 132] on button "指定" at bounding box center [888, 132] width 28 height 25
click at [175, 270] on icon at bounding box center [171, 275] width 16 height 16
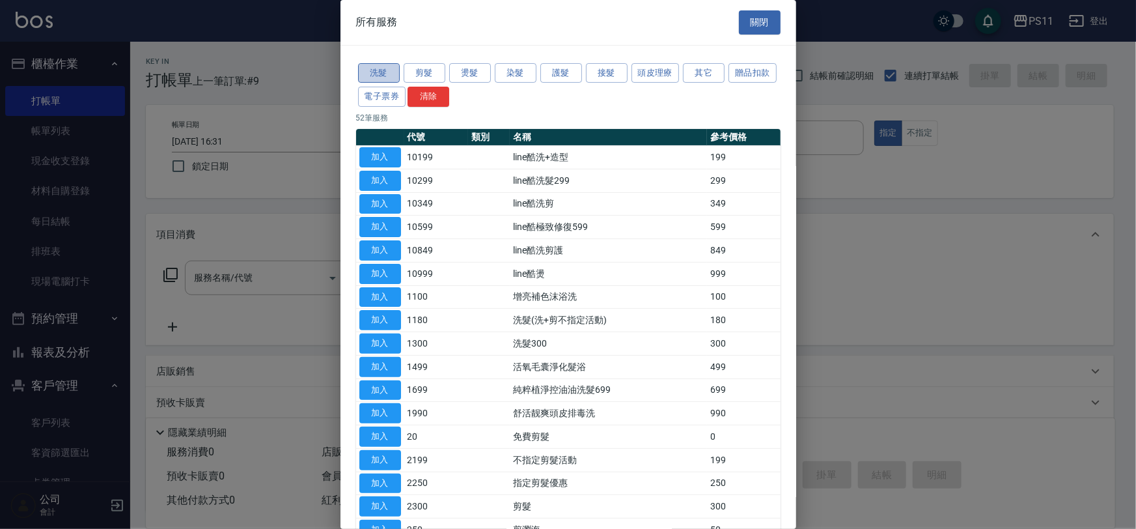
click at [372, 74] on button "洗髮" at bounding box center [379, 73] width 42 height 20
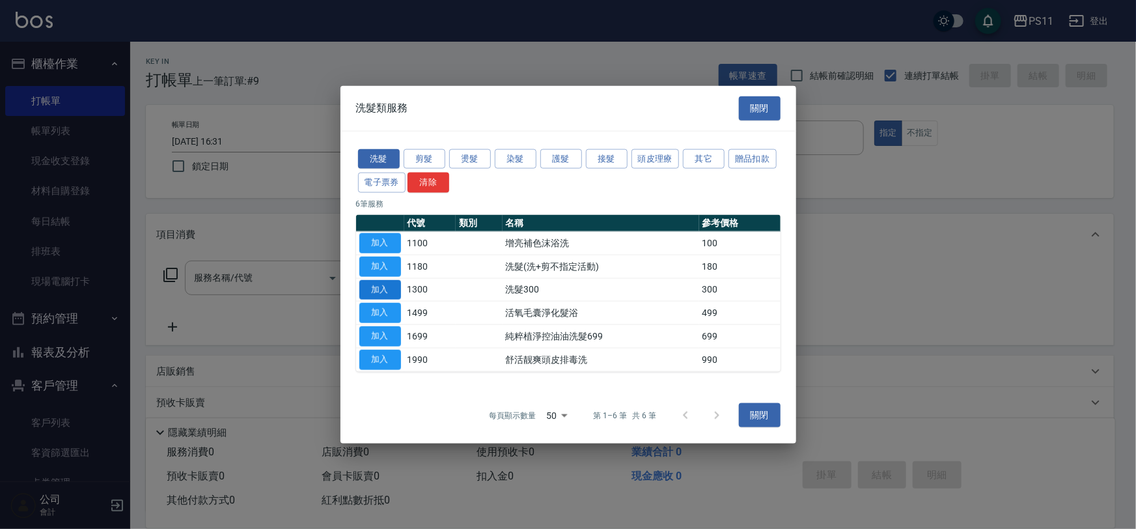
click at [369, 285] on button "加入" at bounding box center [380, 289] width 42 height 20
type input "洗髮300(1300)"
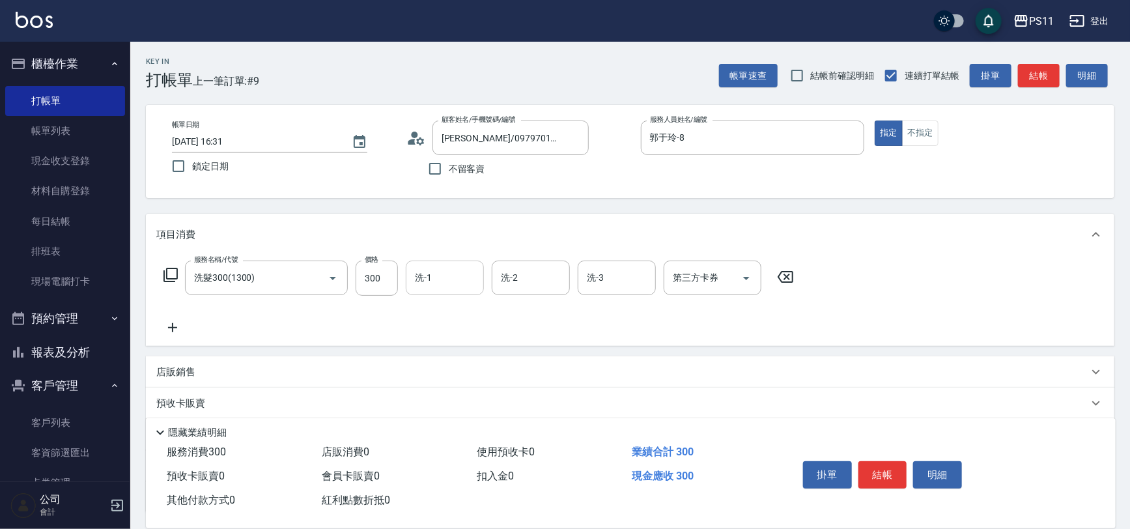
click at [444, 281] on input "洗-1" at bounding box center [445, 277] width 66 height 23
type input "[PERSON_NAME]-31"
click at [171, 331] on icon at bounding box center [172, 328] width 33 height 16
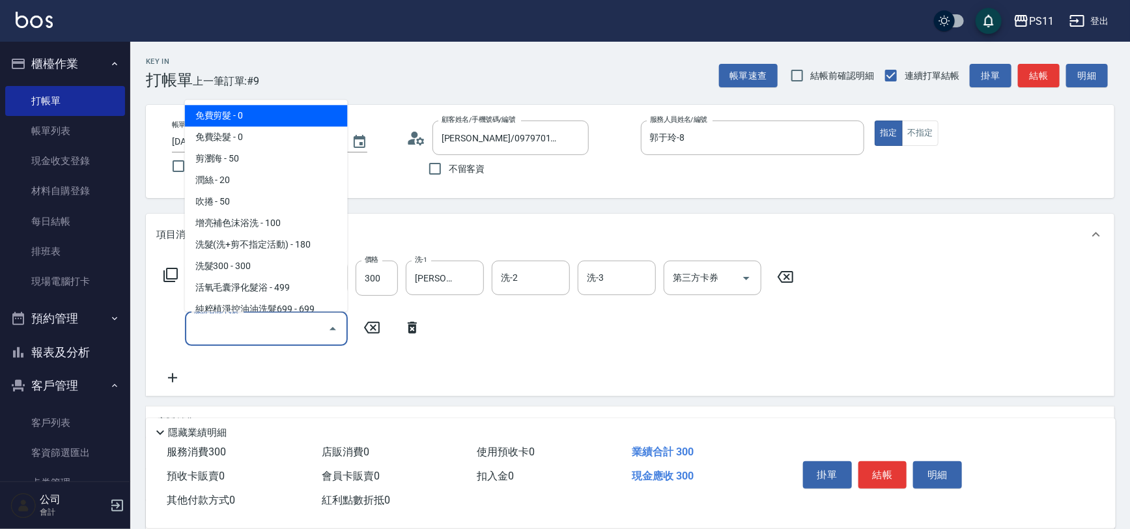
click at [232, 324] on input "服務名稱/代號" at bounding box center [257, 328] width 132 height 23
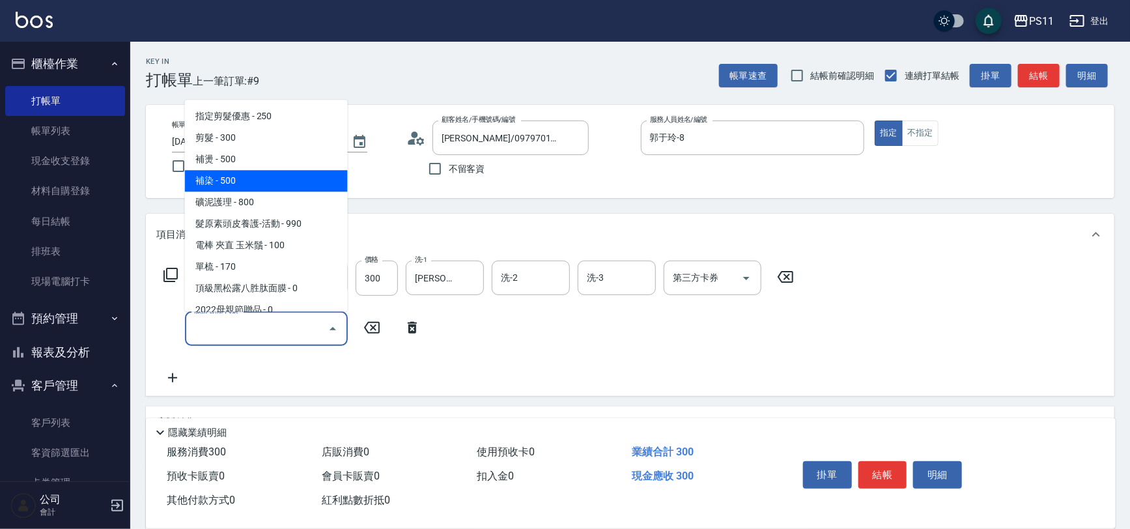
scroll to position [236, 0]
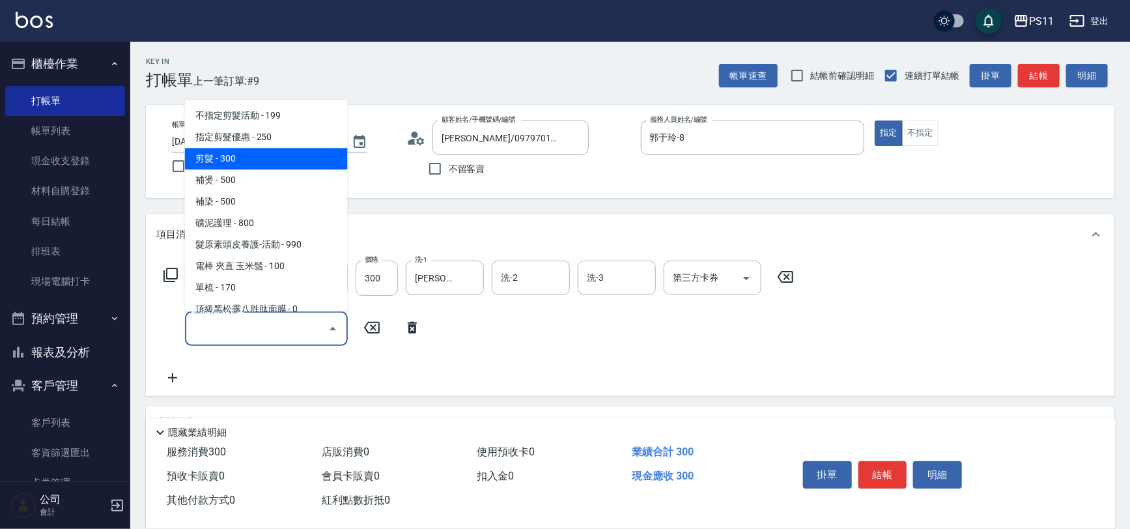
click at [296, 158] on span "剪髮 - 300" at bounding box center [266, 158] width 163 height 21
type input "剪髮(2300)"
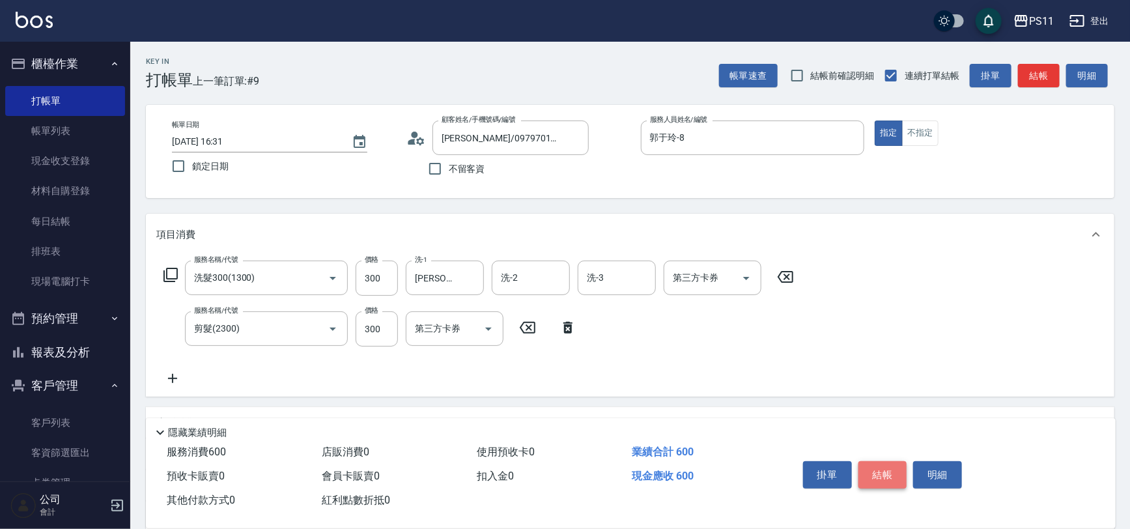
click at [886, 466] on button "結帳" at bounding box center [882, 474] width 49 height 27
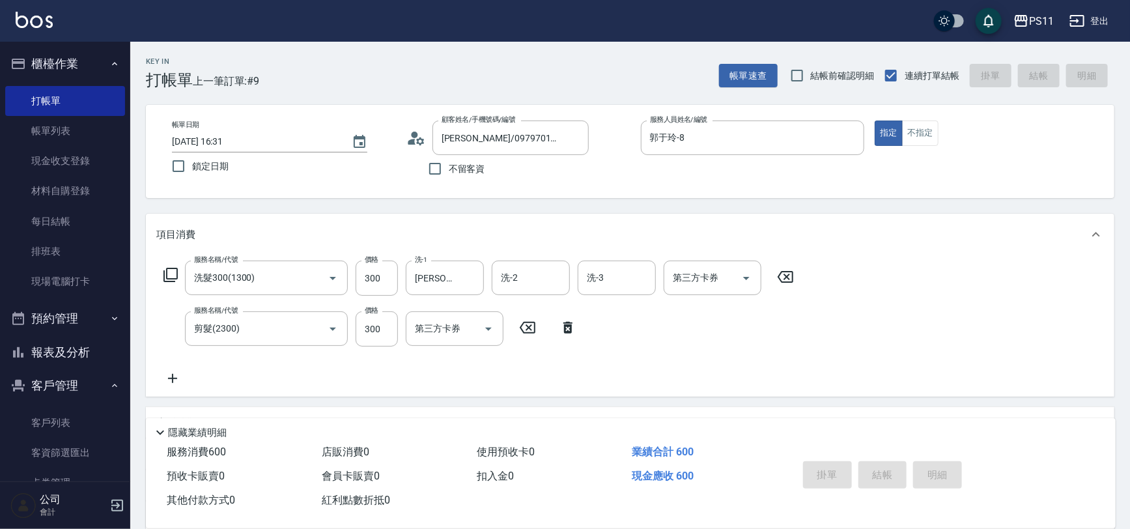
type input "[DATE] 16:39"
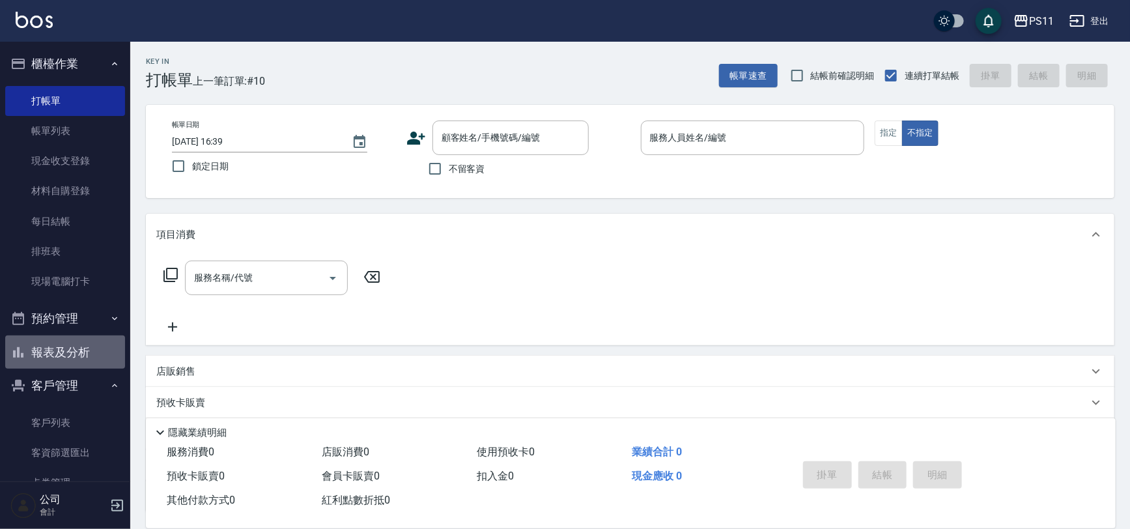
click at [77, 342] on button "報表及分析" at bounding box center [65, 352] width 120 height 34
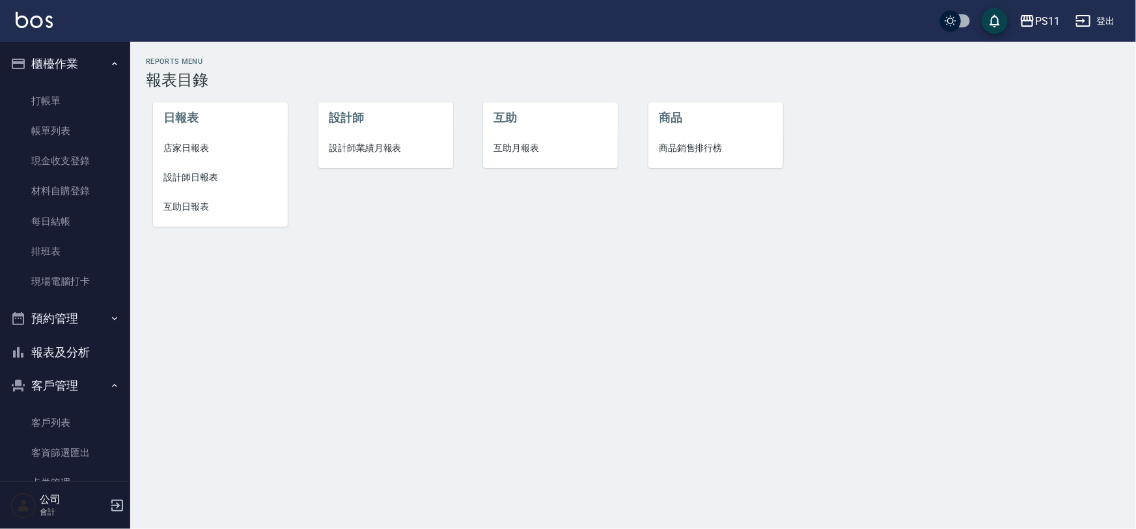
click at [193, 180] on span "設計師日報表" at bounding box center [220, 178] width 114 height 14
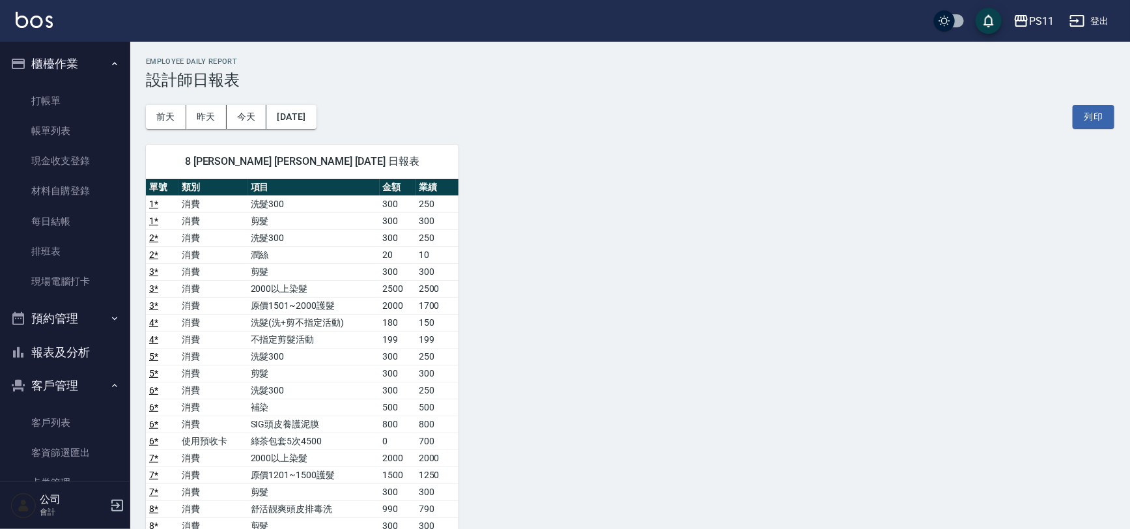
click at [537, 309] on div "8 [PERSON_NAME] [PERSON_NAME] [DATE] 日報表 單號 類別 項目 金額 業績 1 * 消費 洗髮300 300 250 1 …" at bounding box center [622, 526] width 984 height 794
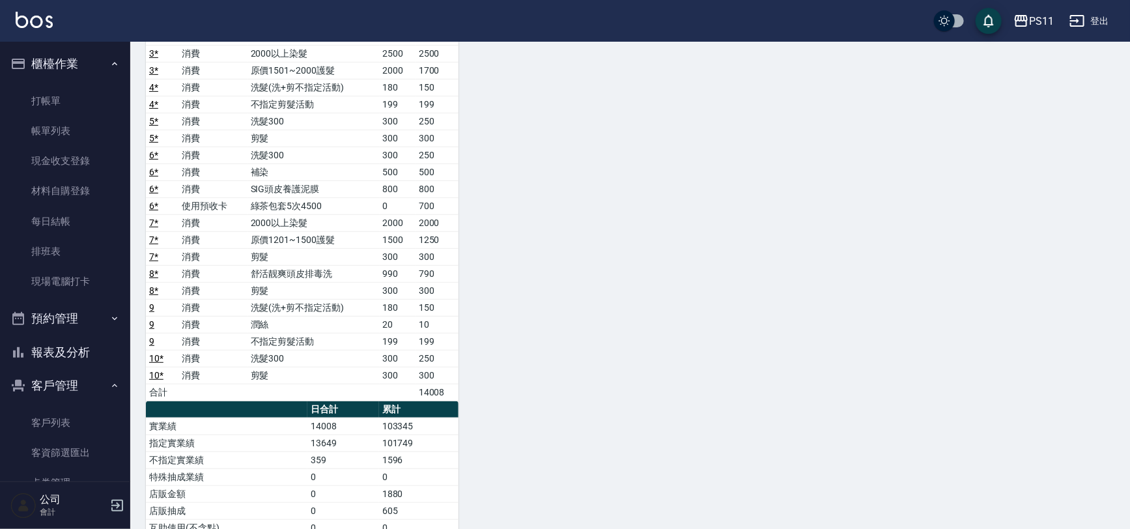
scroll to position [236, 0]
